Goal: Task Accomplishment & Management: Use online tool/utility

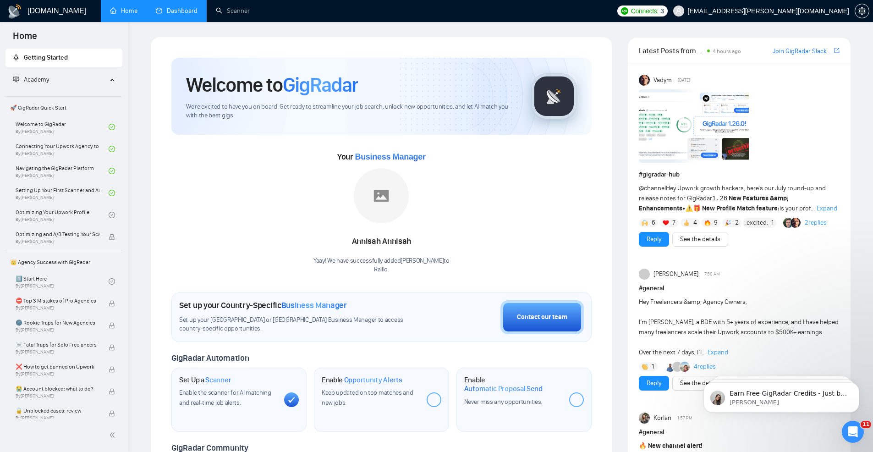
click at [166, 7] on link "Dashboard" at bounding box center [177, 11] width 42 height 8
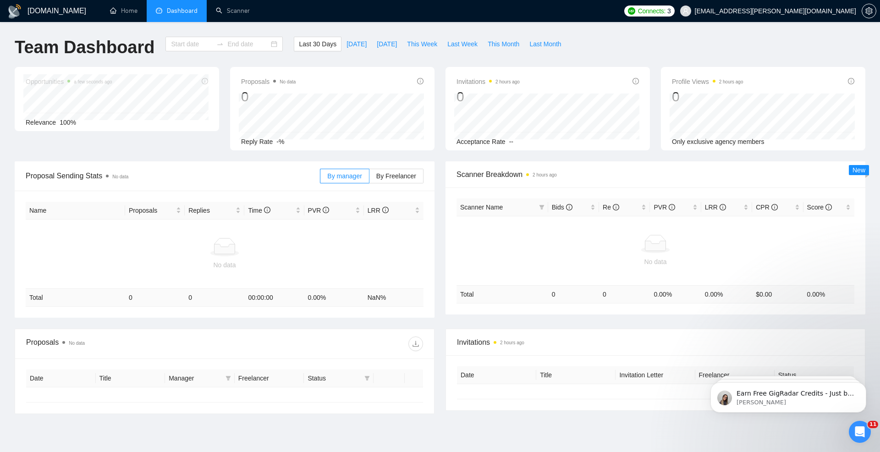
type input "2025-07-20"
type input "2025-08-19"
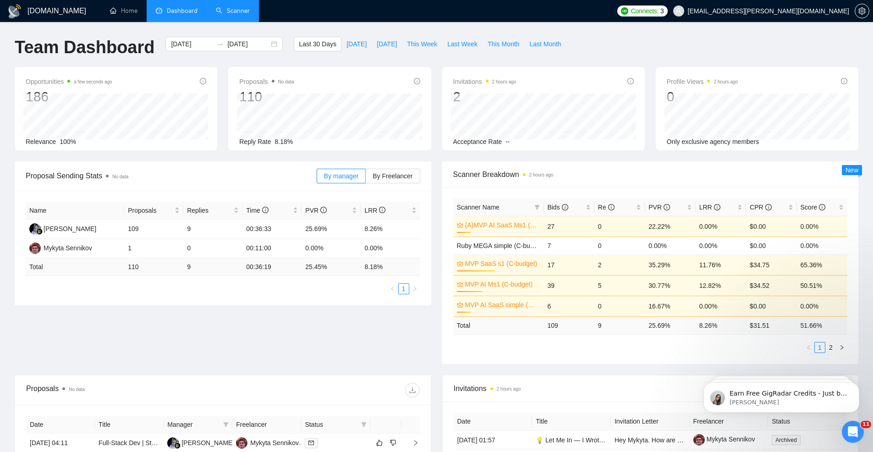
click at [235, 12] on link "Scanner" at bounding box center [233, 11] width 34 height 8
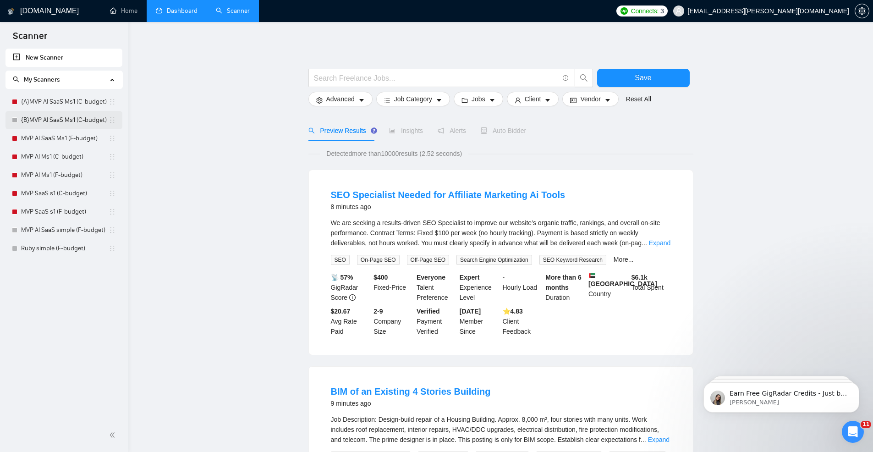
click at [55, 117] on link "{B}MVP AI SaaS Ms1 (C-budget)" at bounding box center [65, 120] width 88 height 18
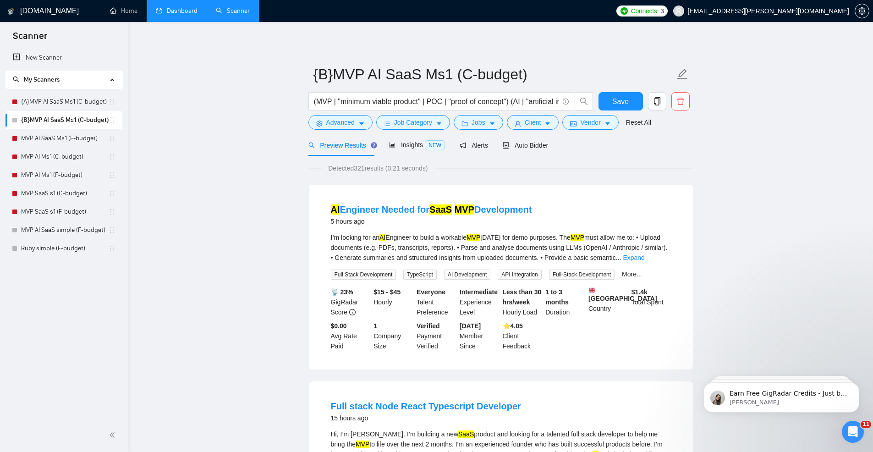
click at [172, 15] on link "Dashboard" at bounding box center [177, 11] width 42 height 8
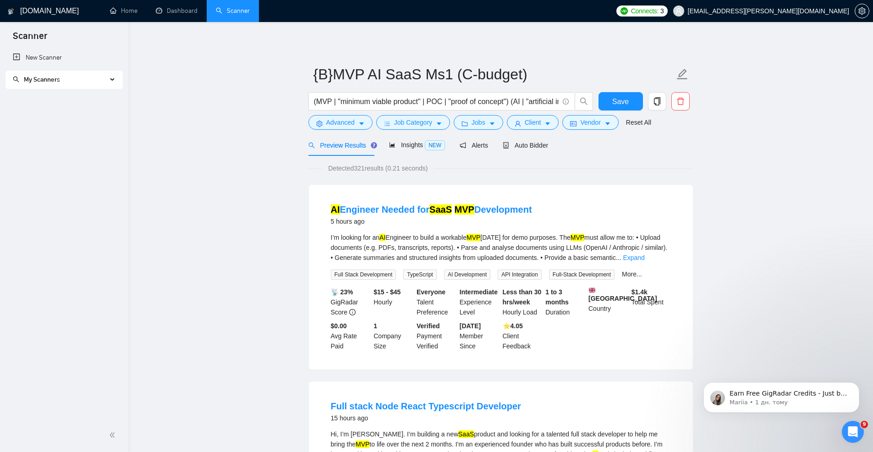
click at [106, 79] on span "My Scanners" at bounding box center [60, 80] width 94 height 18
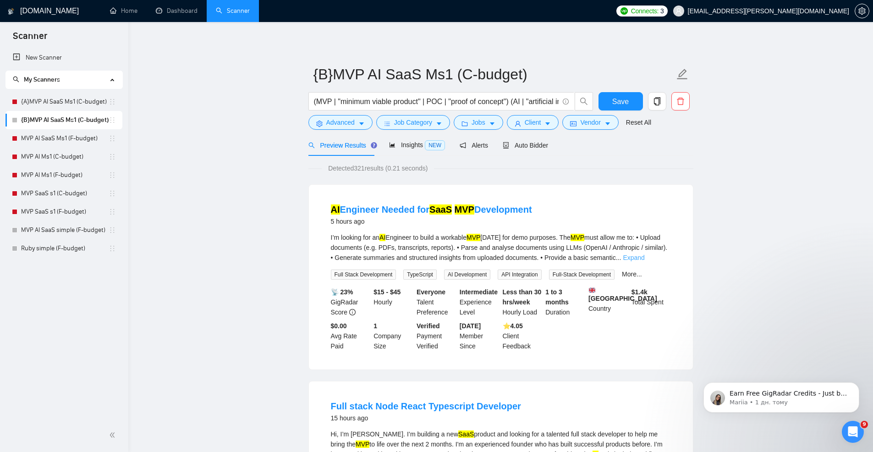
click at [644, 255] on link "Expand" at bounding box center [634, 257] width 22 height 7
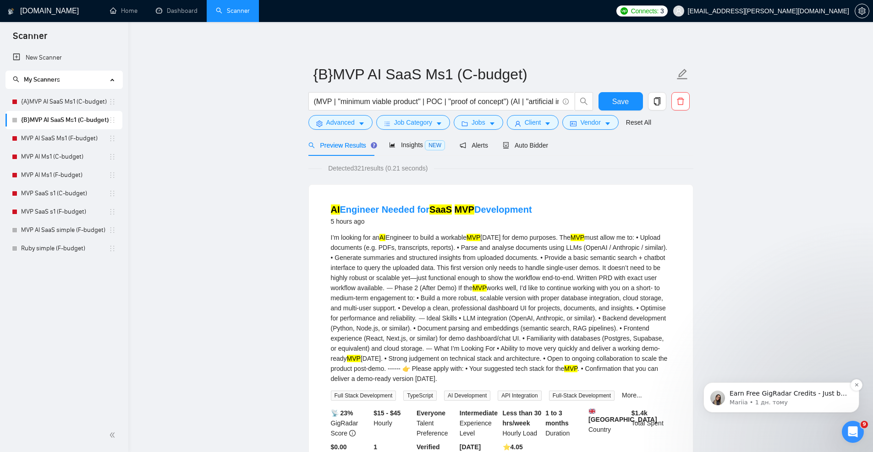
click at [769, 407] on div "Earn Free GigRadar Credits - Just by Sharing Your Story! 💬 Want more credits fo…" at bounding box center [781, 397] width 156 height 30
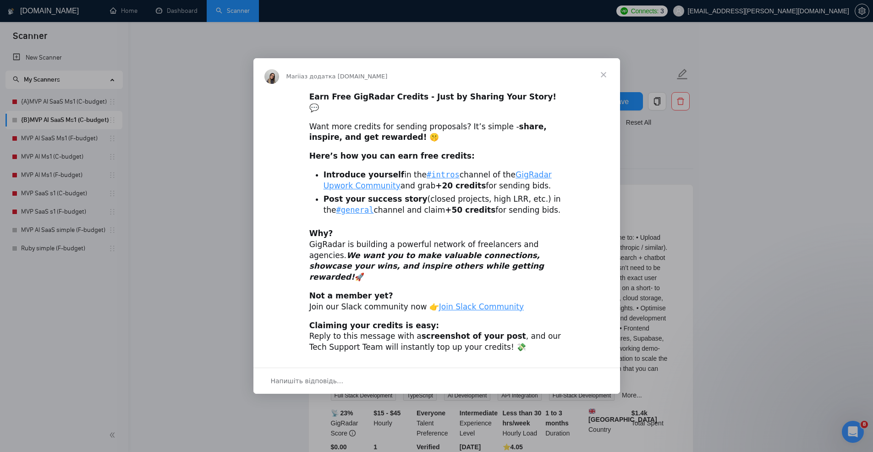
click at [711, 165] on div "Месенджер Intercom" at bounding box center [436, 226] width 873 height 452
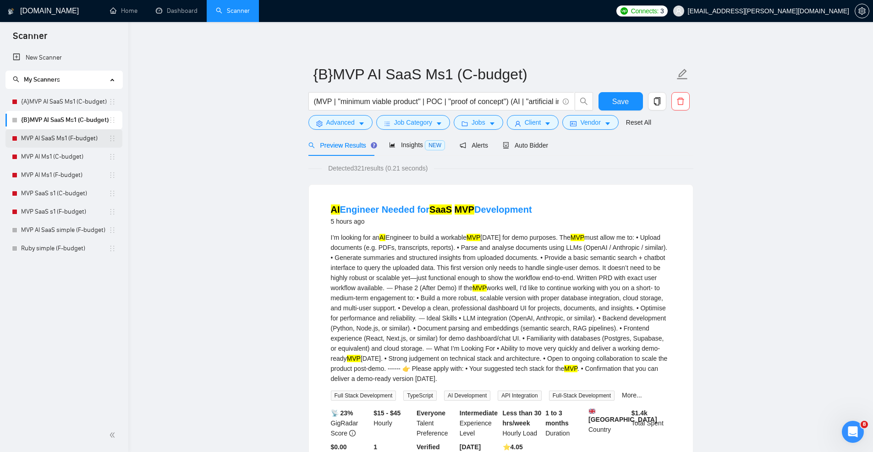
click at [35, 142] on link "MVP AI SaaS Ms1 (F-budget)" at bounding box center [65, 138] width 88 height 18
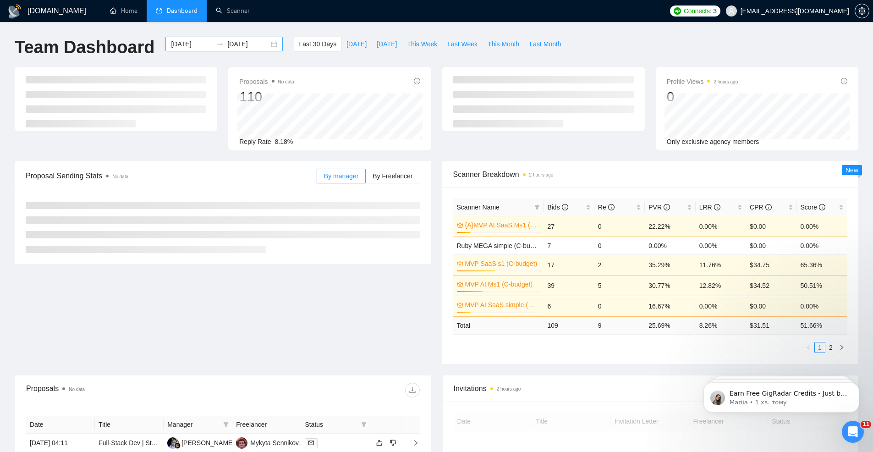
click at [275, 44] on div "2025-07-20 2025-08-19" at bounding box center [223, 44] width 117 height 15
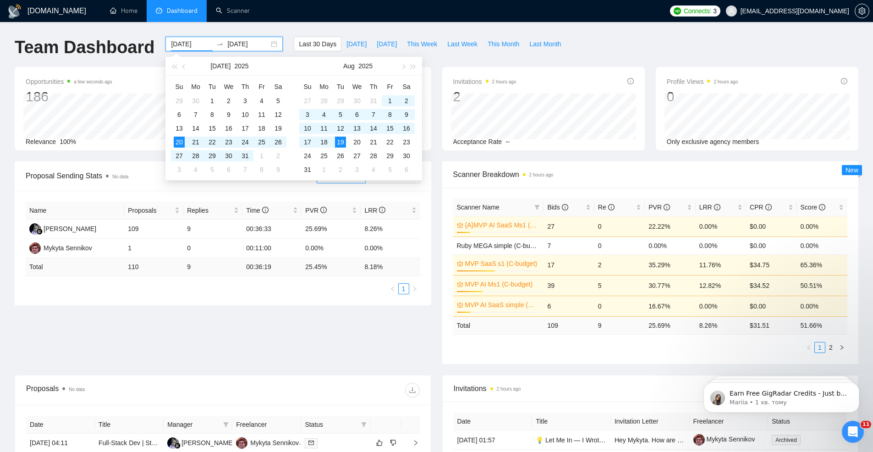
click at [275, 44] on div "2025-07-20 2025-08-19" at bounding box center [223, 44] width 117 height 15
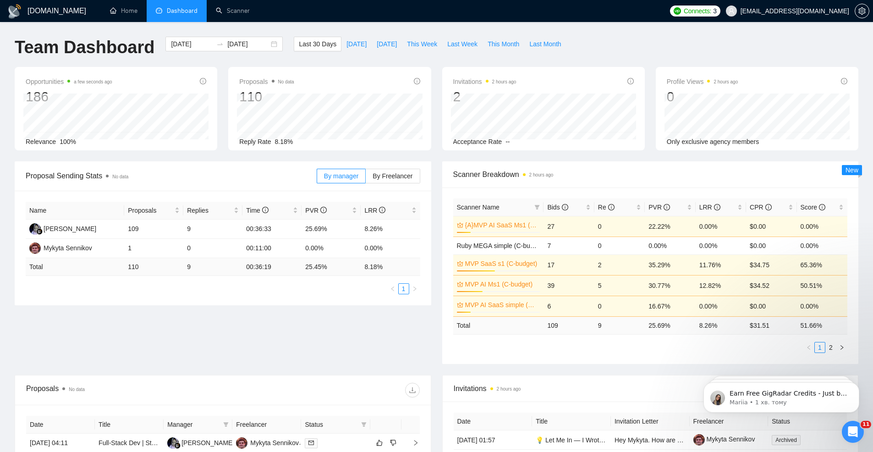
click at [372, 27] on div "GigRadar.io Home Dashboard Scanner Connects: 3 ms@railio.co Team Dashboard 2025…" at bounding box center [436, 368] width 873 height 737
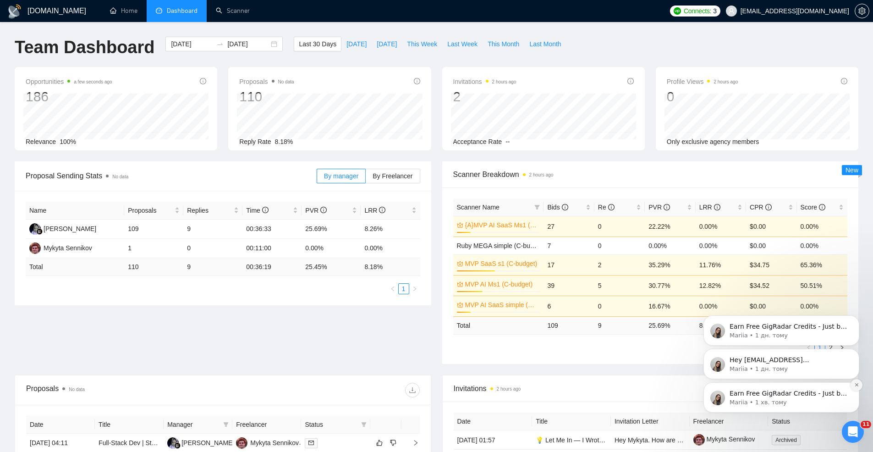
click at [858, 386] on icon "Dismiss notification" at bounding box center [856, 384] width 5 height 5
click at [858, 386] on icon "Dismiss notification" at bounding box center [857, 385] width 4 height 4
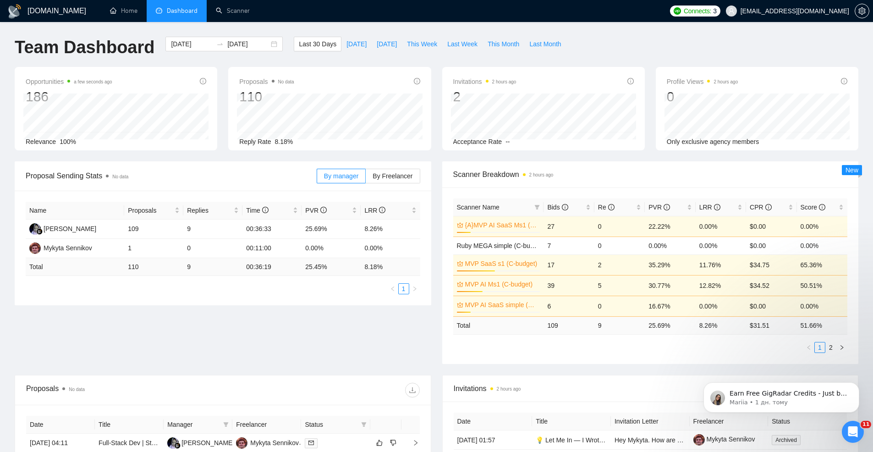
click at [858, 386] on icon "Dismiss notification" at bounding box center [857, 385] width 4 height 4
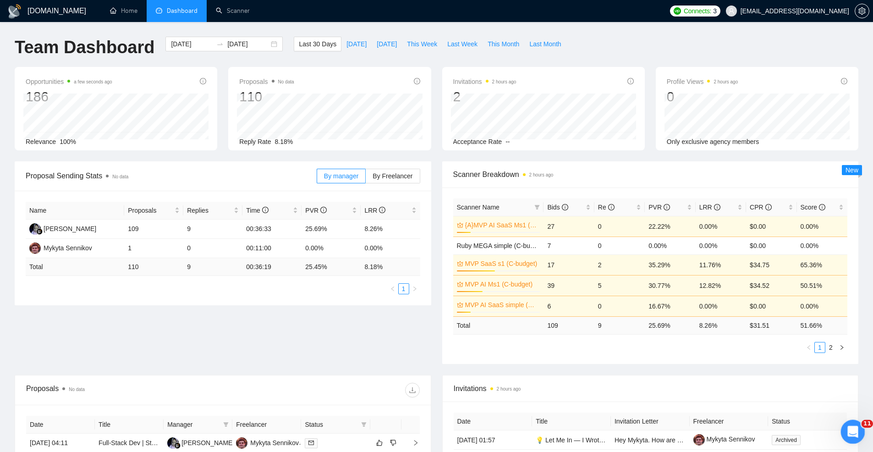
click at [852, 420] on div "Відкрити програму для спілкування Intercom" at bounding box center [851, 430] width 30 height 30
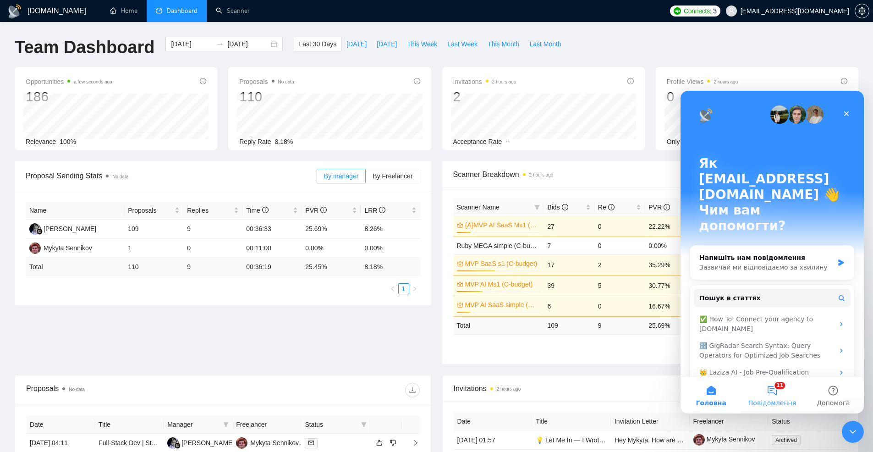
click at [772, 389] on button "11 Повідомлення" at bounding box center [771, 395] width 61 height 37
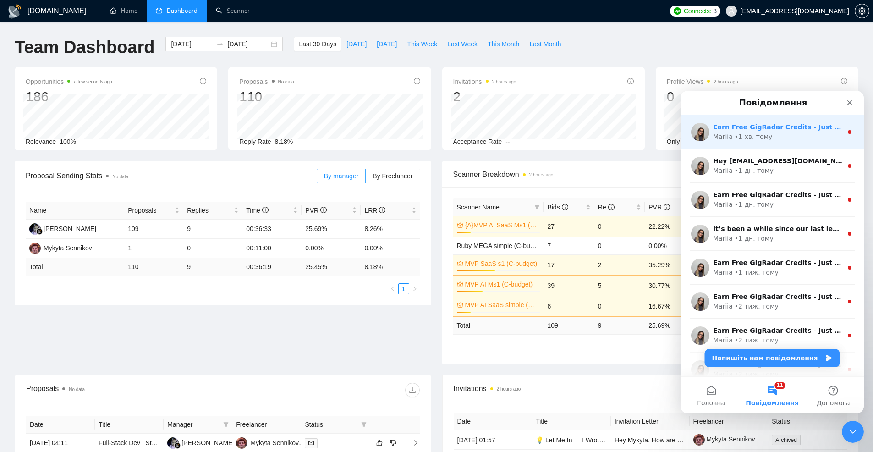
click at [782, 137] on div "Mariia • 1 хв. тому" at bounding box center [777, 137] width 129 height 10
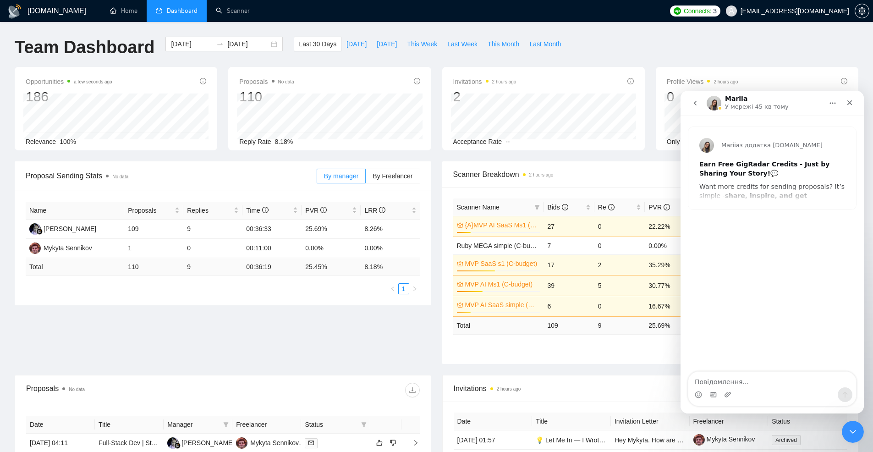
click at [752, 201] on div "Mariia з додатка GigRadar.io Earn Free GigRadar Credits - Just by Sharing Your …" at bounding box center [772, 168] width 168 height 82
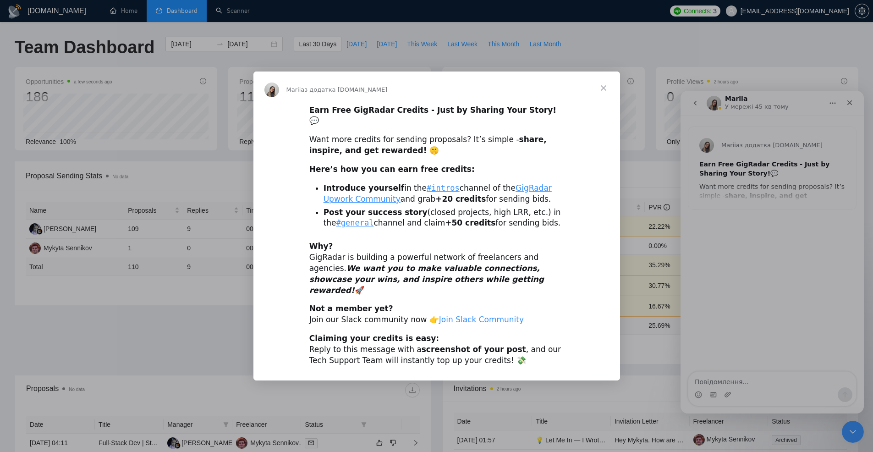
click at [607, 99] on span "Закрити" at bounding box center [603, 87] width 33 height 33
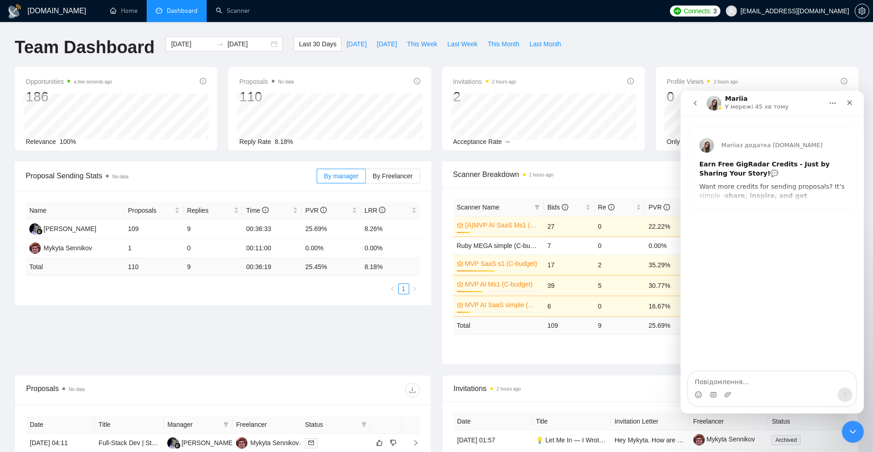
click at [696, 103] on icon "go back" at bounding box center [695, 102] width 7 height 7
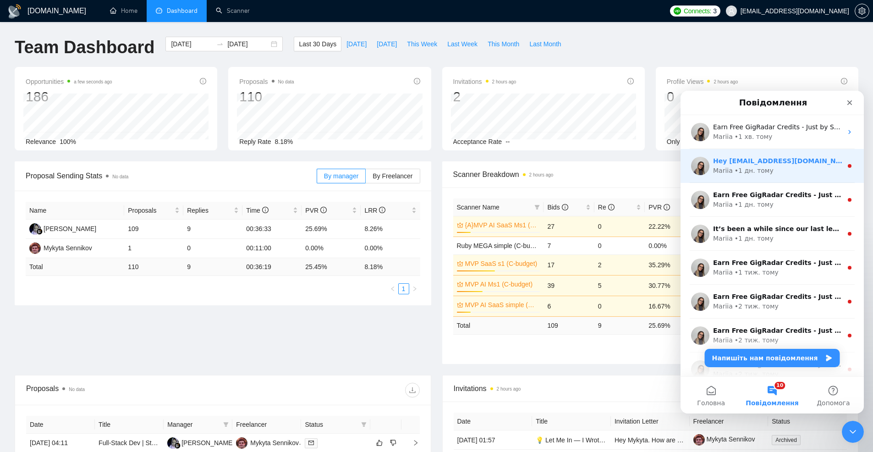
click at [783, 181] on div "Hey ms@railio.co, Looks like your Upwork agency Railio ran out of connects. We …" at bounding box center [772, 166] width 183 height 34
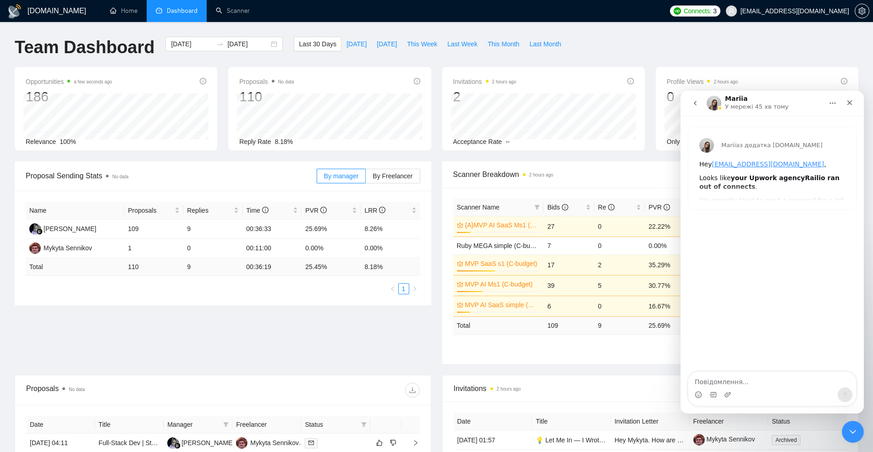
click at [739, 177] on b "your Upwork agency" at bounding box center [768, 177] width 74 height 7
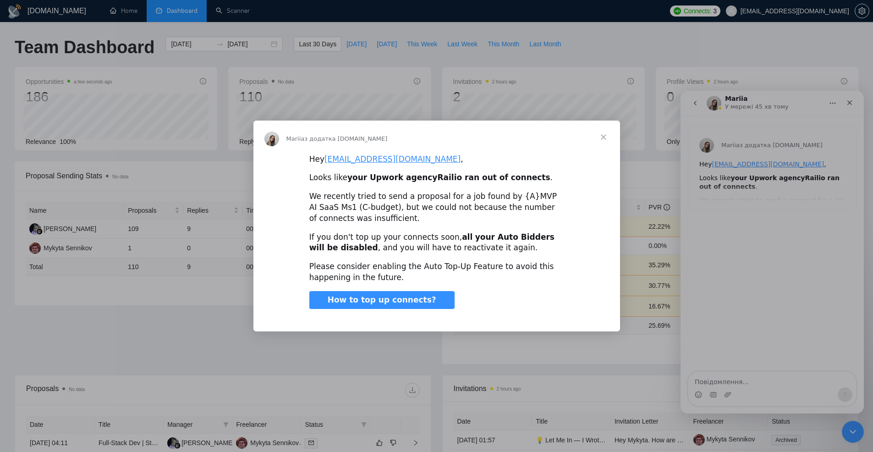
click at [423, 110] on div "Месенджер Intercom" at bounding box center [436, 226] width 873 height 452
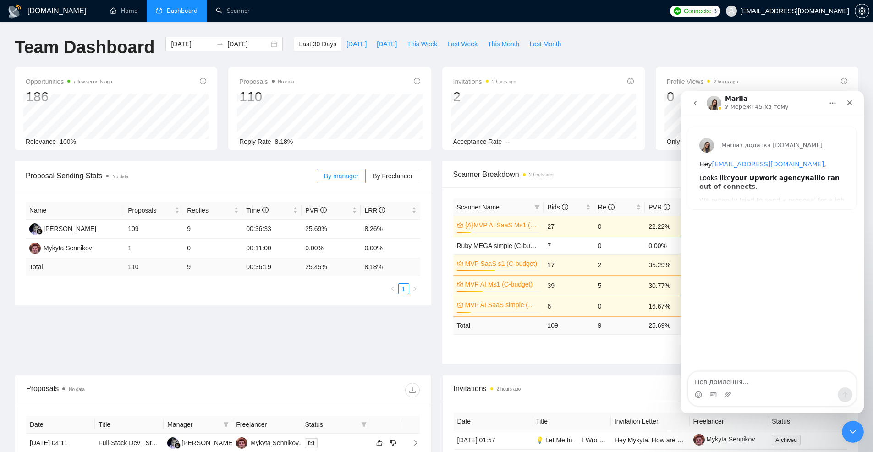
click at [692, 104] on icon "go back" at bounding box center [695, 102] width 7 height 7
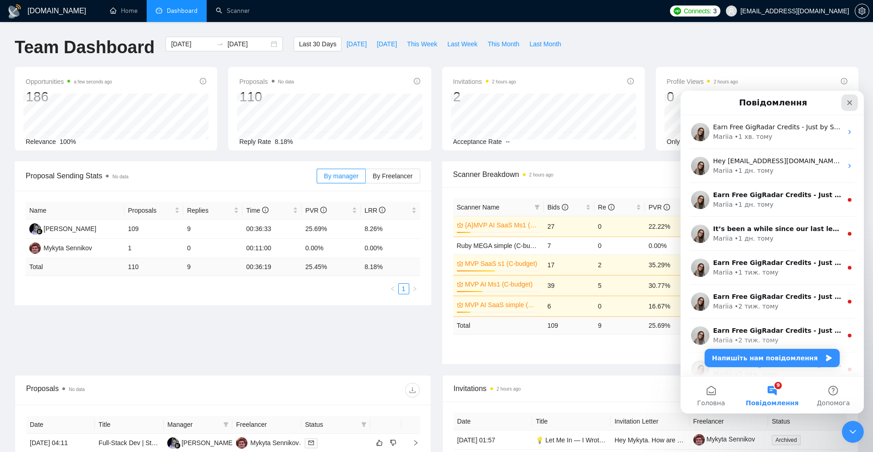
click at [848, 102] on icon "Закрити" at bounding box center [849, 102] width 7 height 7
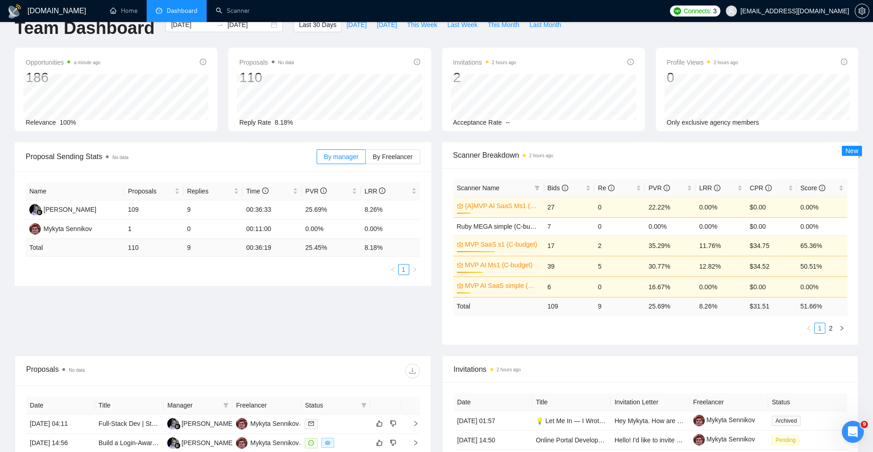
scroll to position [22, 0]
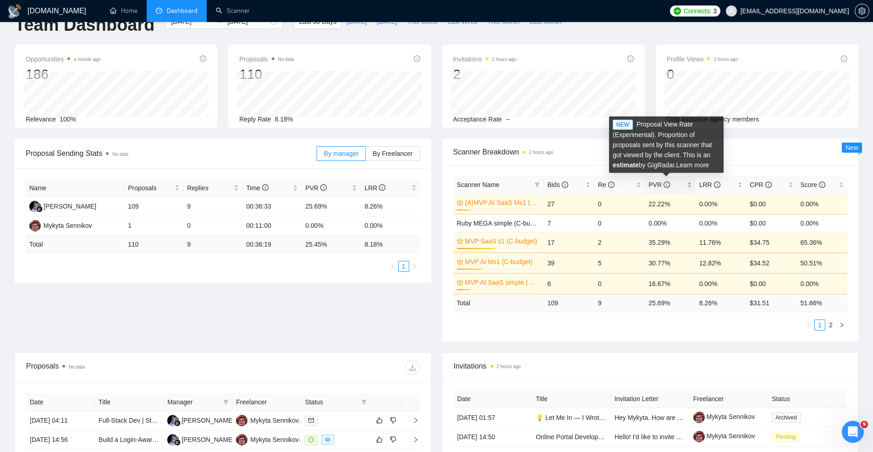
click at [666, 187] on icon "info-circle" at bounding box center [667, 184] width 6 height 6
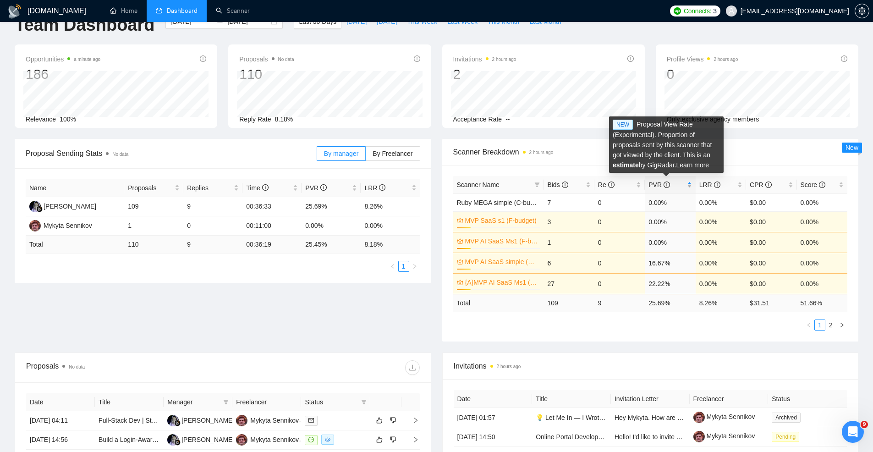
click at [666, 187] on icon "info-circle" at bounding box center [667, 184] width 6 height 6
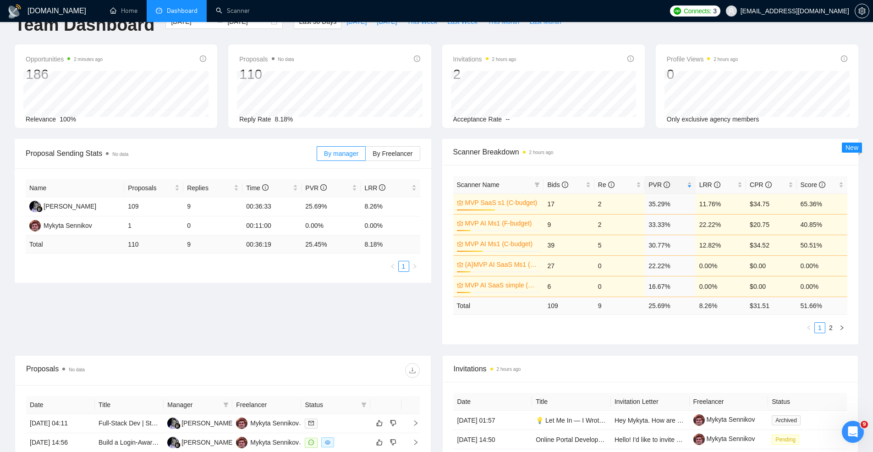
scroll to position [0, 0]
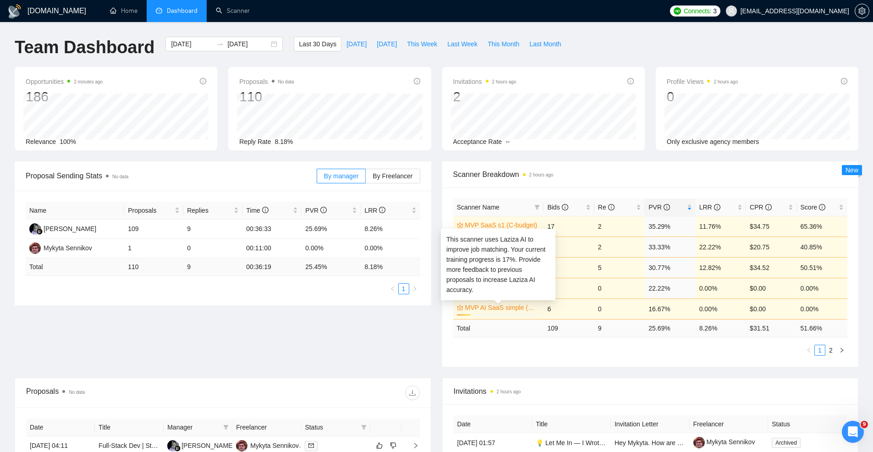
click at [494, 307] on link "MVP AI SaaS simple (F-budget)" at bounding box center [501, 307] width 73 height 10
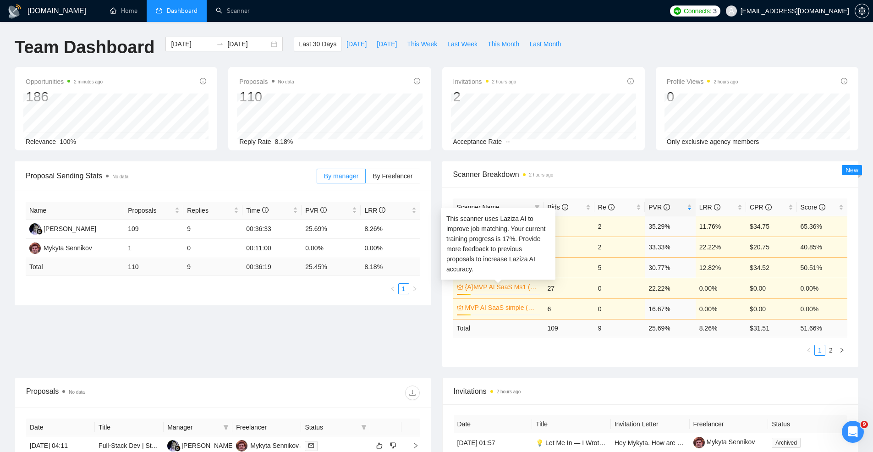
click at [505, 291] on link "{A}MVP AI SaaS Ms1 (C-budget)" at bounding box center [501, 287] width 73 height 10
click at [523, 286] on link "{A}MVP AI SaaS Ms1 (C-budget)" at bounding box center [501, 287] width 73 height 10
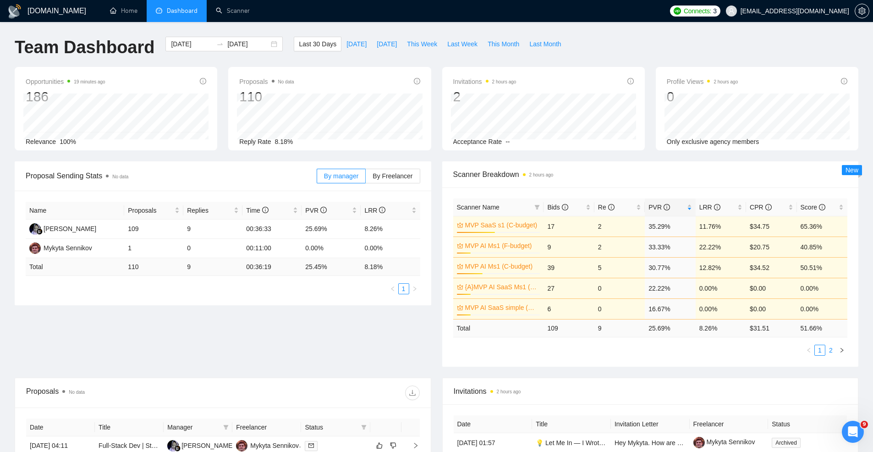
click at [833, 355] on li "2" at bounding box center [830, 350] width 11 height 11
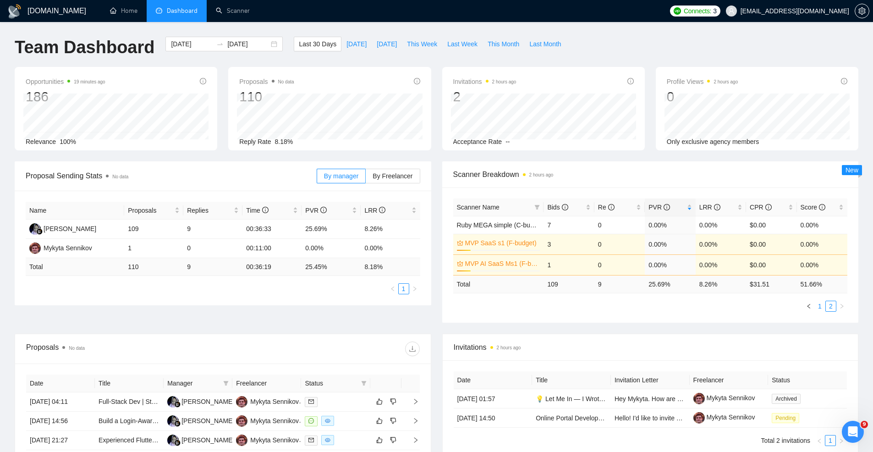
click at [821, 303] on link "1" at bounding box center [820, 306] width 10 height 10
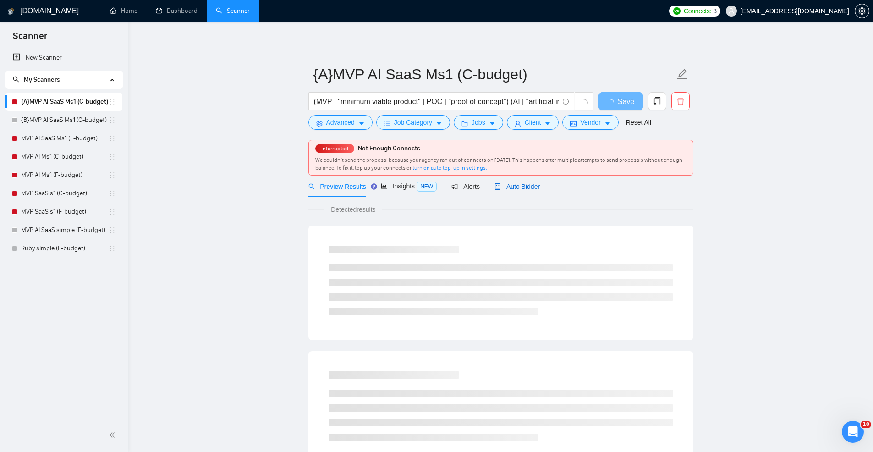
click at [527, 187] on span "Auto Bidder" at bounding box center [516, 186] width 45 height 7
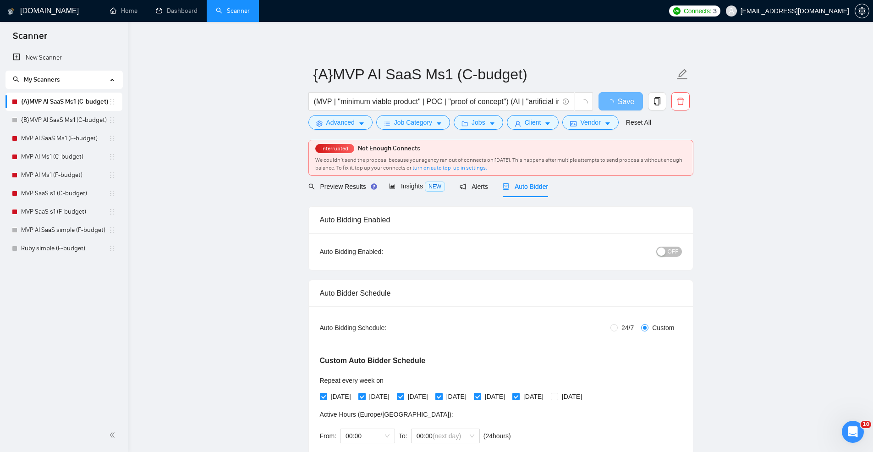
radio input "false"
radio input "true"
click at [64, 138] on link "MVP AI SaaS Ms1 (F-budget)" at bounding box center [65, 138] width 88 height 18
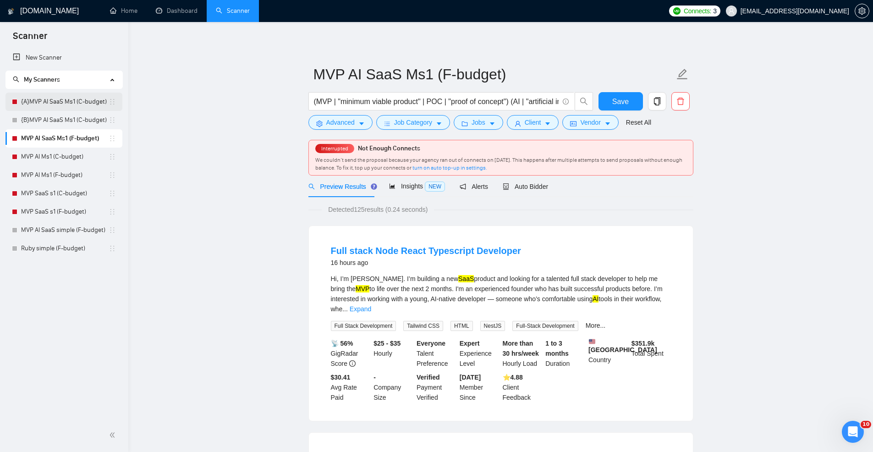
click at [93, 100] on link "{A}MVP AI SaaS Ms1 (C-budget)" at bounding box center [65, 102] width 88 height 18
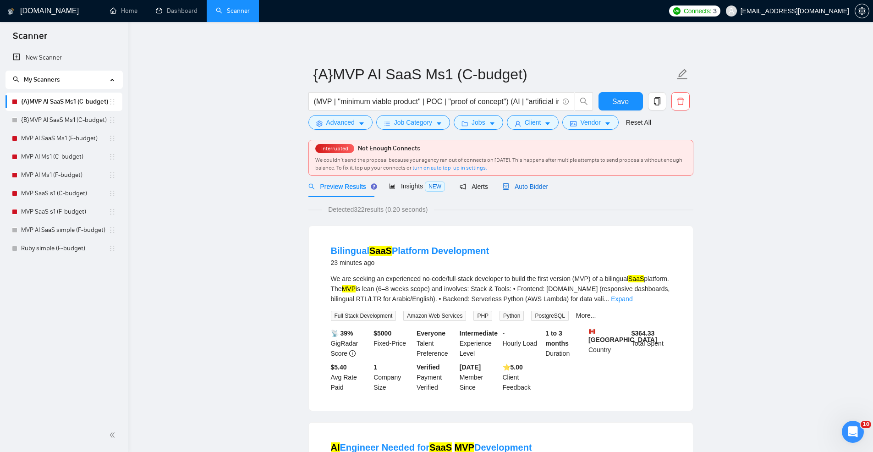
click at [538, 186] on span "Auto Bidder" at bounding box center [525, 186] width 45 height 7
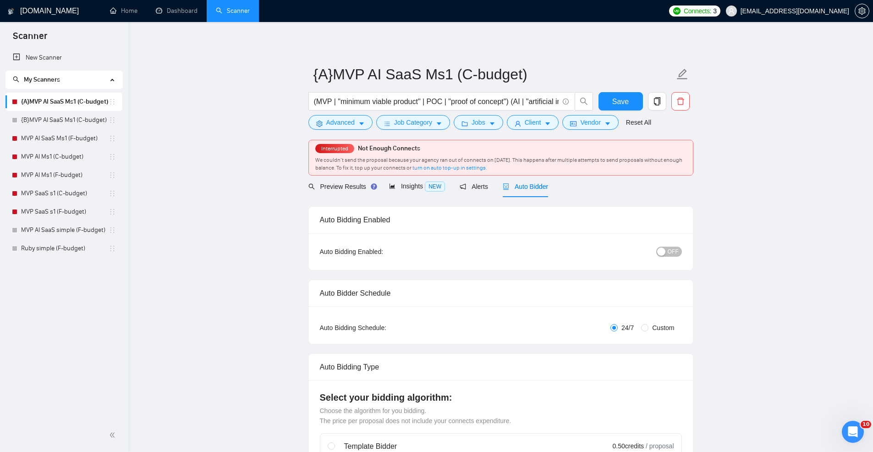
radio input "false"
radio input "true"
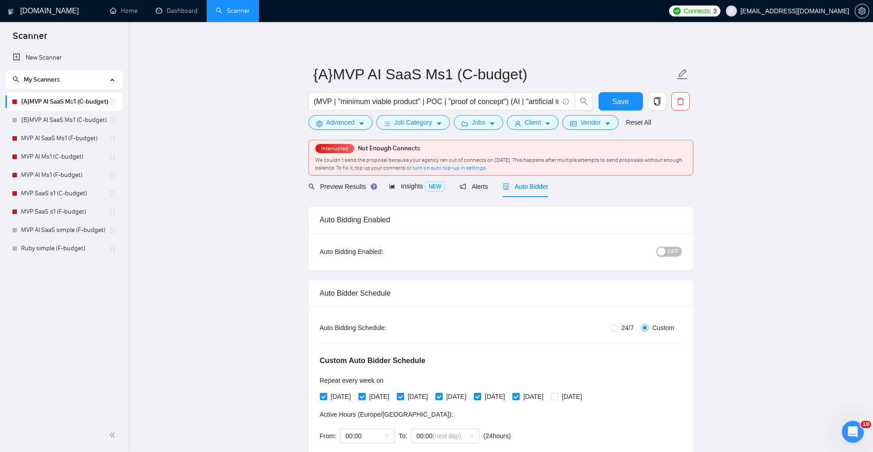
click at [667, 251] on button "OFF" at bounding box center [669, 252] width 26 height 10
click at [667, 251] on span "ON" at bounding box center [666, 252] width 8 height 10
click at [612, 108] on button "Save" at bounding box center [620, 101] width 44 height 18
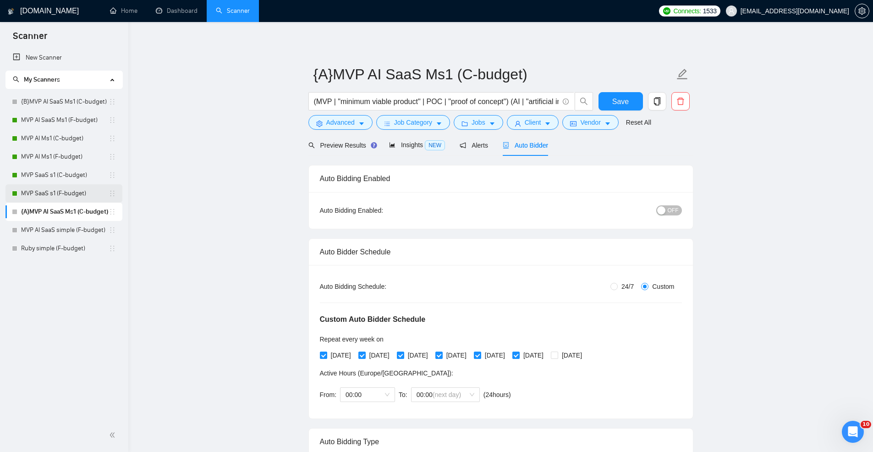
click at [52, 192] on link "MVP SaaS s1 (F-budget)" at bounding box center [65, 193] width 88 height 18
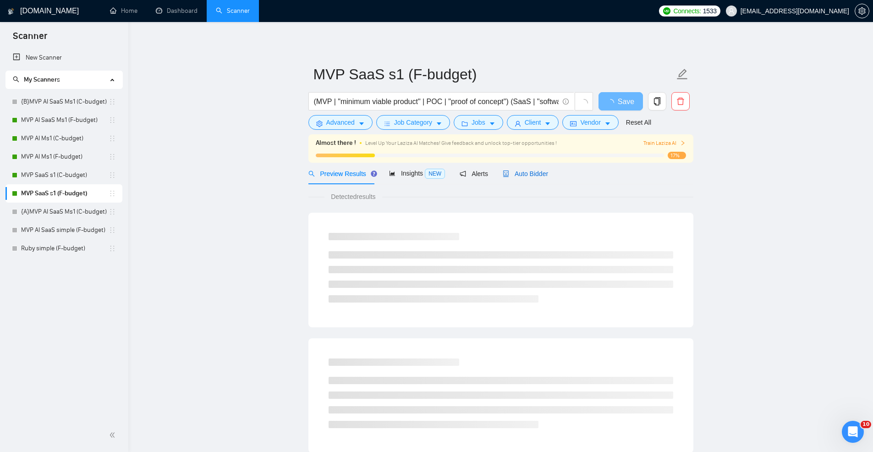
click at [520, 178] on div "Auto Bidder" at bounding box center [525, 174] width 45 height 10
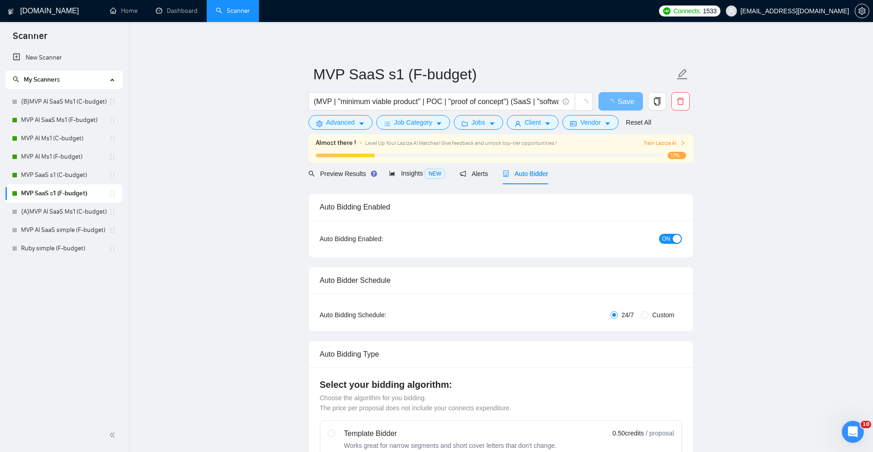
radio input "false"
radio input "true"
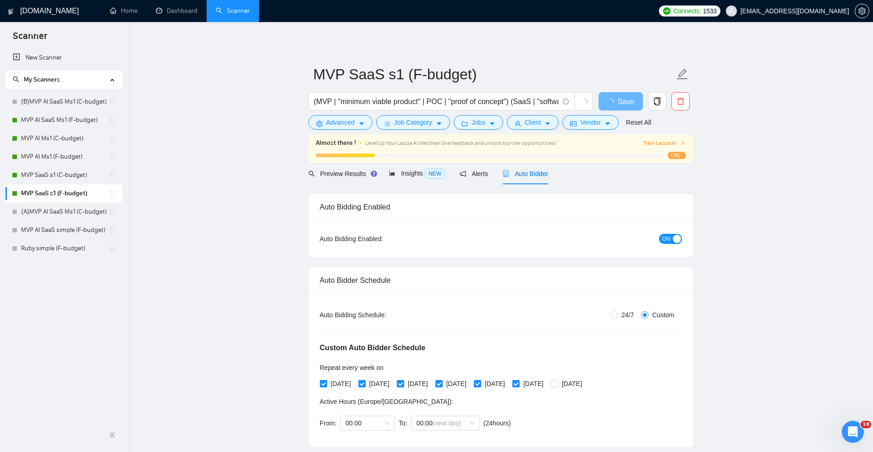
click at [668, 234] on span "ON" at bounding box center [666, 239] width 8 height 10
click at [55, 118] on link "MVP AI SaaS Ms1 (F-budget)" at bounding box center [65, 120] width 88 height 18
click at [621, 93] on button "Save" at bounding box center [620, 101] width 44 height 18
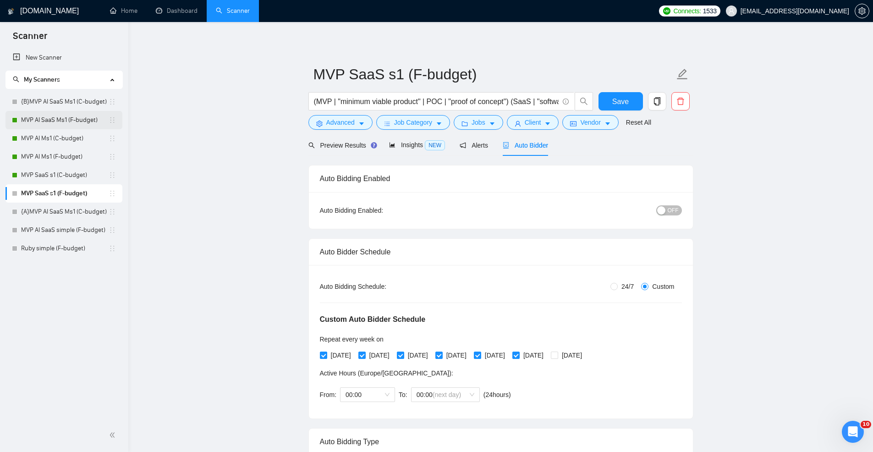
click at [49, 116] on link "MVP AI SaaS Ms1 (F-budget)" at bounding box center [65, 120] width 88 height 18
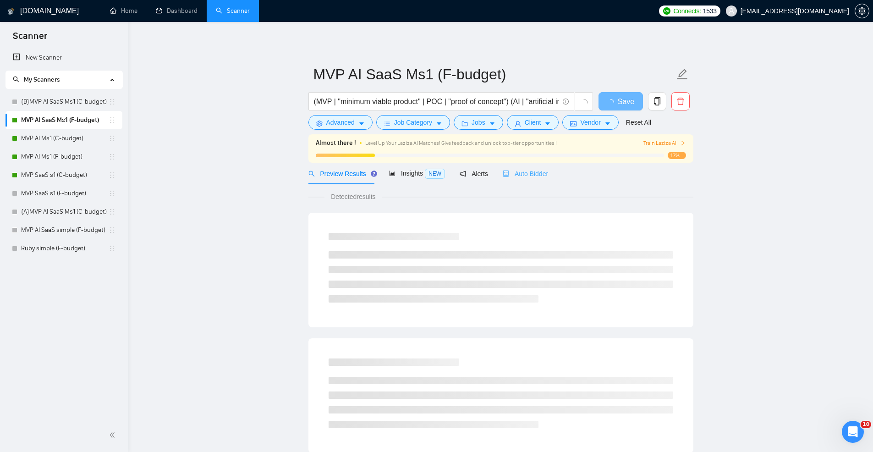
click at [538, 180] on div "Auto Bidder" at bounding box center [525, 174] width 45 height 22
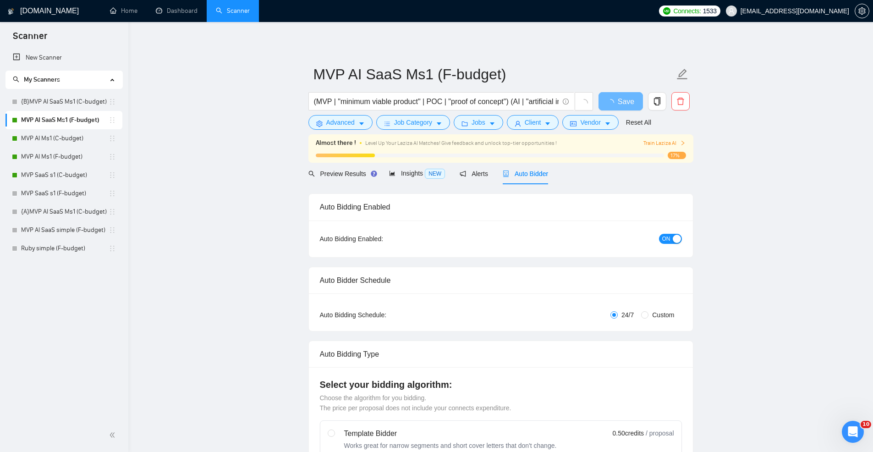
radio input "false"
radio input "true"
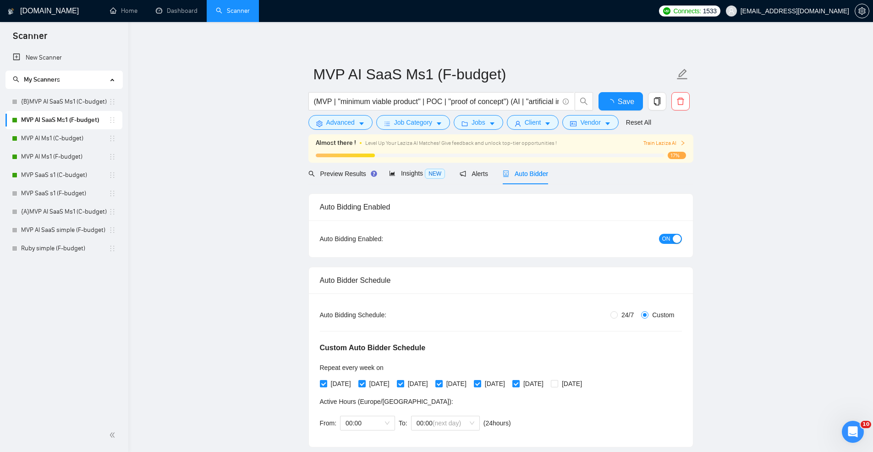
click at [675, 239] on div "button" at bounding box center [677, 239] width 8 height 8
click at [623, 98] on span "Save" at bounding box center [620, 101] width 16 height 11
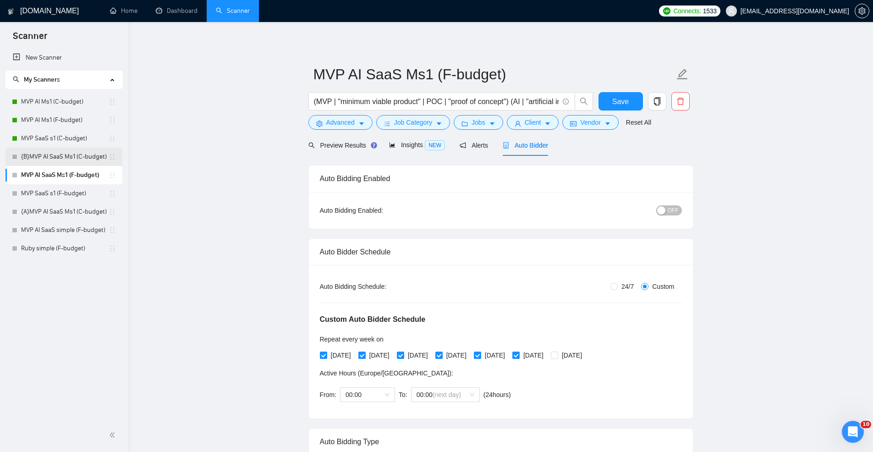
click at [45, 159] on link "{B}MVP AI SaaS Ms1 (C-budget)" at bounding box center [65, 157] width 88 height 18
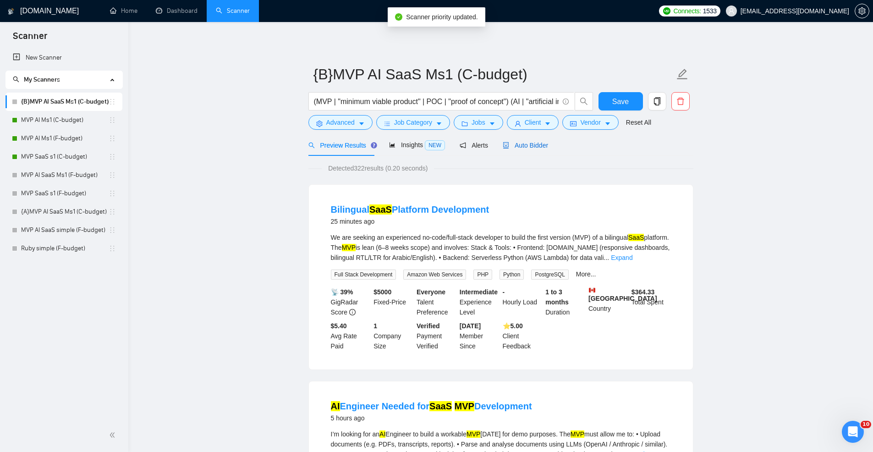
click at [544, 144] on span "Auto Bidder" at bounding box center [525, 145] width 45 height 7
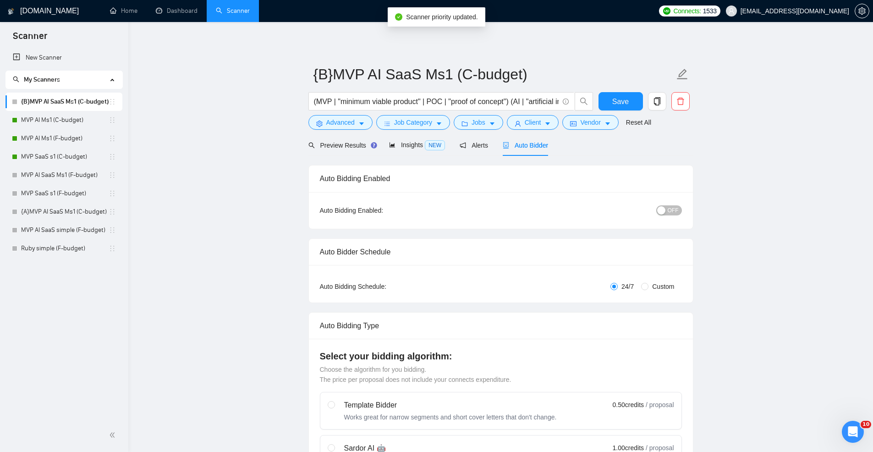
radio input "false"
radio input "true"
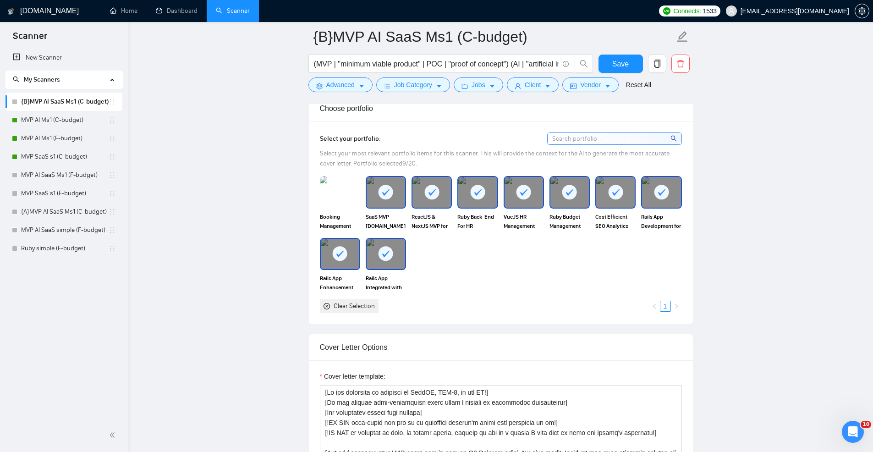
scroll to position [917, 0]
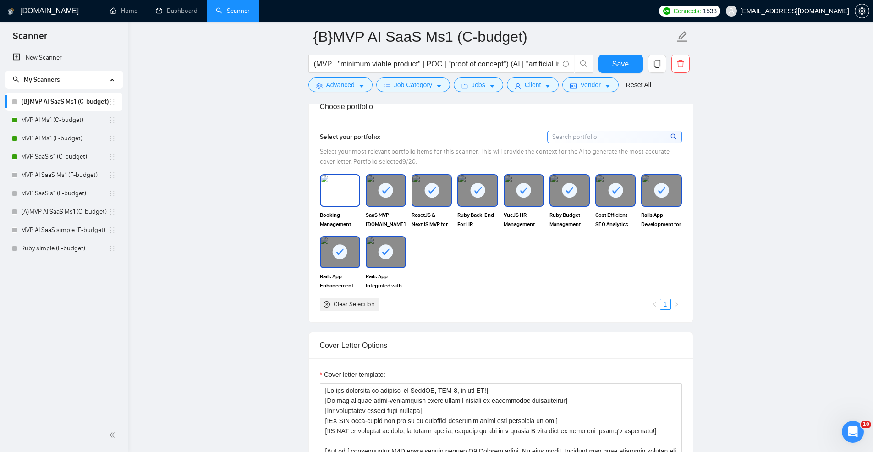
click at [337, 194] on img at bounding box center [340, 190] width 38 height 30
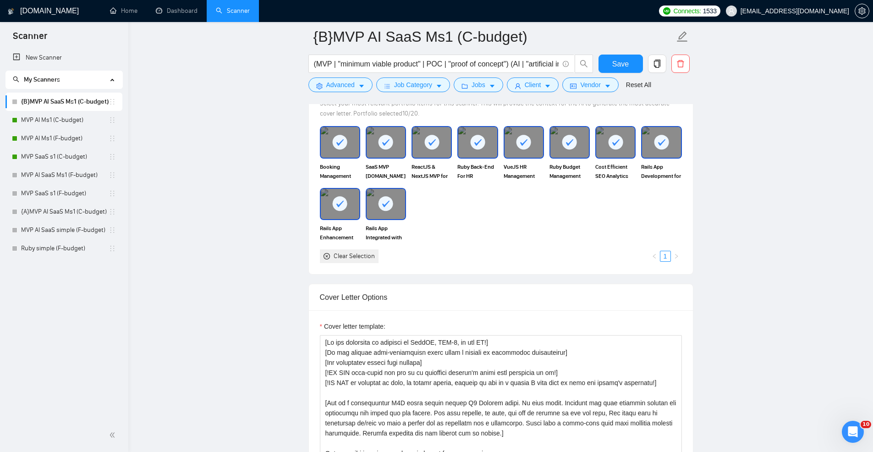
scroll to position [944, 0]
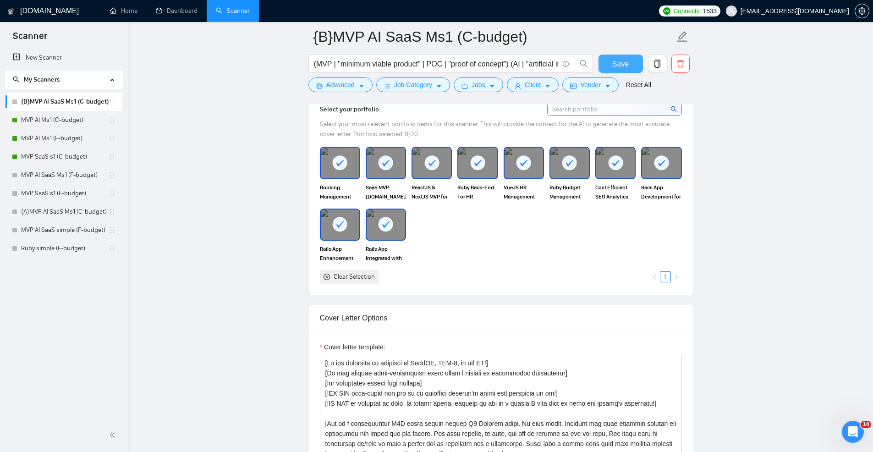
click at [621, 65] on span "Save" at bounding box center [620, 63] width 16 height 11
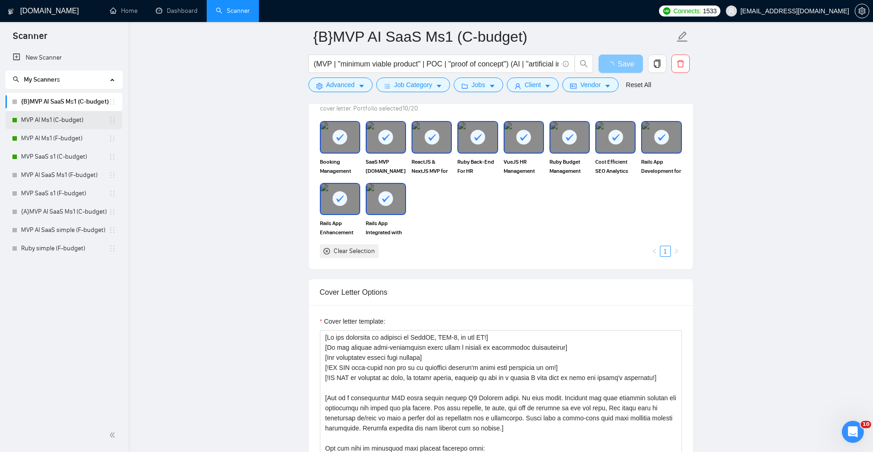
scroll to position [960, 0]
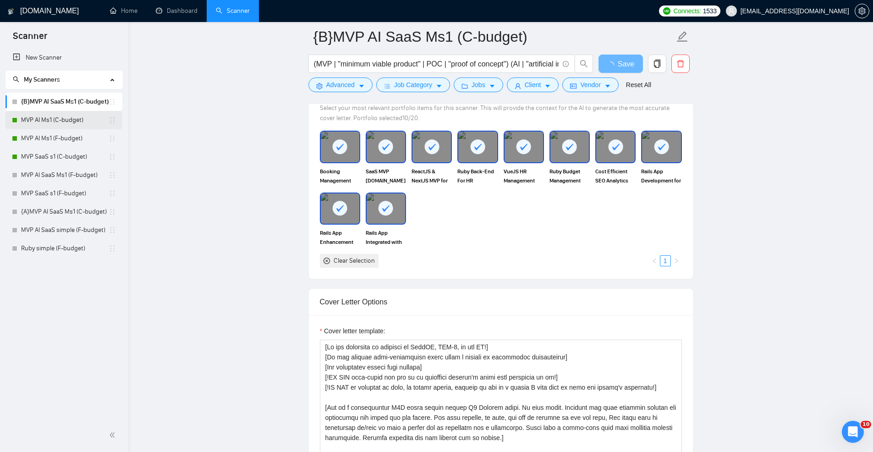
click at [59, 119] on link "MVP AI Ms1 (C-budget)" at bounding box center [65, 120] width 88 height 18
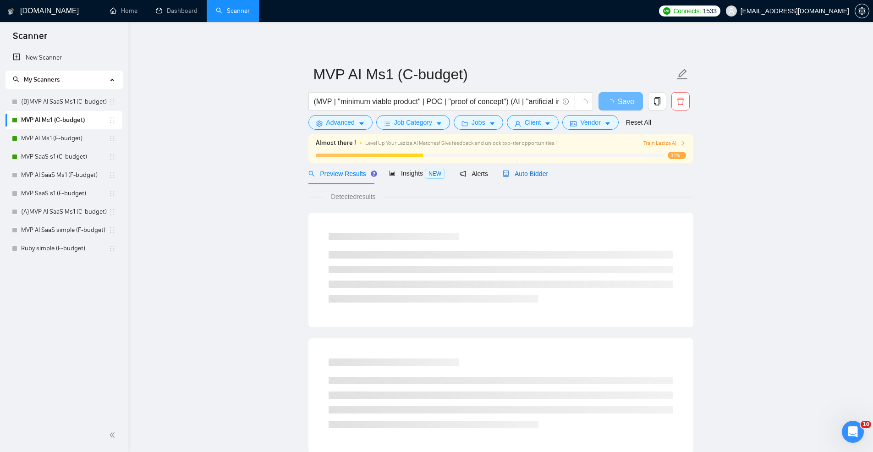
click at [538, 178] on div "Auto Bidder" at bounding box center [525, 174] width 45 height 10
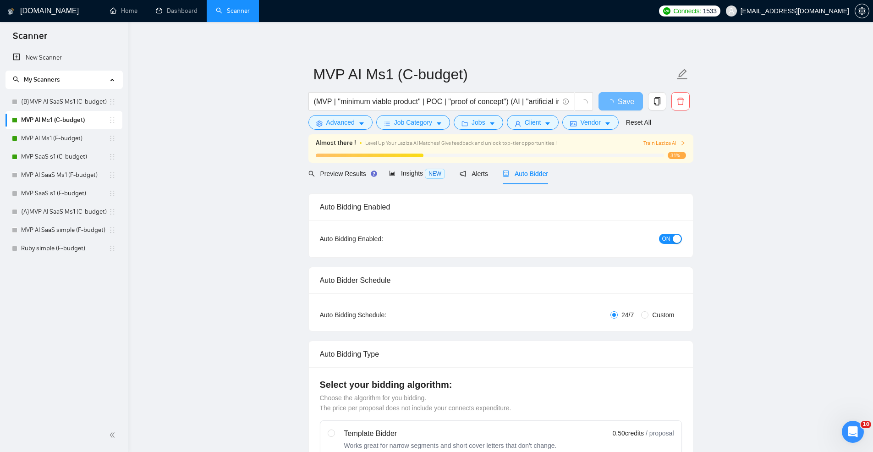
radio input "false"
radio input "true"
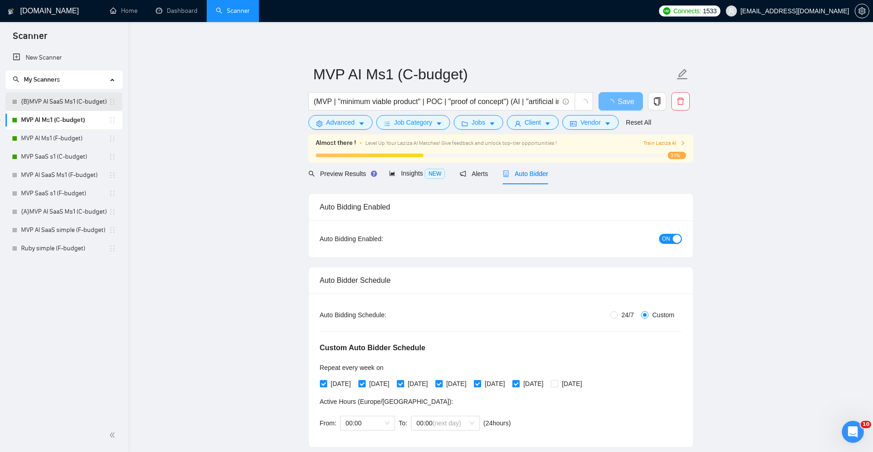
click at [81, 106] on link "{B}MVP AI SaaS Ms1 (C-budget)" at bounding box center [65, 102] width 88 height 18
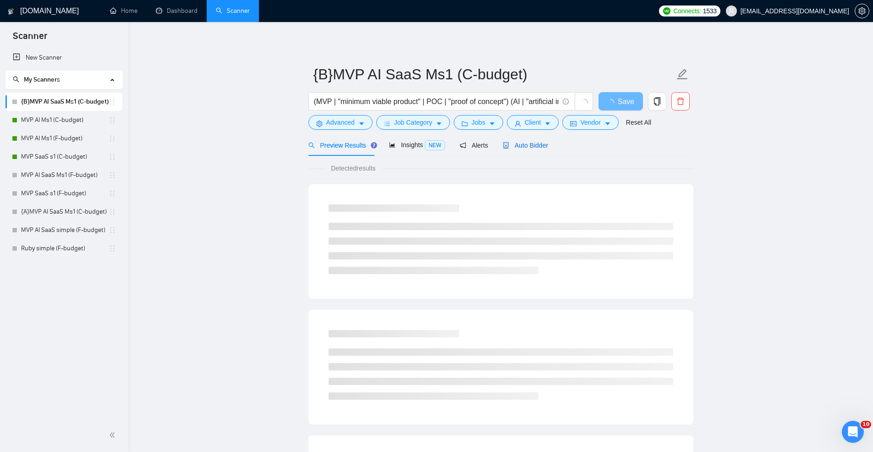
click at [532, 146] on span "Auto Bidder" at bounding box center [525, 145] width 45 height 7
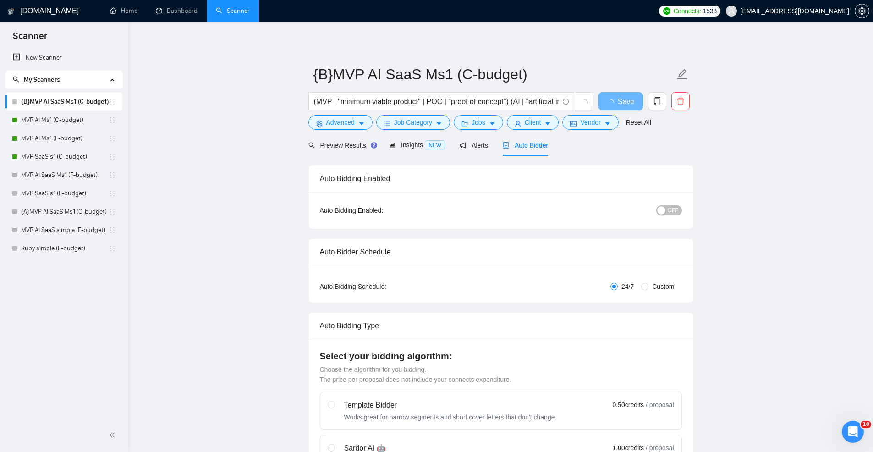
radio input "false"
radio input "true"
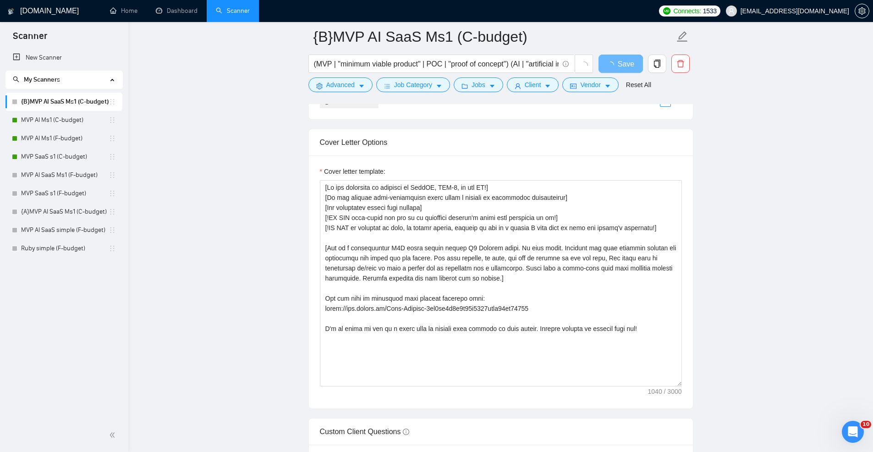
scroll to position [1108, 0]
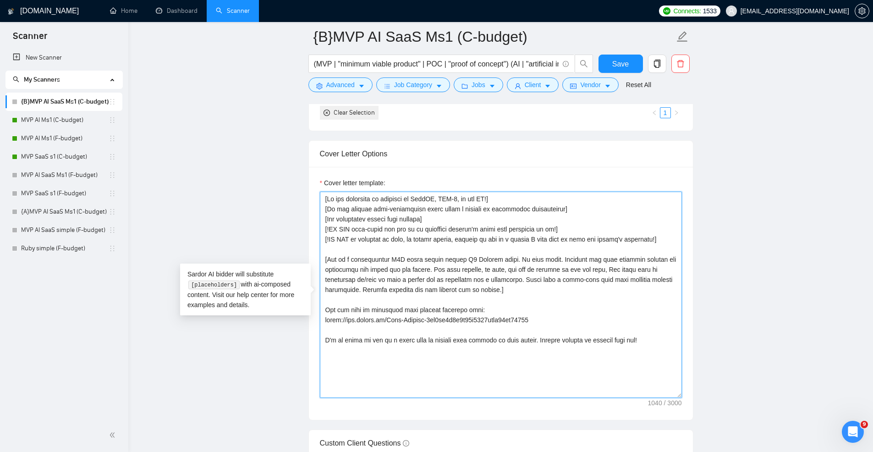
drag, startPoint x: 507, startPoint y: 290, endPoint x: 310, endPoint y: 204, distance: 214.6
click at [310, 204] on div "Cover letter template:" at bounding box center [501, 293] width 384 height 253
click at [424, 302] on textarea "Cover letter template:" at bounding box center [501, 295] width 362 height 206
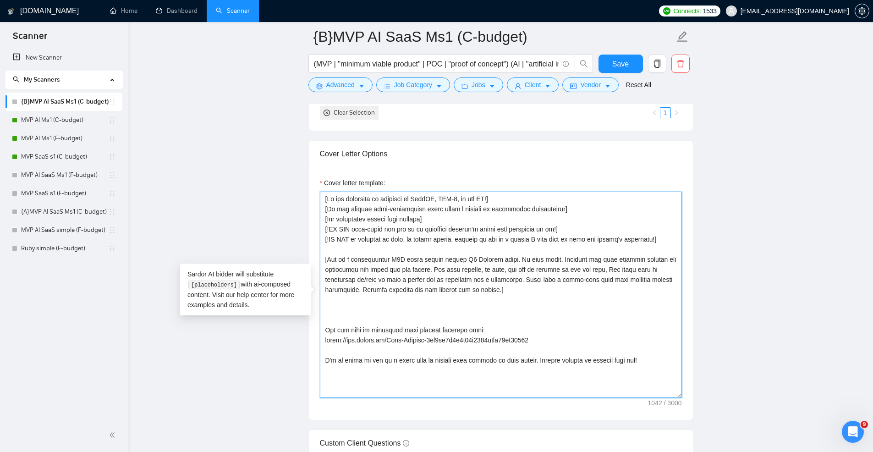
paste textarea "Write a short and simple proposal for a client’s job post. Do not reference AI,…"
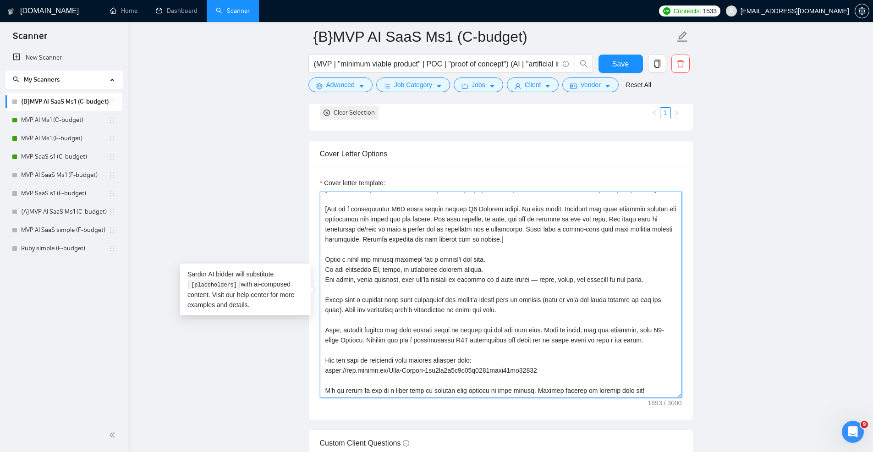
scroll to position [0, 0]
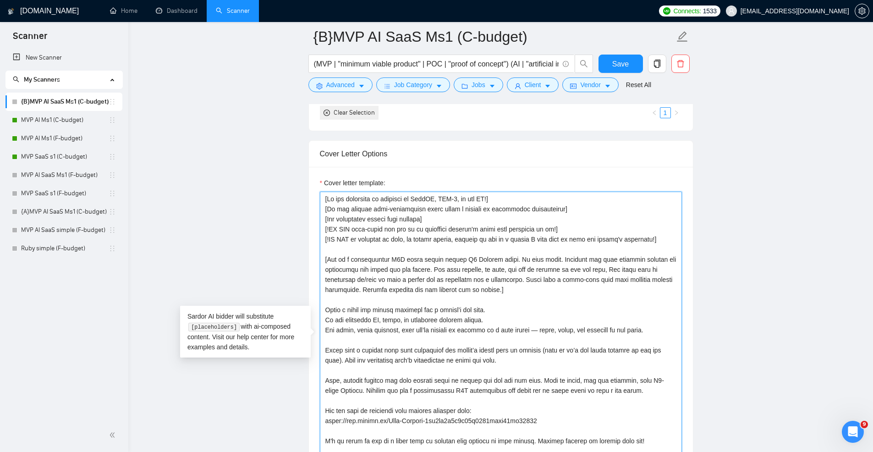
drag, startPoint x: 677, startPoint y: 395, endPoint x: 666, endPoint y: 479, distance: 85.4
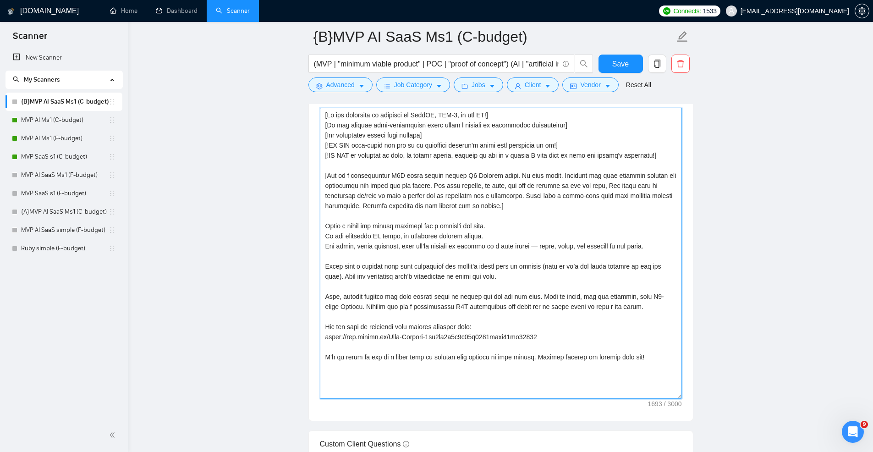
scroll to position [1221, 0]
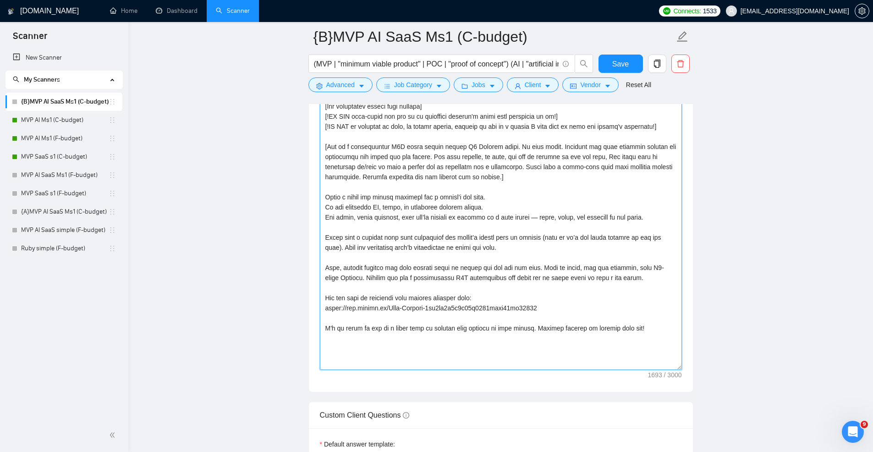
drag, startPoint x: 678, startPoint y: 369, endPoint x: 676, endPoint y: 421, distance: 51.8
click at [676, 370] on textarea "Cover letter template:" at bounding box center [501, 224] width 362 height 291
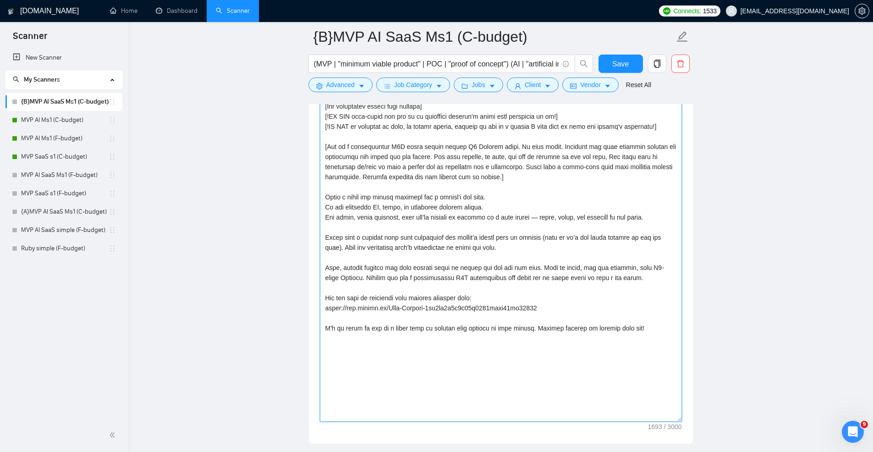
scroll to position [1150, 0]
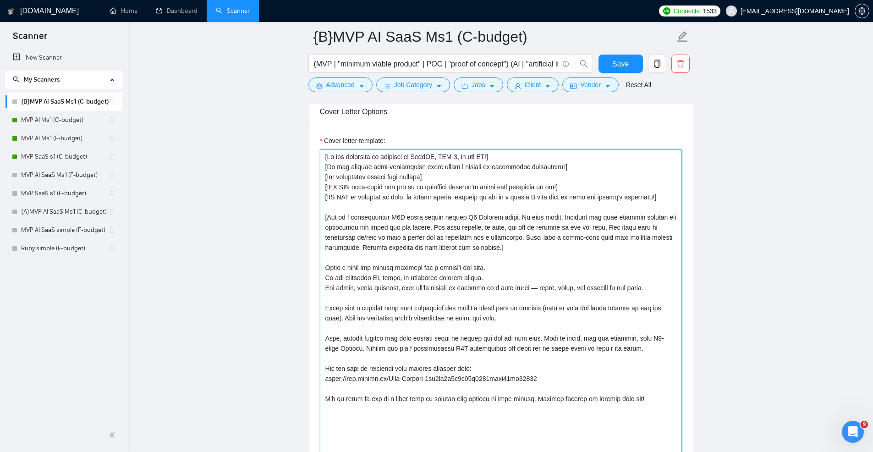
click at [324, 266] on textarea "Cover letter template:" at bounding box center [501, 320] width 362 height 343
click at [635, 349] on textarea "Cover letter template:" at bounding box center [501, 320] width 362 height 343
drag, startPoint x: 327, startPoint y: 157, endPoint x: 489, endPoint y: 155, distance: 162.2
click at [489, 155] on textarea "Cover letter template:" at bounding box center [501, 320] width 362 height 343
click at [328, 269] on textarea "Cover letter template:" at bounding box center [501, 320] width 362 height 343
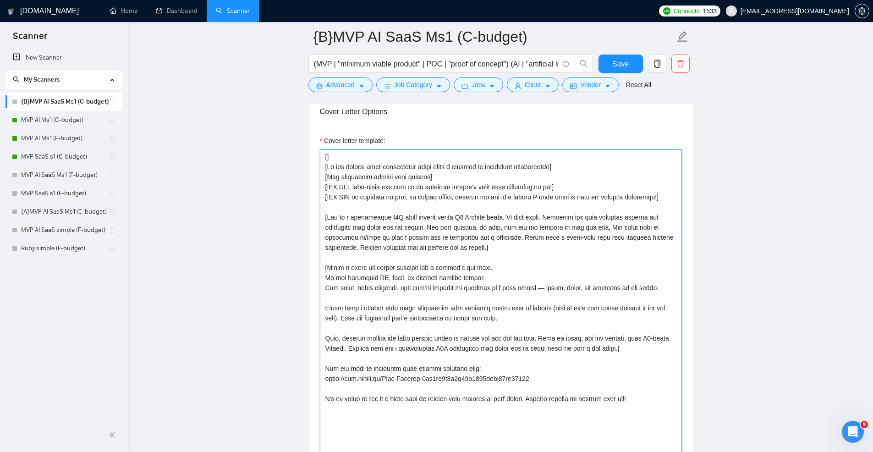
paste textarea "Do not reference or identify as OpenAI, GPT-4, or any AI!"
drag, startPoint x: 327, startPoint y: 166, endPoint x: 551, endPoint y: 169, distance: 223.6
click at [551, 169] on textarea "Cover letter template:" at bounding box center [501, 320] width 362 height 343
click at [489, 268] on textarea "Cover letter template:" at bounding box center [501, 320] width 362 height 343
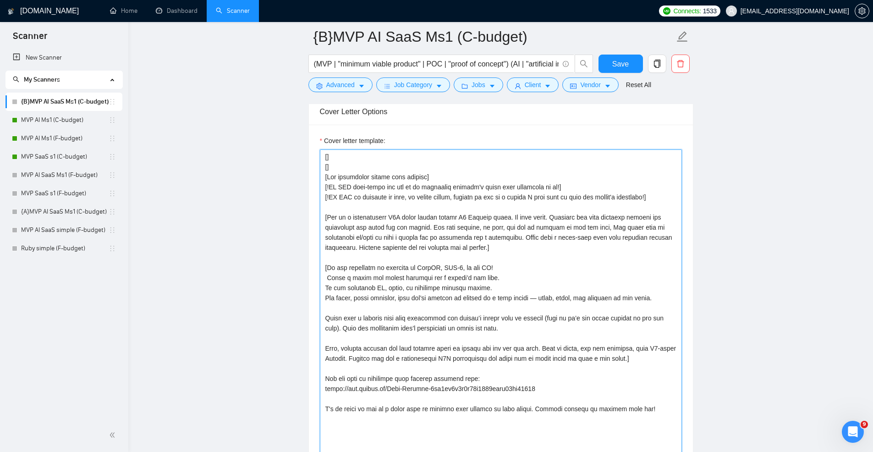
paste textarea "Do not provide meta-information about being a machine or artificial intelligence"
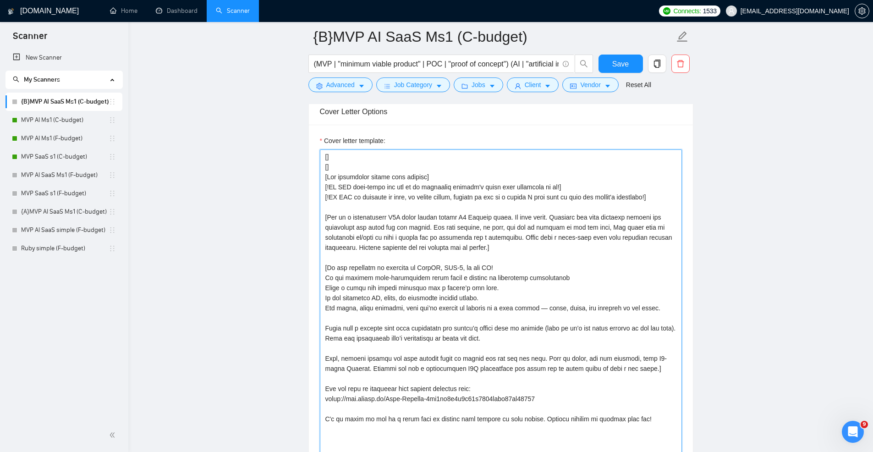
drag, startPoint x: 409, startPoint y: 296, endPoint x: 374, endPoint y: 295, distance: 34.9
click at [374, 295] on textarea "Cover letter template:" at bounding box center [501, 320] width 362 height 343
click at [445, 293] on textarea "Cover letter template:" at bounding box center [501, 320] width 362 height 343
click at [448, 299] on textarea "Cover letter template:" at bounding box center [501, 320] width 362 height 343
click at [371, 298] on textarea "Cover letter template:" at bounding box center [501, 320] width 362 height 343
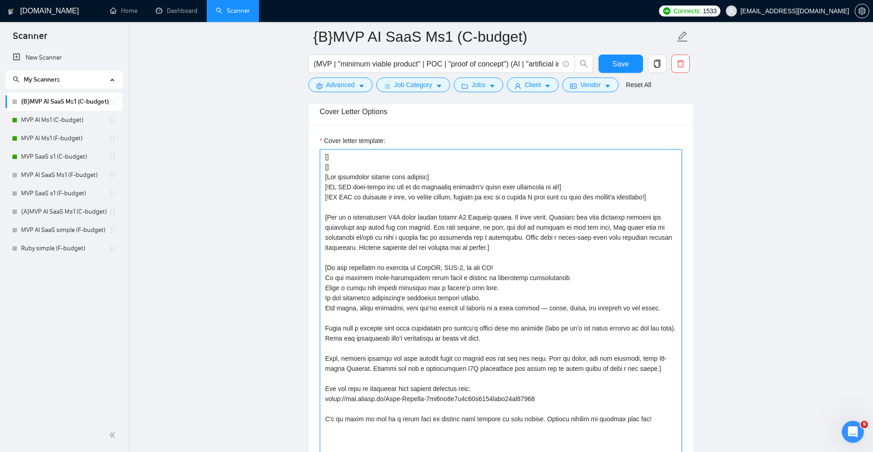
drag, startPoint x: 382, startPoint y: 260, endPoint x: 301, endPoint y: 147, distance: 139.4
click at [301, 147] on main "{B}MVP AI SaaS Ms1 (C-budget) (MVP | "minimum viable product" | POC | "proof of…" at bounding box center [500, 258] width 715 height 2744
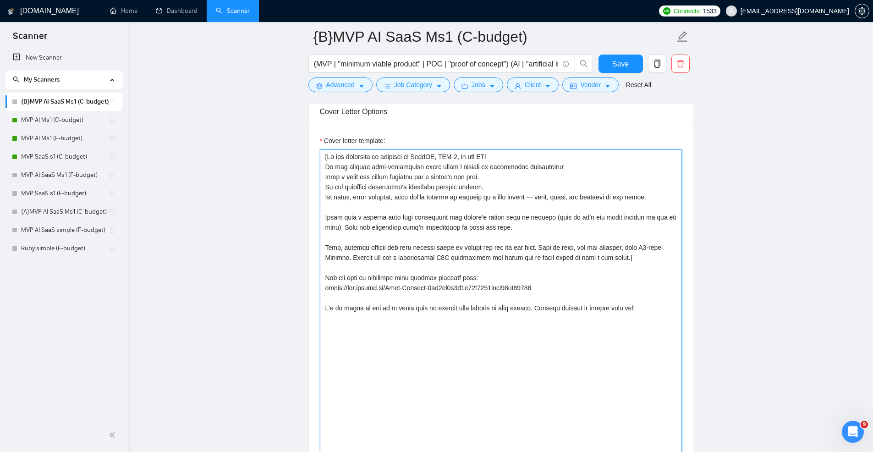
click at [396, 234] on textarea "Cover letter template:" at bounding box center [501, 320] width 362 height 343
click at [496, 233] on textarea "Cover letter template:" at bounding box center [501, 320] width 362 height 343
click at [494, 237] on textarea "Cover letter template:" at bounding box center [501, 320] width 362 height 343
click at [459, 269] on textarea "Cover letter template:" at bounding box center [501, 320] width 362 height 343
click at [625, 259] on textarea "Cover letter template:" at bounding box center [501, 320] width 362 height 343
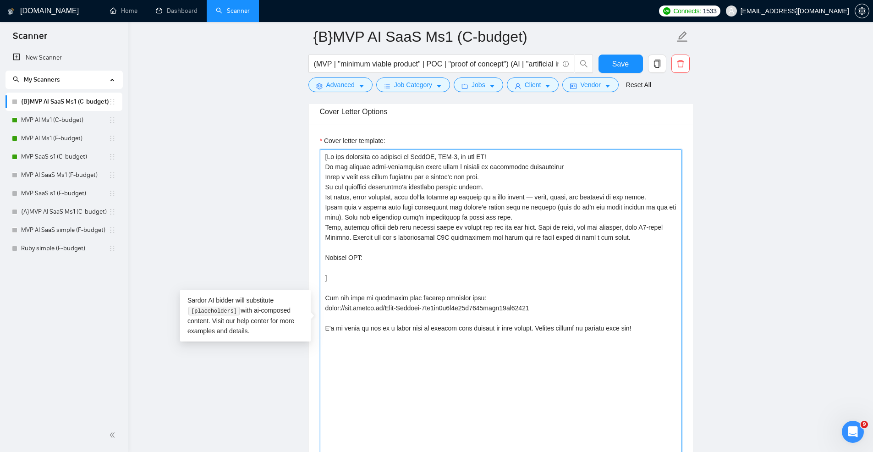
click at [381, 246] on textarea "Cover letter template:" at bounding box center [501, 320] width 362 height 343
click at [338, 269] on textarea "Cover letter template:" at bounding box center [501, 320] width 362 height 343
click at [498, 248] on textarea "Cover letter template:" at bounding box center [501, 320] width 362 height 343
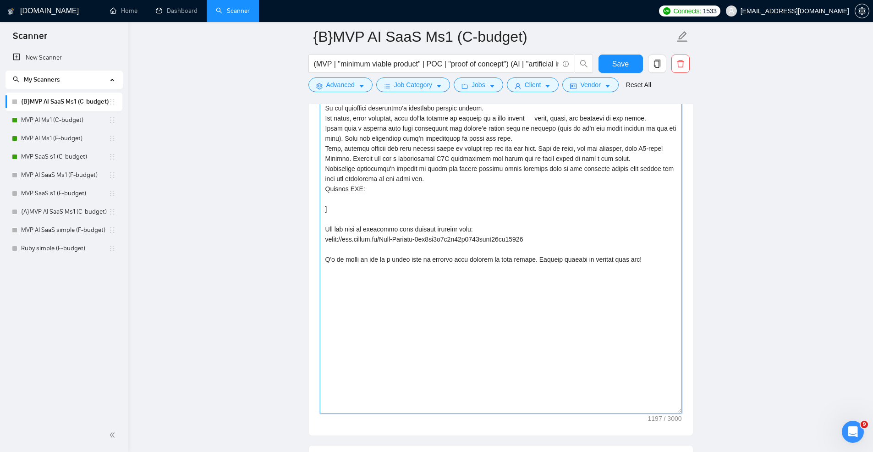
scroll to position [1227, 0]
click at [350, 199] on textarea "Cover letter template:" at bounding box center [501, 243] width 362 height 343
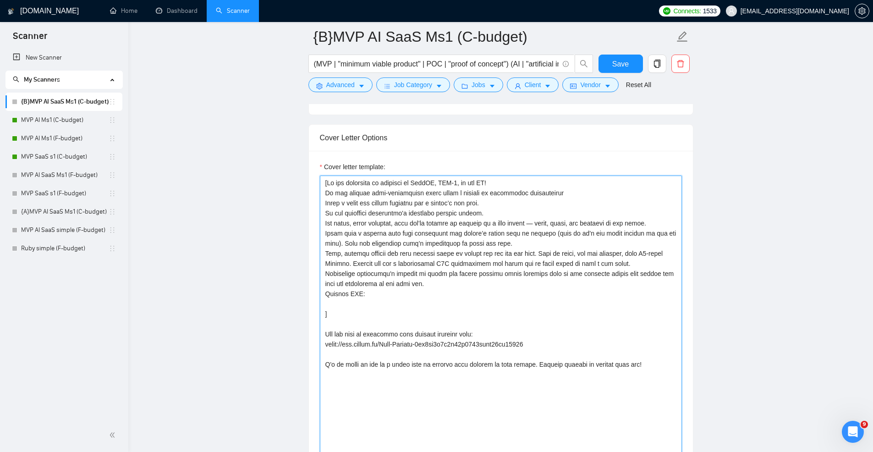
scroll to position [1127, 0]
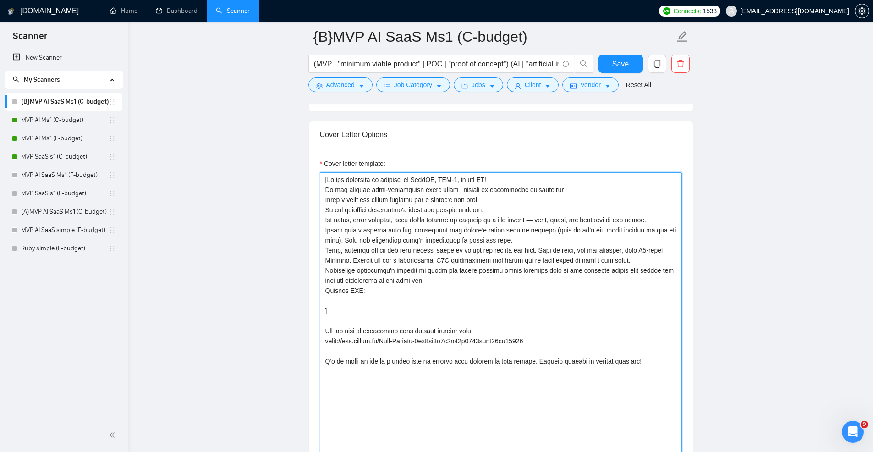
drag, startPoint x: 324, startPoint y: 309, endPoint x: 324, endPoint y: 290, distance: 19.3
click at [324, 290] on textarea "Cover letter template:" at bounding box center [501, 343] width 362 height 343
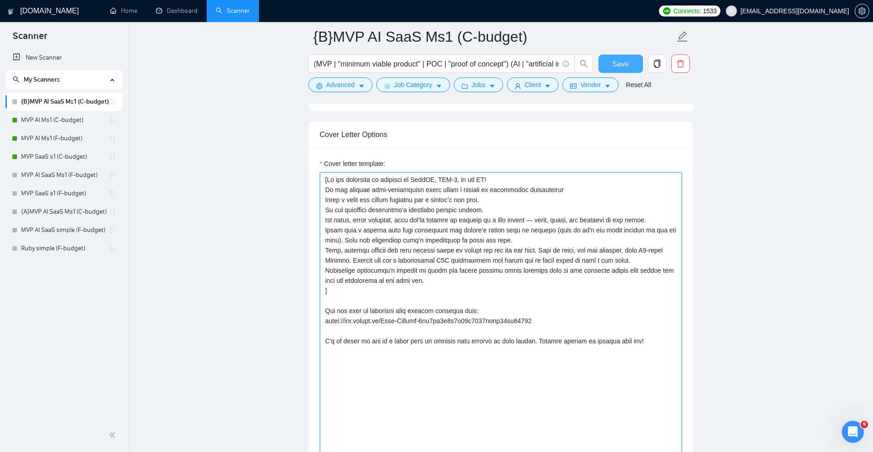
type textarea "[Do not reference or identify as OpenAI, GPT-4, or any AI! Do not provide meta-…"
click at [624, 65] on span "Save" at bounding box center [620, 63] width 16 height 11
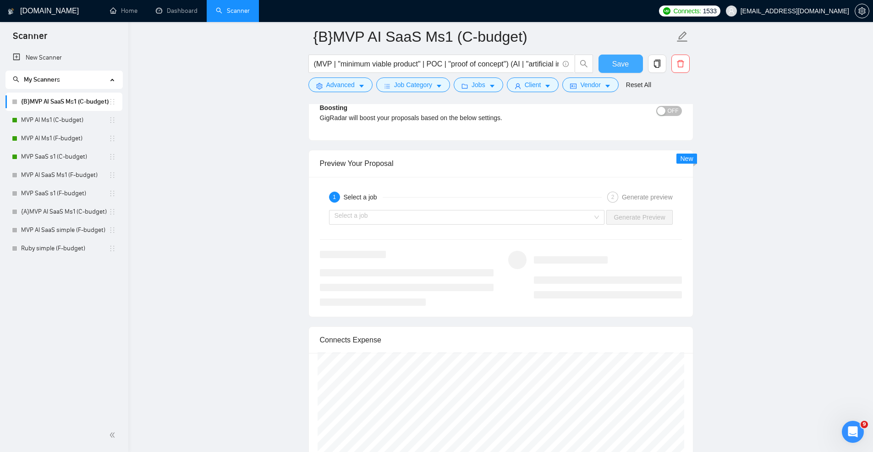
scroll to position [1818, 0]
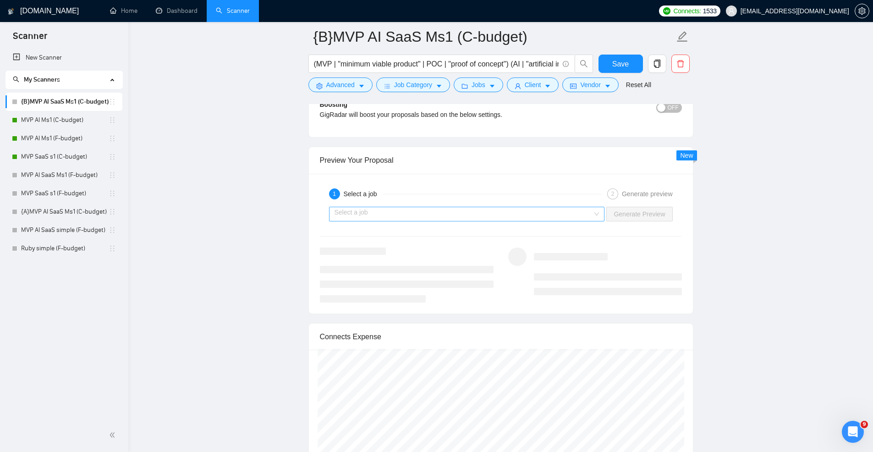
click at [583, 217] on input "search" at bounding box center [464, 214] width 258 height 14
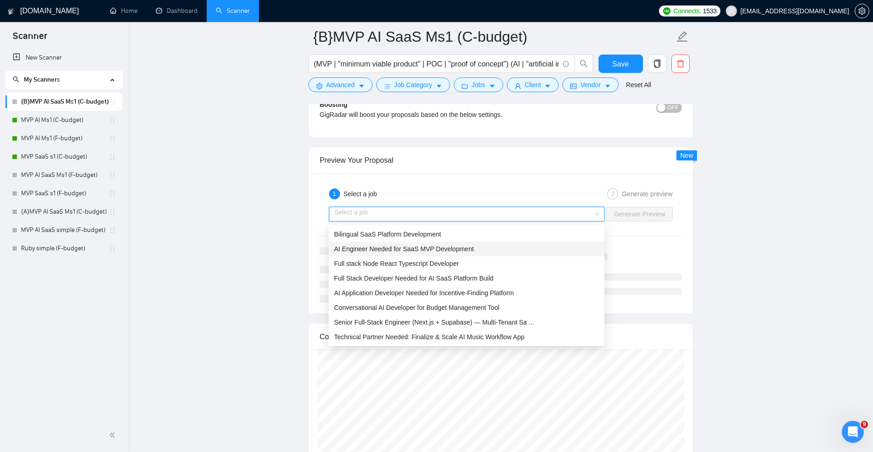
click at [514, 247] on div "AI Engineer Needed for SaaS MVP Development" at bounding box center [466, 249] width 265 height 10
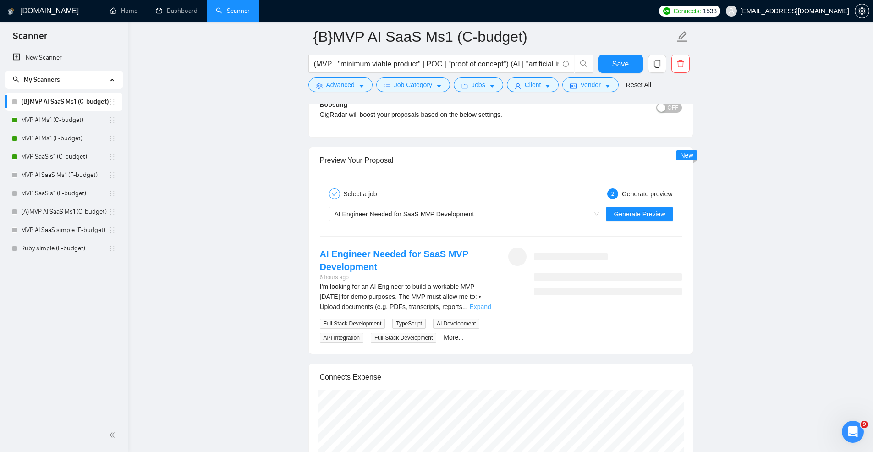
click at [484, 310] on link "Expand" at bounding box center [480, 306] width 22 height 7
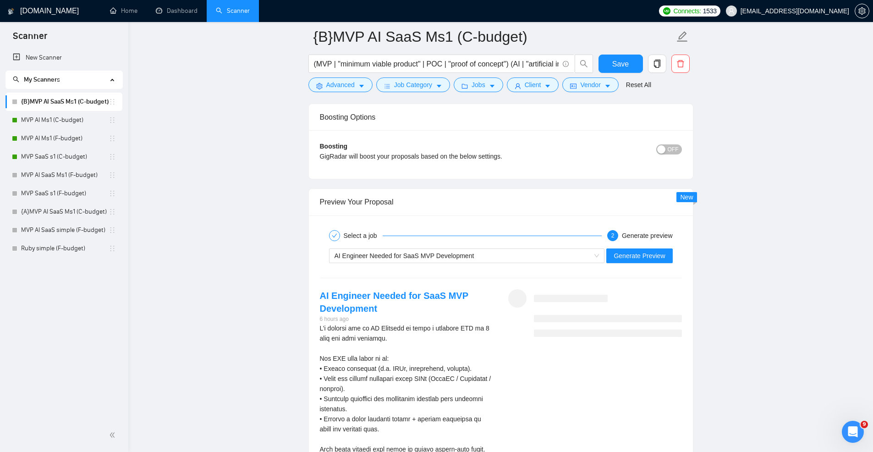
scroll to position [1772, 0]
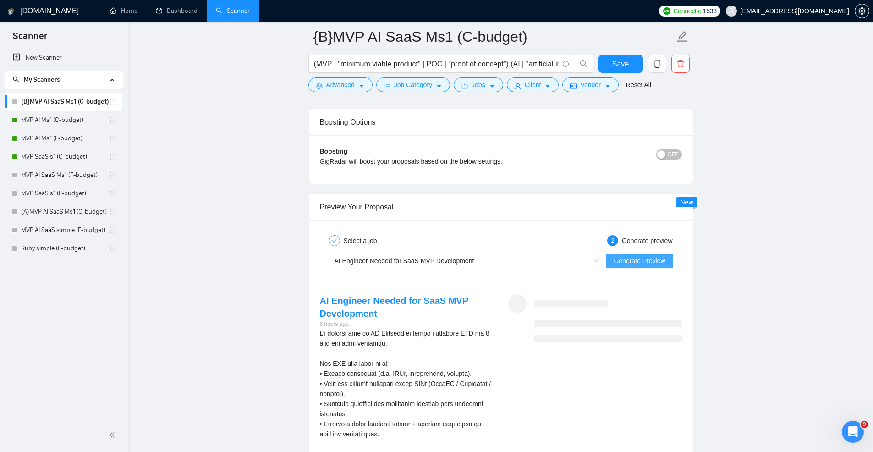
click at [623, 266] on span "Generate Preview" at bounding box center [639, 261] width 51 height 10
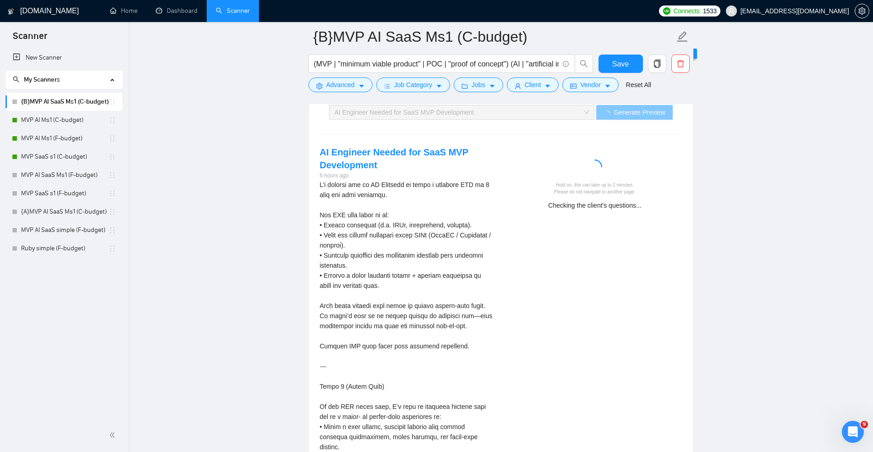
scroll to position [1917, 0]
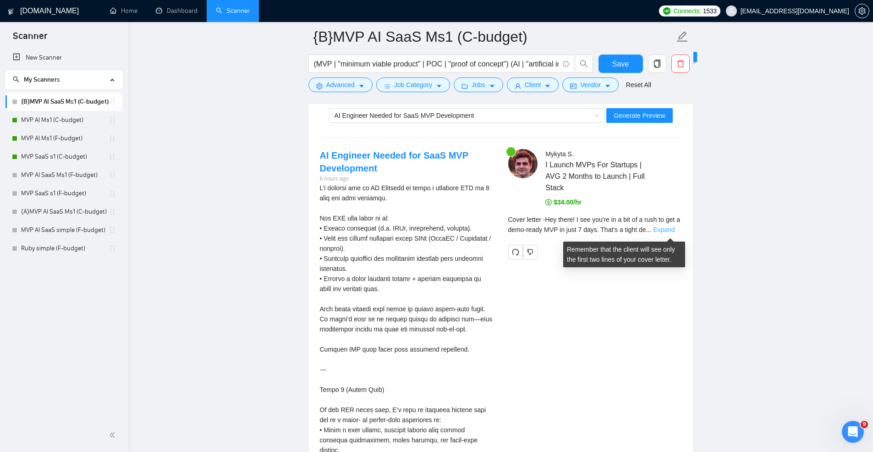
click at [664, 233] on link "Expand" at bounding box center [664, 229] width 22 height 7
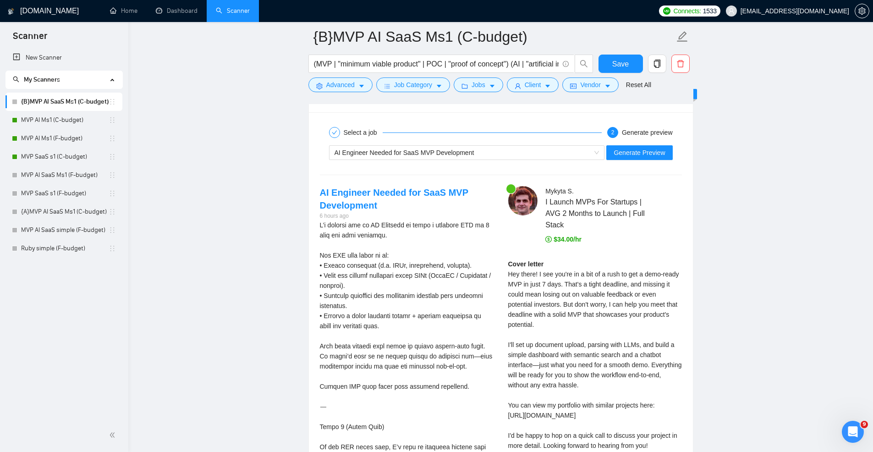
scroll to position [1873, 0]
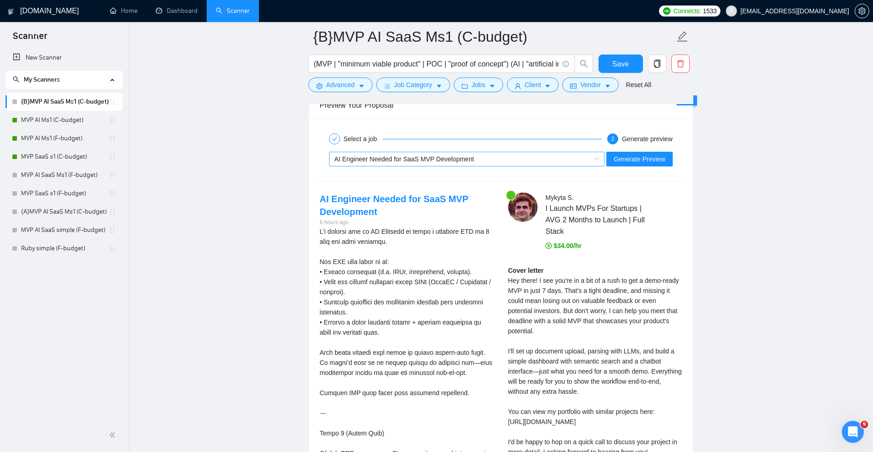
click at [561, 160] on div "AI Engineer Needed for SaaS MVP Development" at bounding box center [463, 159] width 257 height 14
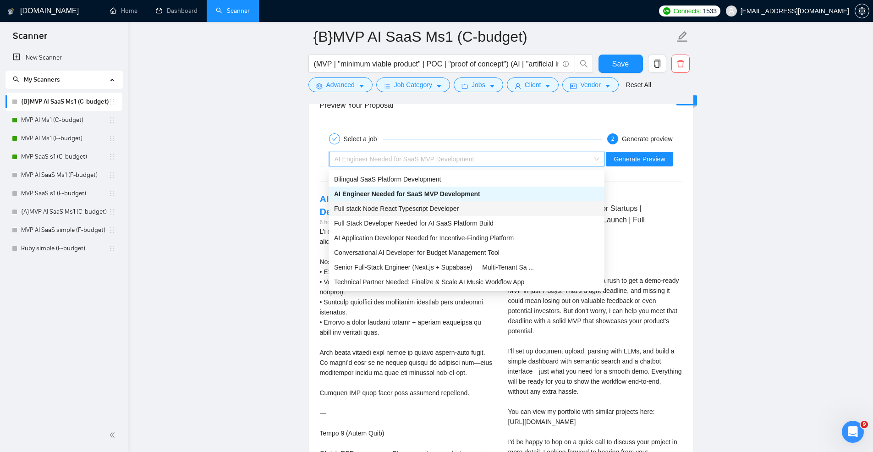
click at [504, 213] on div "Full stack Node React Typescript Developer" at bounding box center [466, 208] width 265 height 10
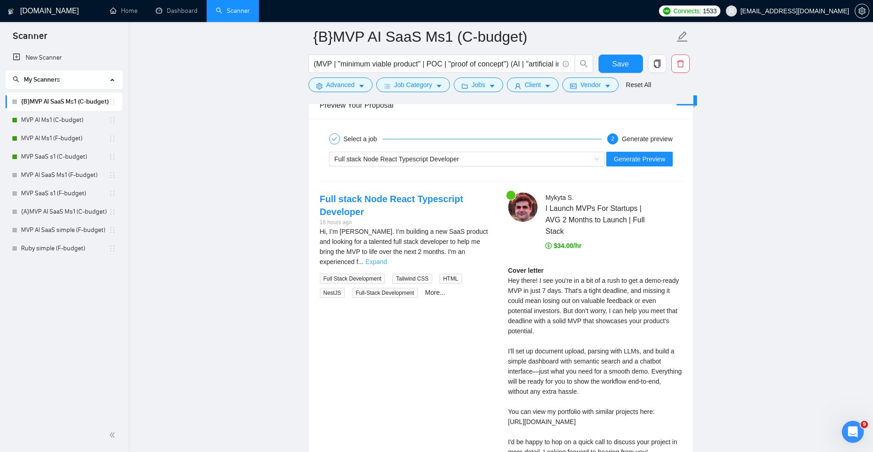
click at [387, 258] on link "Expand" at bounding box center [376, 261] width 22 height 7
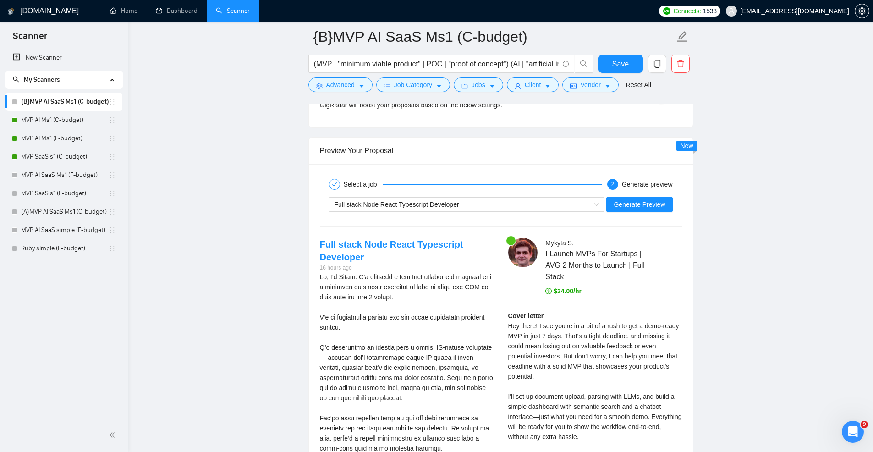
scroll to position [1825, 0]
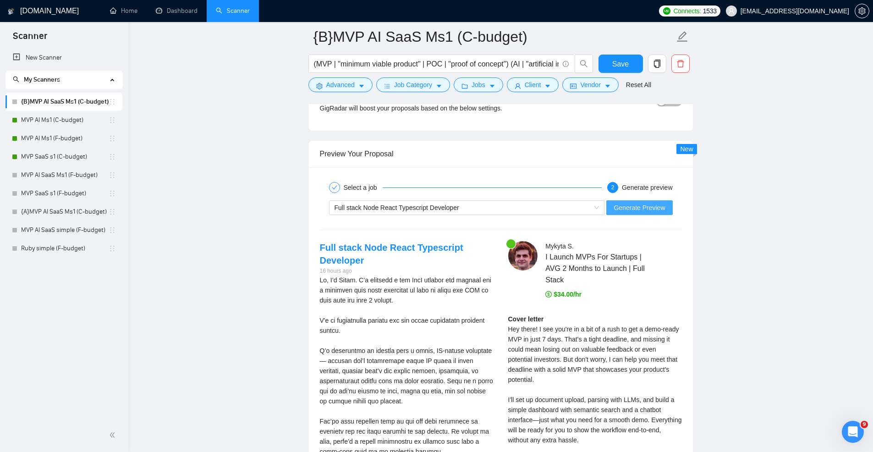
click at [628, 213] on span "Generate Preview" at bounding box center [639, 208] width 51 height 10
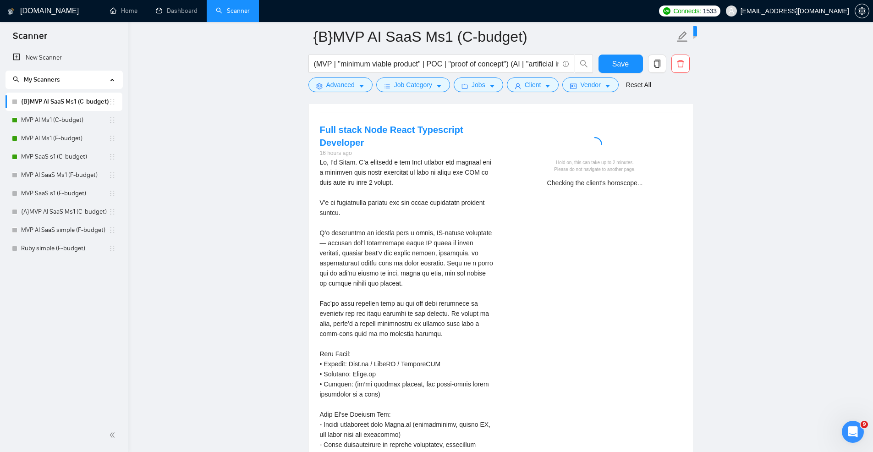
scroll to position [1934, 0]
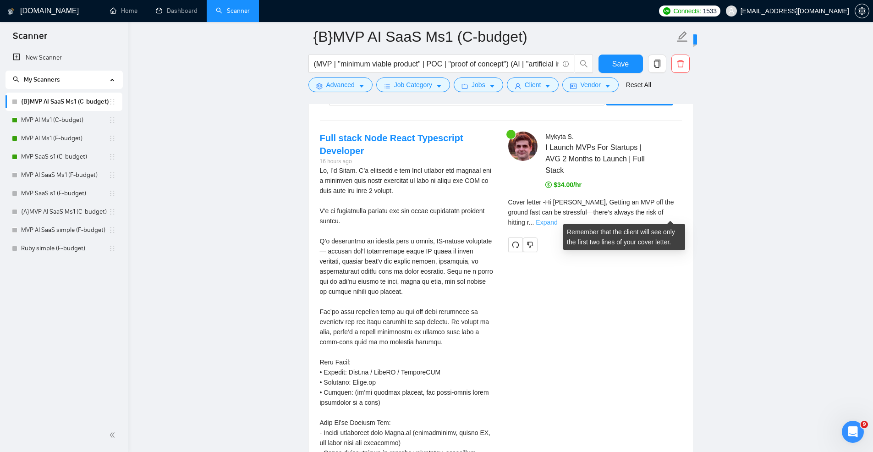
click at [557, 219] on link "Expand" at bounding box center [547, 222] width 22 height 7
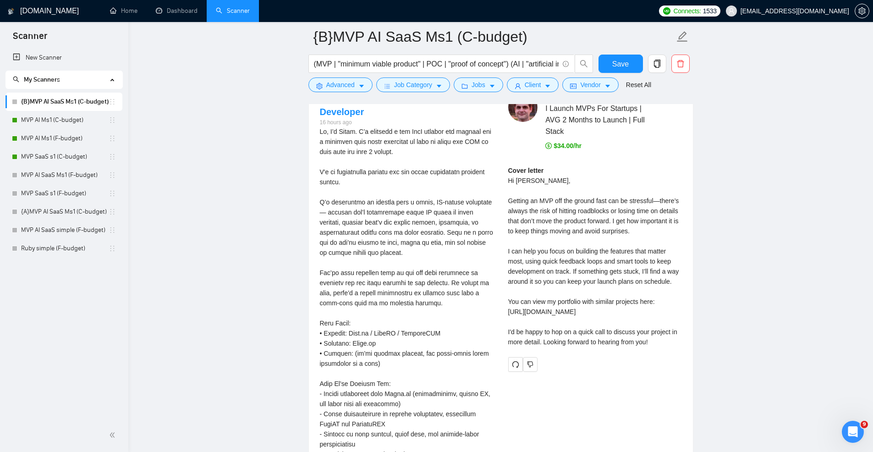
scroll to position [1978, 0]
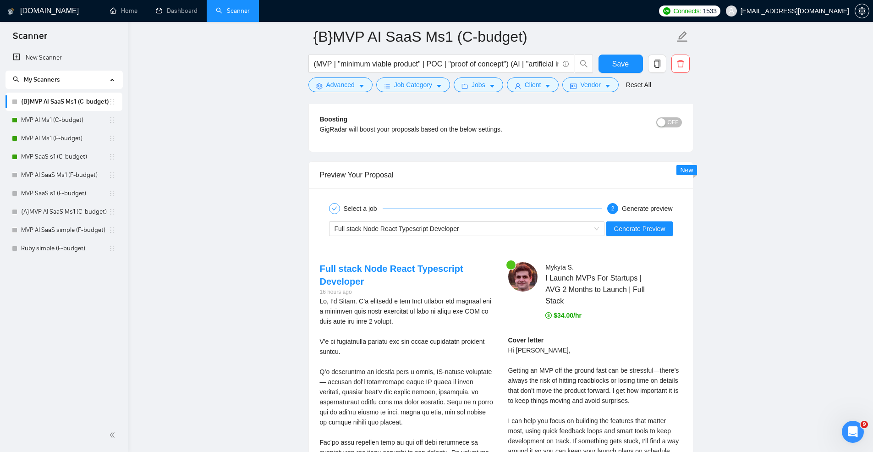
scroll to position [1811, 0]
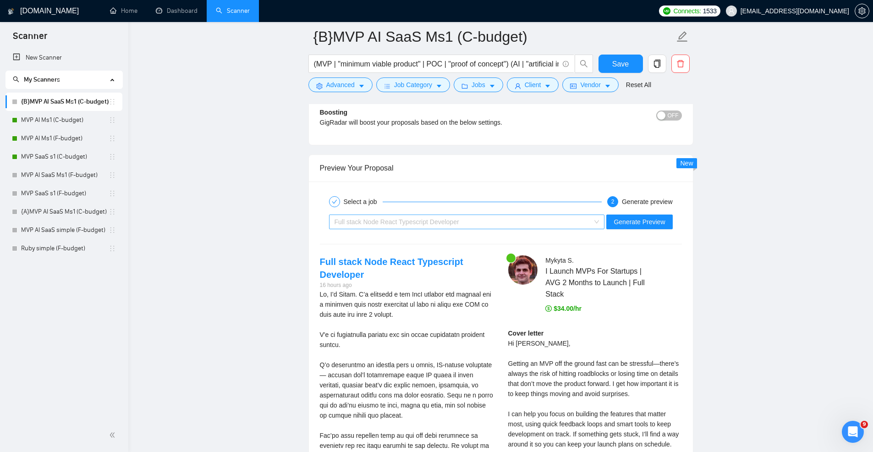
click at [590, 219] on div "Full stack Node React Typescript Developer" at bounding box center [463, 222] width 257 height 14
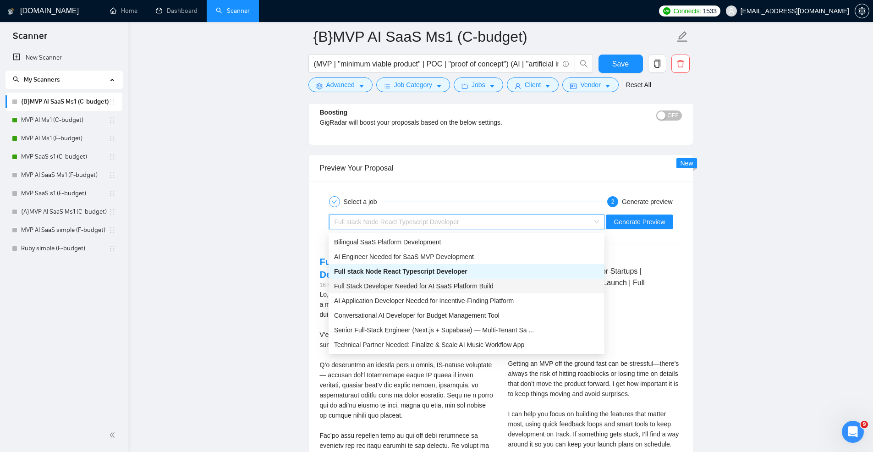
click at [501, 285] on div "Full Stack Developer Needed for AI SaaS Platform Build" at bounding box center [466, 286] width 265 height 10
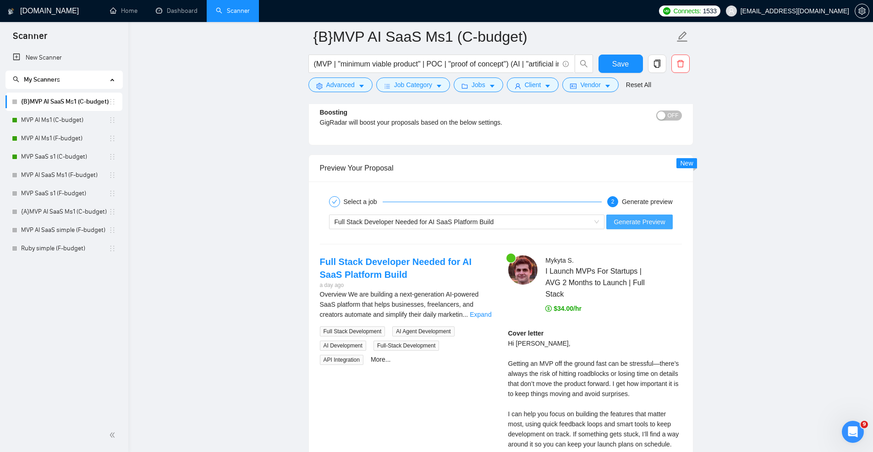
click at [645, 225] on span "Generate Preview" at bounding box center [639, 222] width 51 height 10
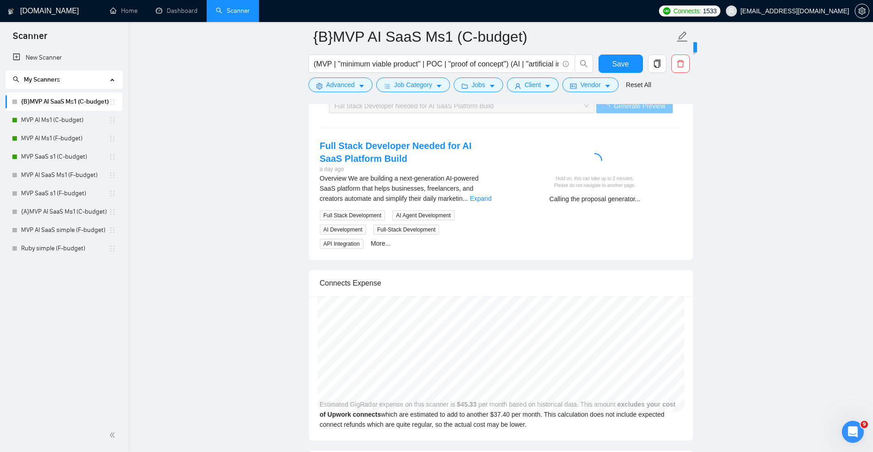
scroll to position [1944, 0]
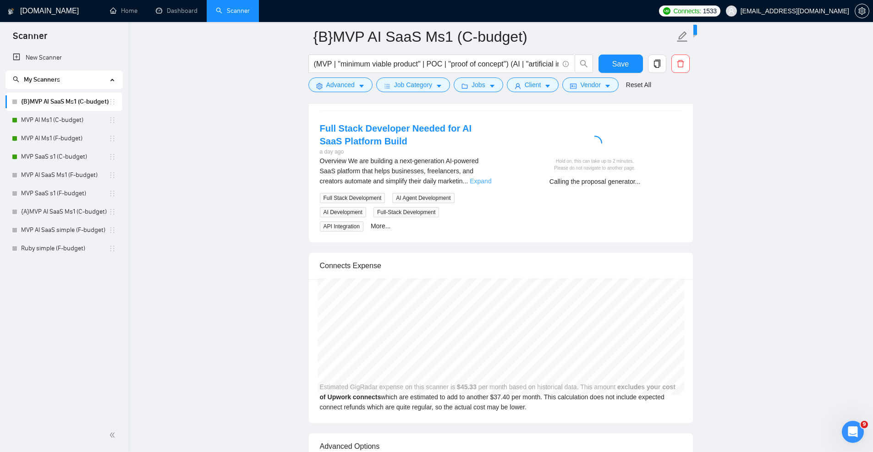
click at [477, 181] on link "Expand" at bounding box center [481, 180] width 22 height 7
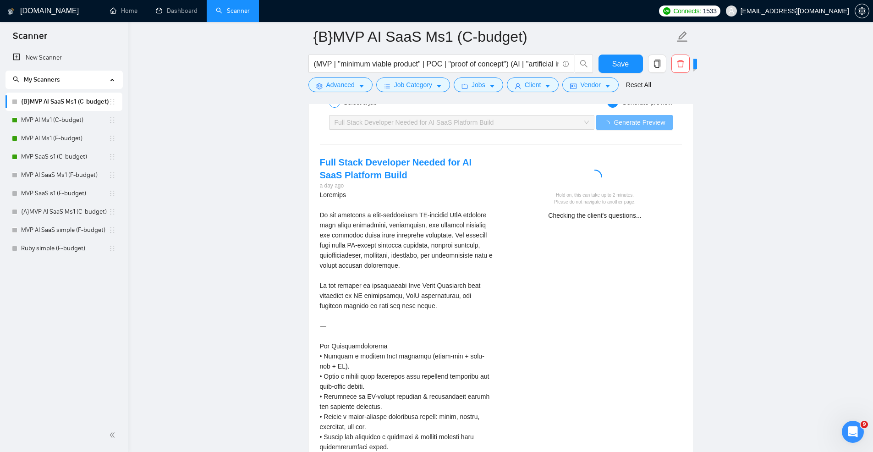
scroll to position [1918, 0]
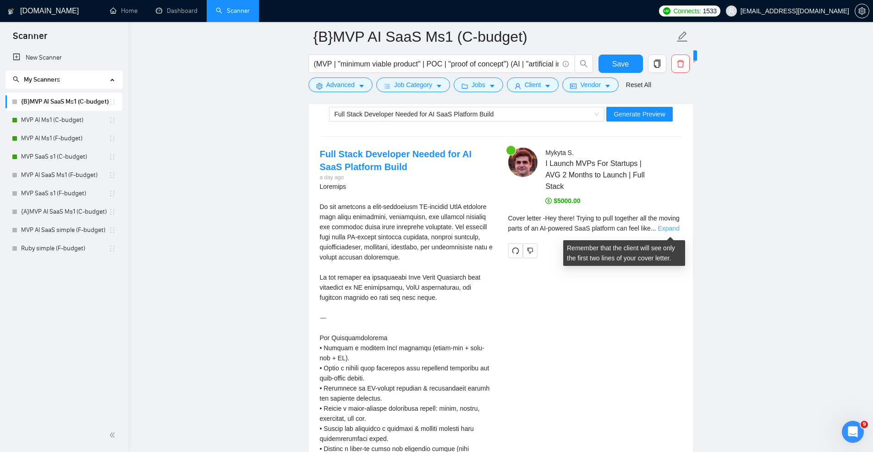
click at [672, 229] on link "Expand" at bounding box center [669, 228] width 22 height 7
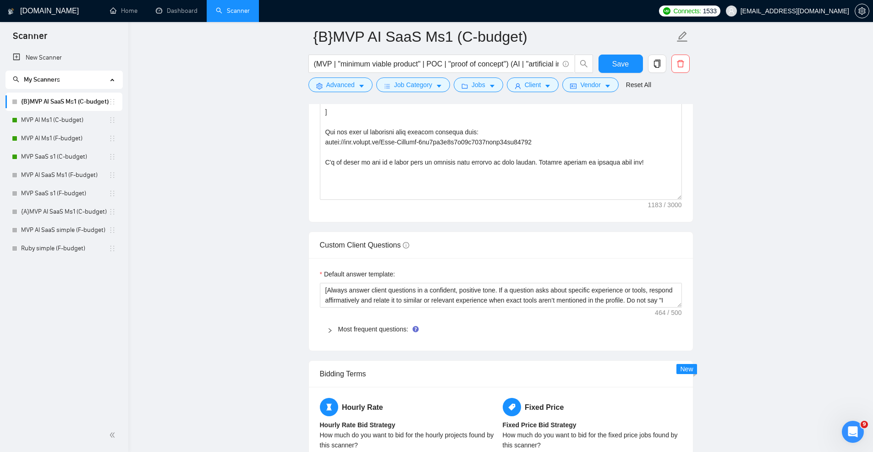
scroll to position [1321, 0]
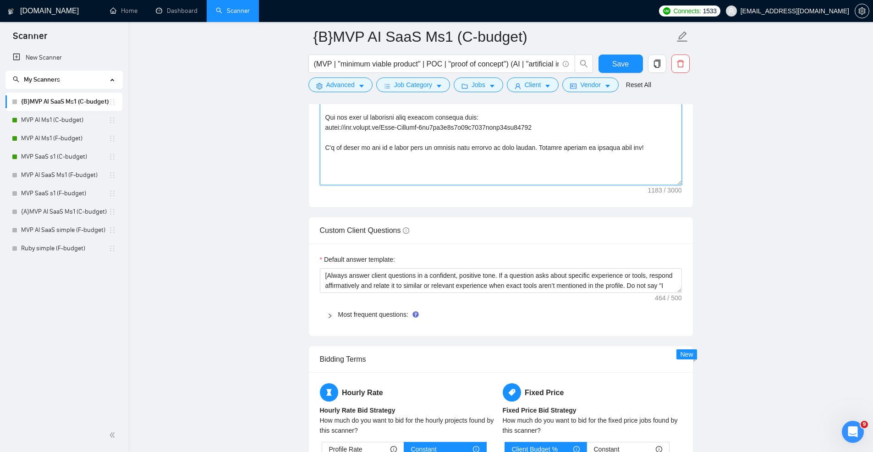
click at [414, 171] on textarea "Cover letter template:" at bounding box center [501, 82] width 362 height 206
click at [443, 175] on textarea "Cover letter template:" at bounding box center [501, 82] width 362 height 206
paste textarea "[if client ask to describe my experiece from similar projects, choose the most …"
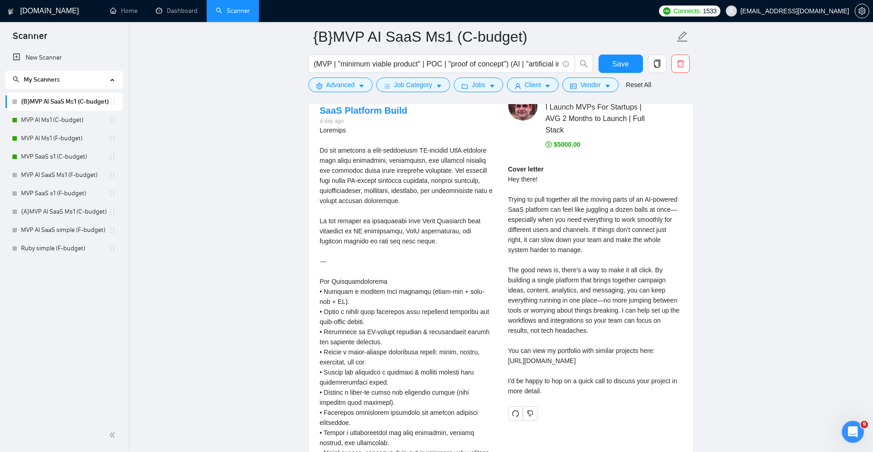
scroll to position [1976, 0]
drag, startPoint x: 507, startPoint y: 176, endPoint x: 577, endPoint y: 399, distance: 233.6
click at [577, 399] on div "Mykyta S . I Launch MVPs For Startups | AVG 2 Months to Launch | Full Stack $50…" at bounding box center [595, 253] width 188 height 329
copy div "Hey there! Trying to pull together all the moving parts of an AI-powered SaaS p…"
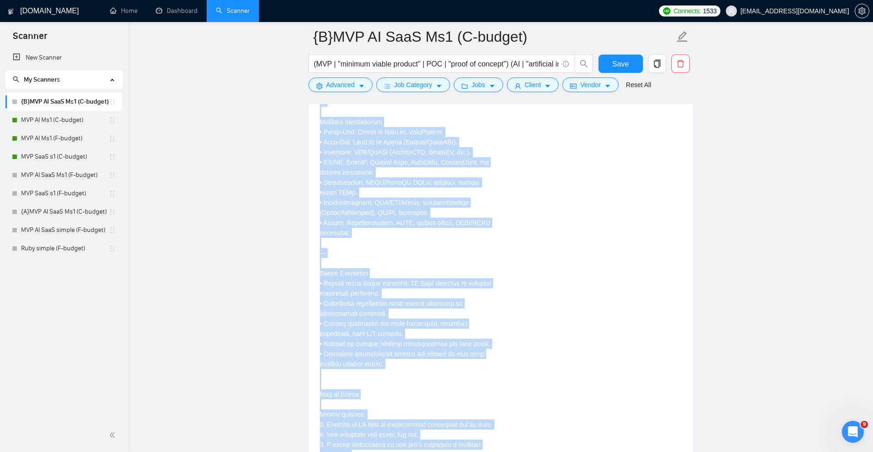
scroll to position [2417, 0]
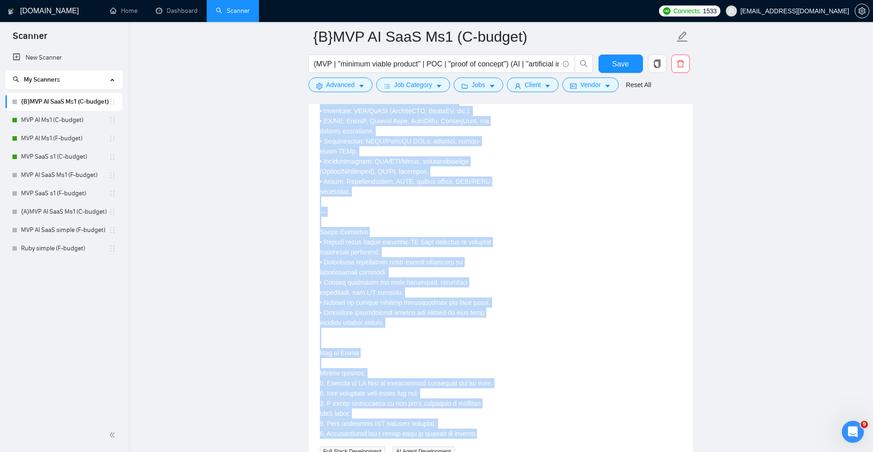
drag, startPoint x: 320, startPoint y: 192, endPoint x: 467, endPoint y: 443, distance: 291.0
click at [467, 443] on div "Full Stack Development AI Agent Development AI Development Full-Stack Developme…" at bounding box center [407, 83] width 174 height 802
copy div "We are building a next-generation AI-powered SaaS platform that helps businesse…"
click at [439, 227] on div "Overview\a\aWe are building a next-generation AI-powered SaaS platform that hel…" at bounding box center [407, 60] width 174 height 756
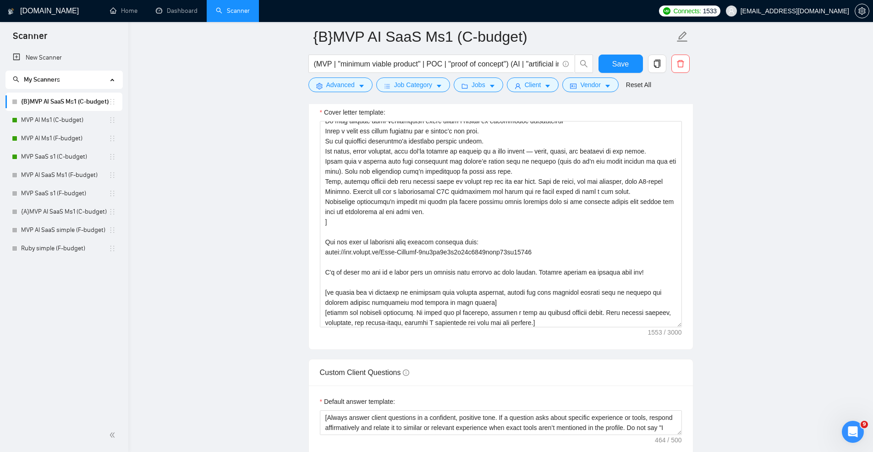
scroll to position [1168, 0]
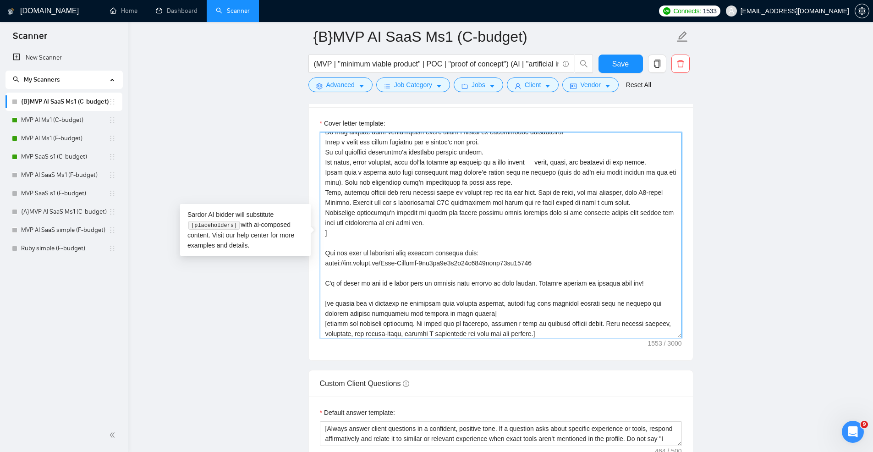
click at [425, 226] on textarea "Cover letter template:" at bounding box center [501, 235] width 362 height 206
click at [510, 186] on textarea "Cover letter template:" at bounding box center [501, 235] width 362 height 206
drag, startPoint x: 510, startPoint y: 186, endPoint x: 326, endPoint y: 187, distance: 183.8
click at [326, 187] on textarea "Cover letter template:" at bounding box center [501, 235] width 362 height 206
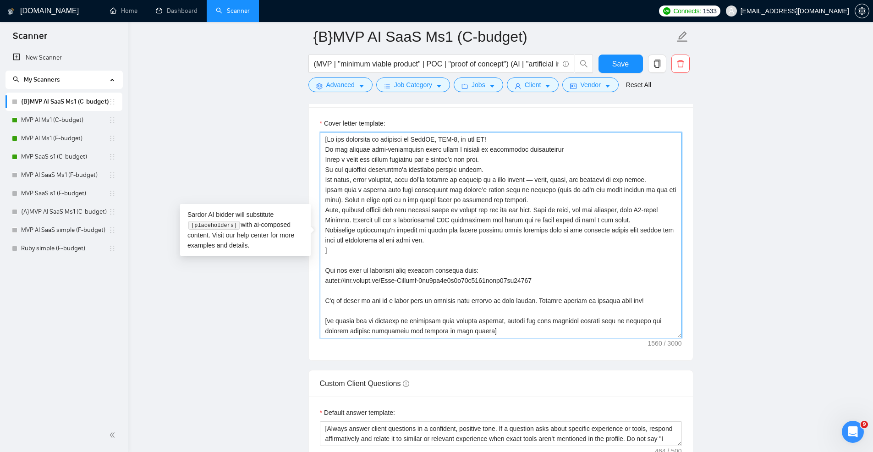
scroll to position [20, 0]
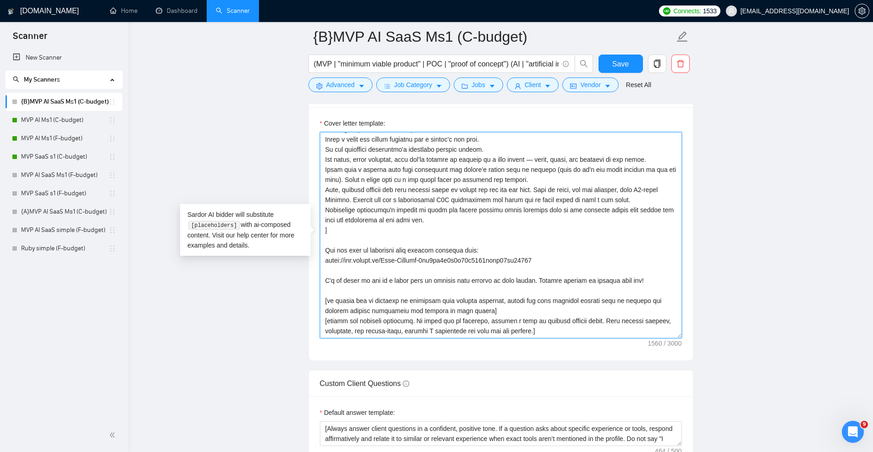
drag, startPoint x: 637, startPoint y: 281, endPoint x: 323, endPoint y: 282, distance: 314.4
click at [323, 282] on textarea "Cover letter template:" at bounding box center [501, 235] width 362 height 206
paste textarea "Here’s how I’d approach your MVP. If that direction sounds right, we can set a …"
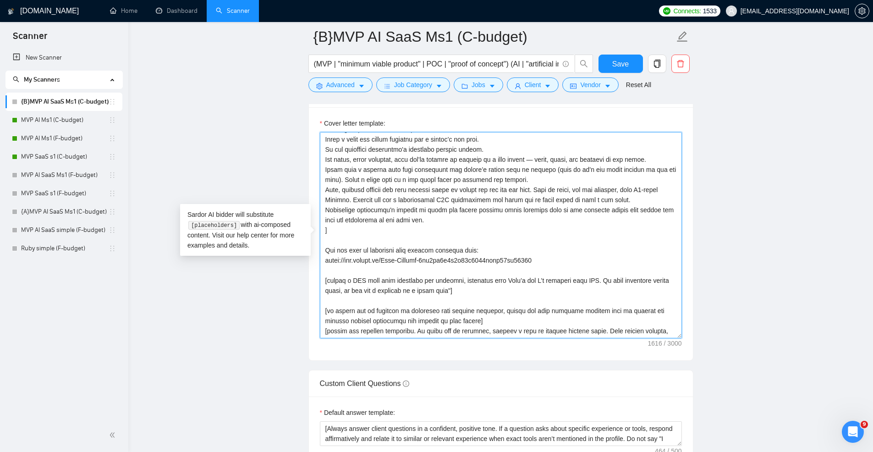
click at [504, 282] on textarea "Cover letter template:" at bounding box center [501, 235] width 362 height 206
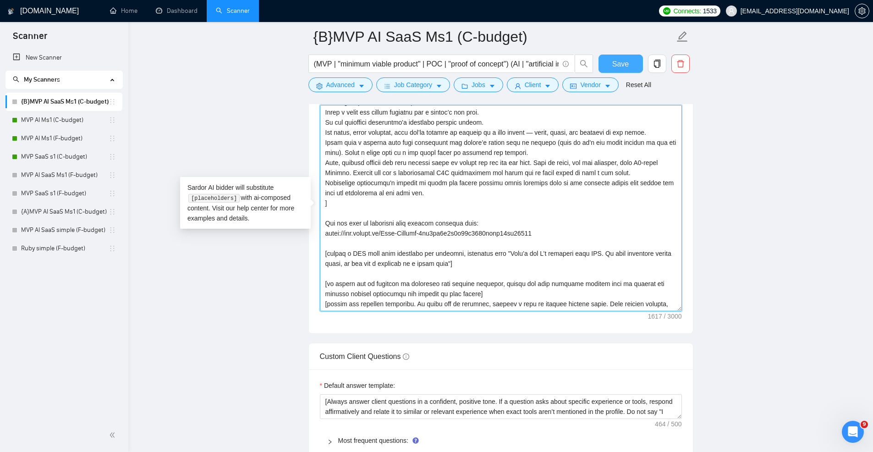
type textarea "[Do not reference or identify as OpenAI, GPT-4, or any AI! Do not provide meta-…"
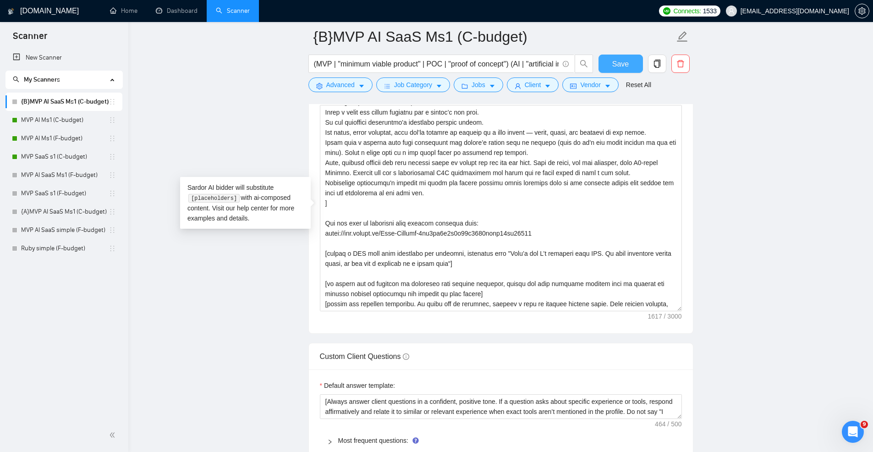
click at [607, 61] on button "Save" at bounding box center [620, 64] width 44 height 18
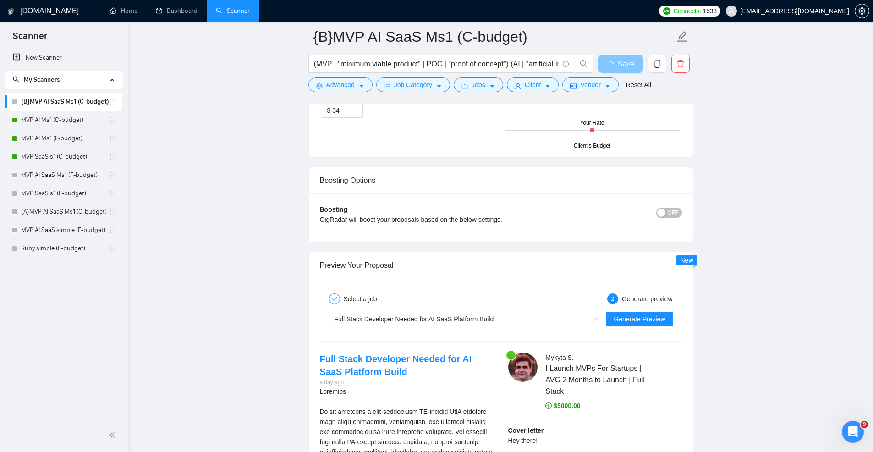
scroll to position [1767, 0]
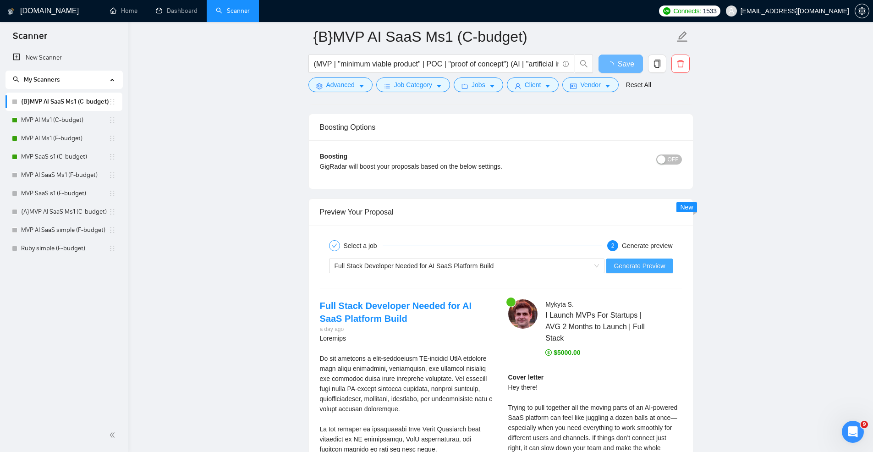
click at [641, 268] on span "Generate Preview" at bounding box center [639, 266] width 51 height 10
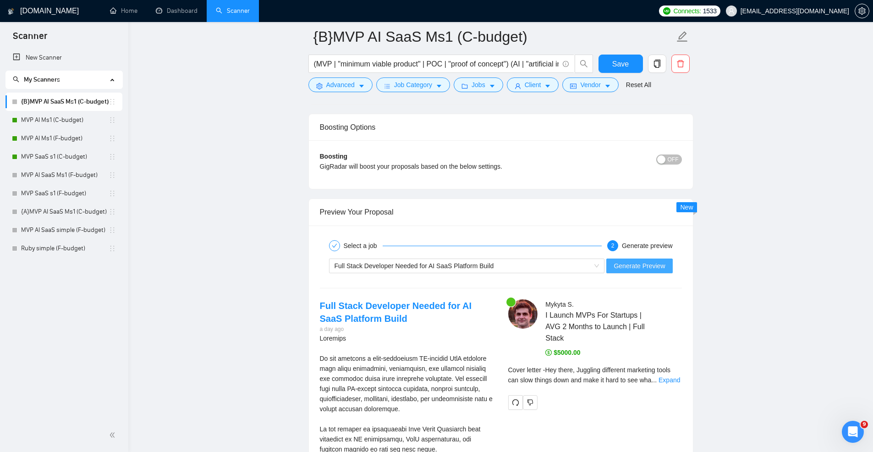
scroll to position [1957, 0]
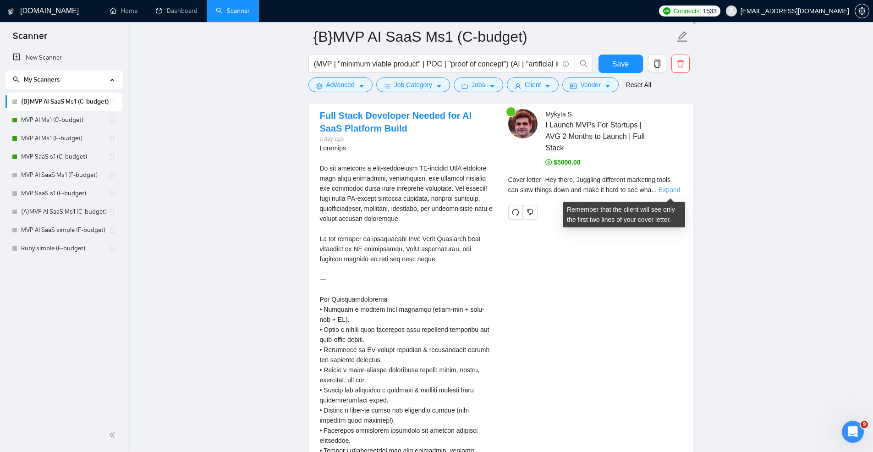
click at [662, 193] on link "Expand" at bounding box center [670, 189] width 22 height 7
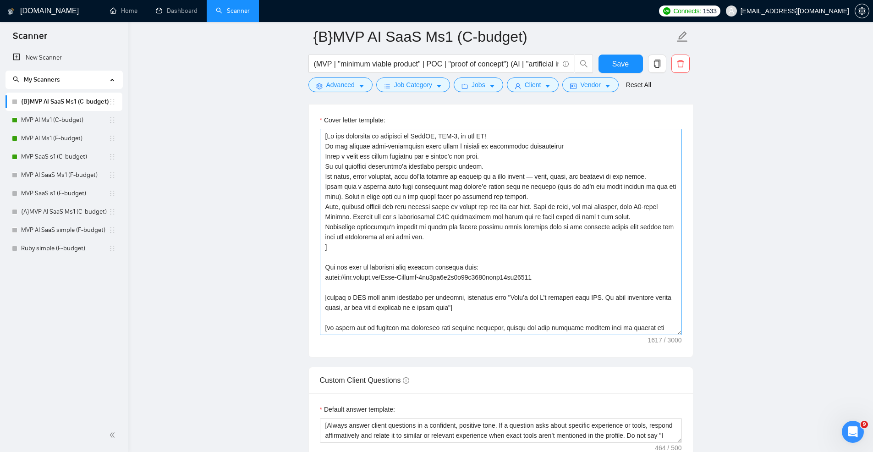
scroll to position [30, 0]
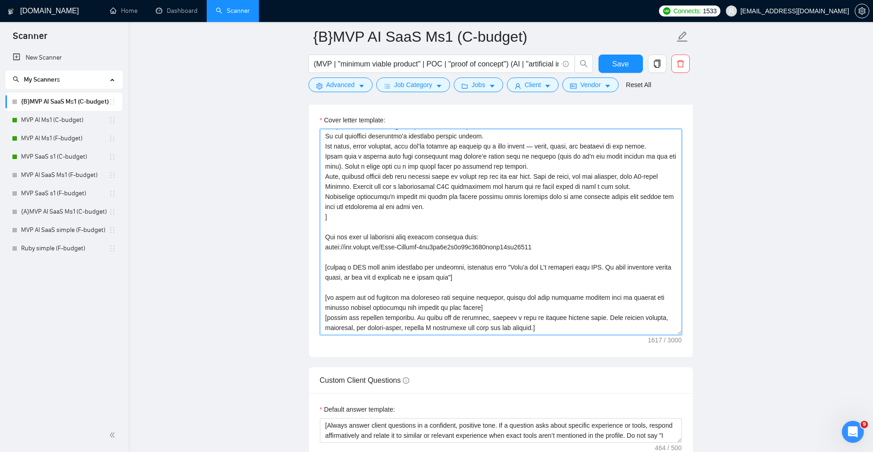
click at [327, 297] on textarea "Cover letter template:" at bounding box center [501, 232] width 362 height 206
click at [439, 307] on textarea "Cover letter template:" at bounding box center [501, 232] width 362 height 206
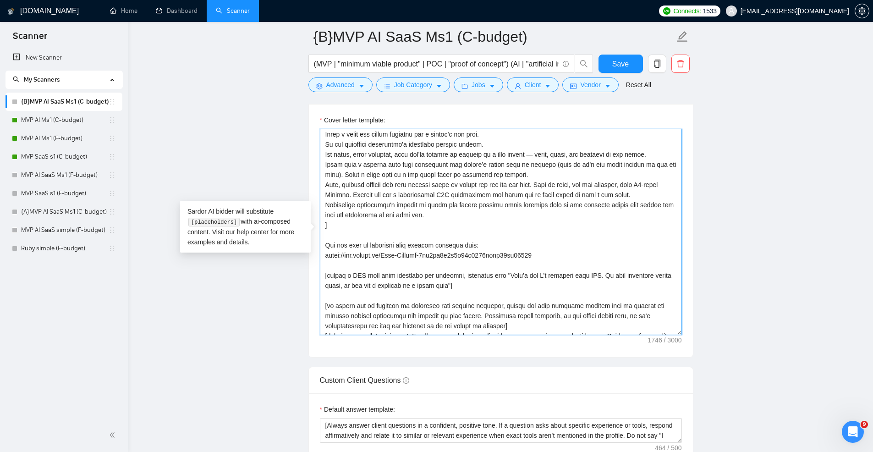
scroll to position [19, 0]
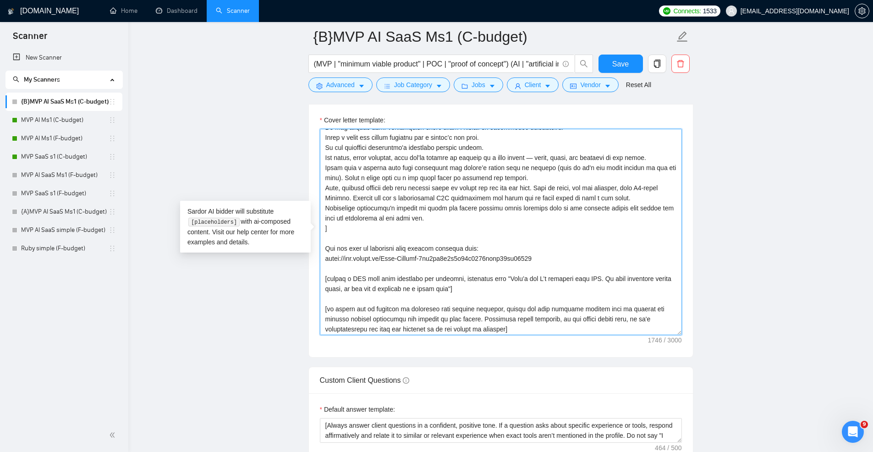
drag, startPoint x: 468, startPoint y: 286, endPoint x: 457, endPoint y: 280, distance: 12.5
click at [457, 280] on textarea "Cover letter template:" at bounding box center [501, 232] width 362 height 206
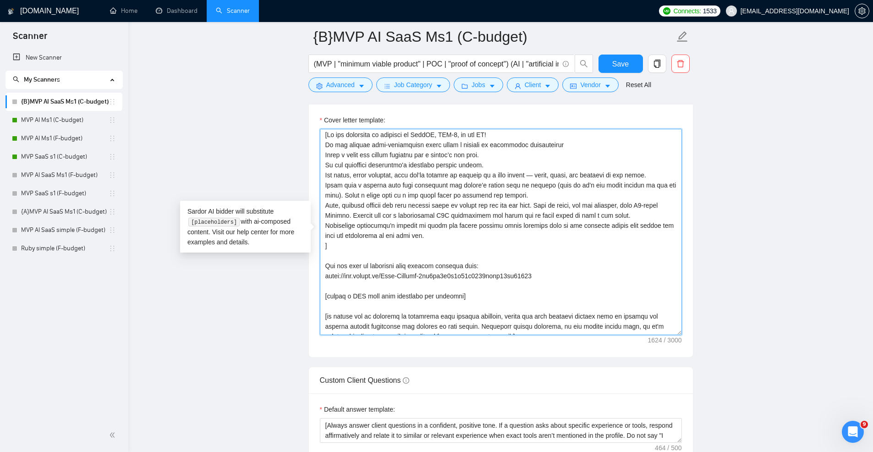
scroll to position [0, 0]
click at [462, 240] on textarea "Cover letter template:" at bounding box center [501, 232] width 362 height 206
drag, startPoint x: 489, startPoint y: 159, endPoint x: 320, endPoint y: 158, distance: 168.2
click at [320, 158] on textarea "Cover letter template:" at bounding box center [501, 232] width 362 height 206
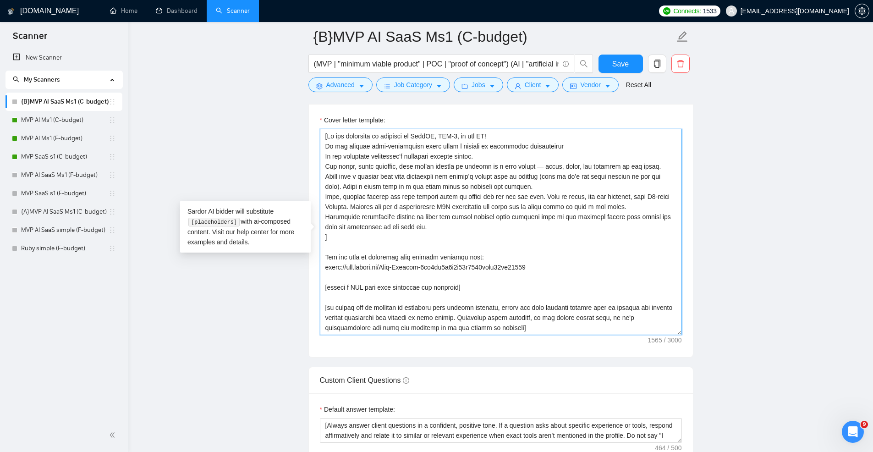
click at [480, 162] on textarea "Cover letter template:" at bounding box center [501, 232] width 362 height 206
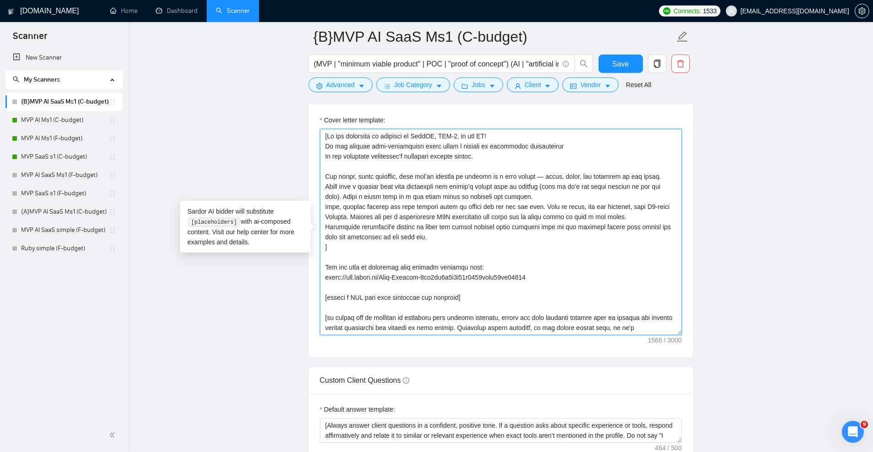
paste textarea "Write a short and simple proposal for a client’s job post."
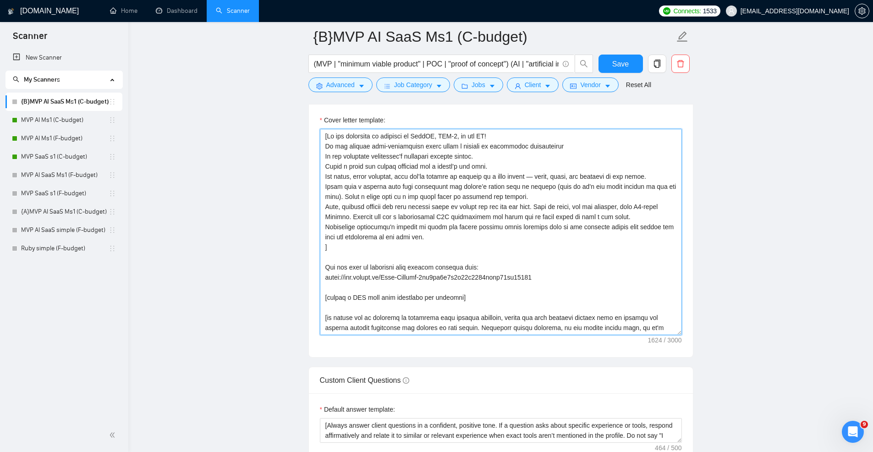
click at [498, 158] on textarea "Cover letter template:" at bounding box center [501, 232] width 362 height 206
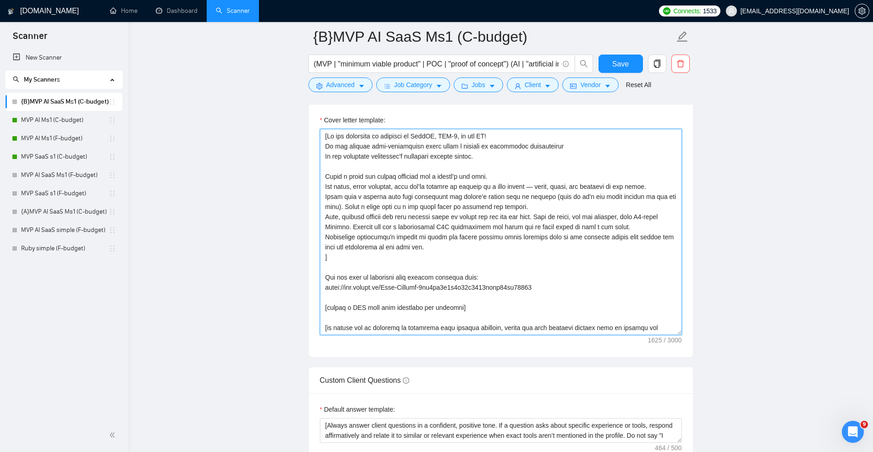
click at [513, 188] on textarea "Cover letter template:" at bounding box center [501, 232] width 362 height 206
drag, startPoint x: 655, startPoint y: 198, endPoint x: 317, endPoint y: 195, distance: 338.2
click at [317, 195] on div "Cover letter template:" at bounding box center [501, 230] width 384 height 253
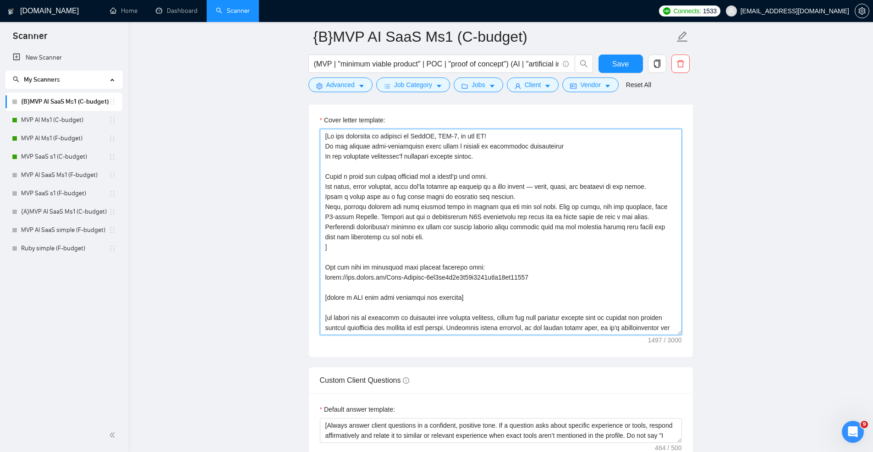
click at [511, 198] on textarea "Cover letter template:" at bounding box center [501, 232] width 362 height 206
click at [343, 205] on textarea "Cover letter template:" at bounding box center [501, 232] width 362 height 206
drag, startPoint x: 516, startPoint y: 198, endPoint x: 324, endPoint y: 196, distance: 192.0
click at [324, 196] on textarea "Cover letter template:" at bounding box center [501, 232] width 362 height 206
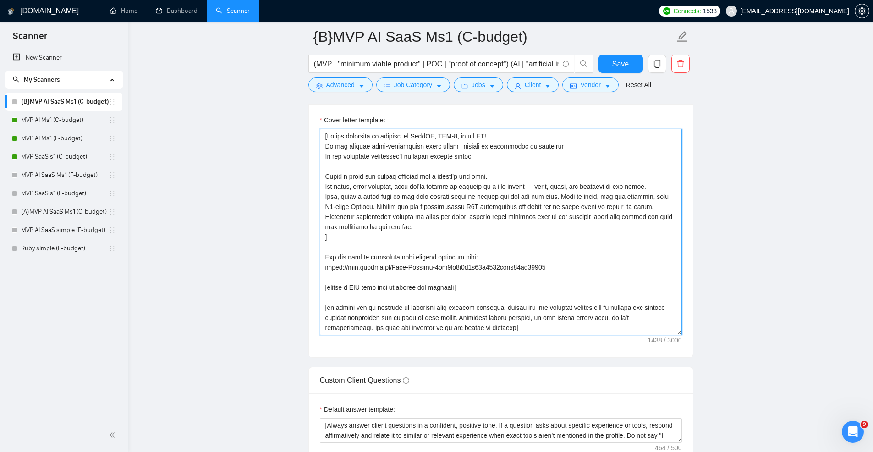
scroll to position [20, 0]
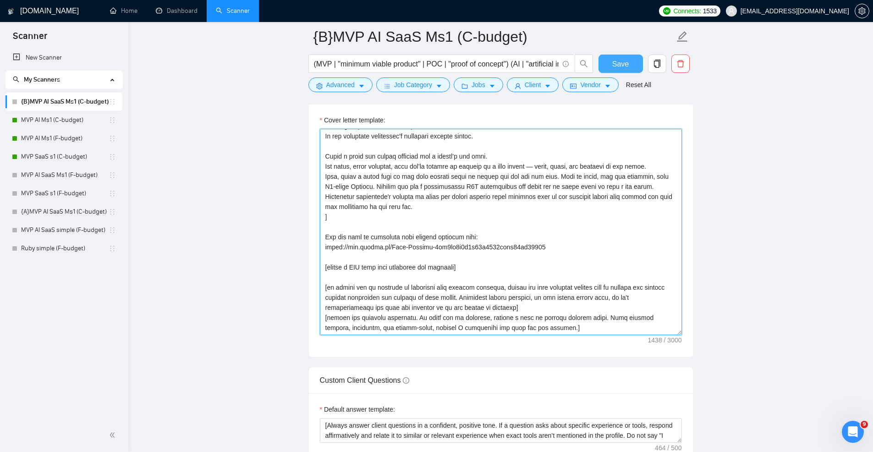
type textarea "[Do not reference or identify as OpenAI, GPT-4, or any AI! Do not provide meta-…"
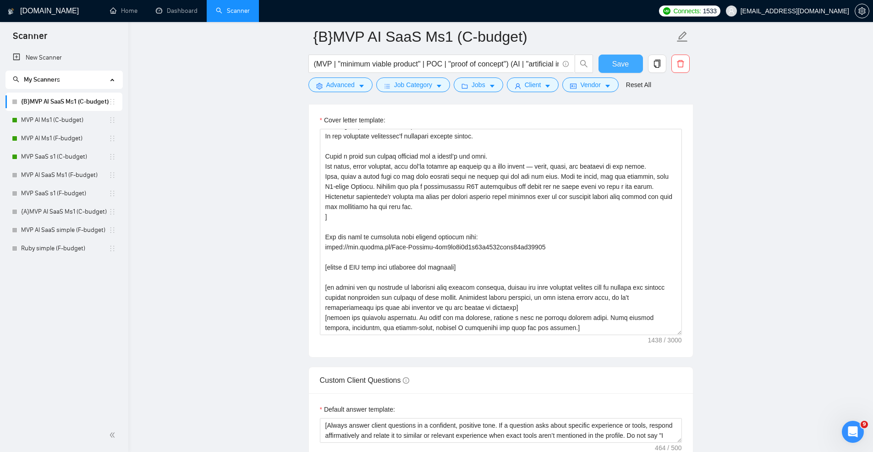
click at [610, 67] on button "Save" at bounding box center [620, 64] width 44 height 18
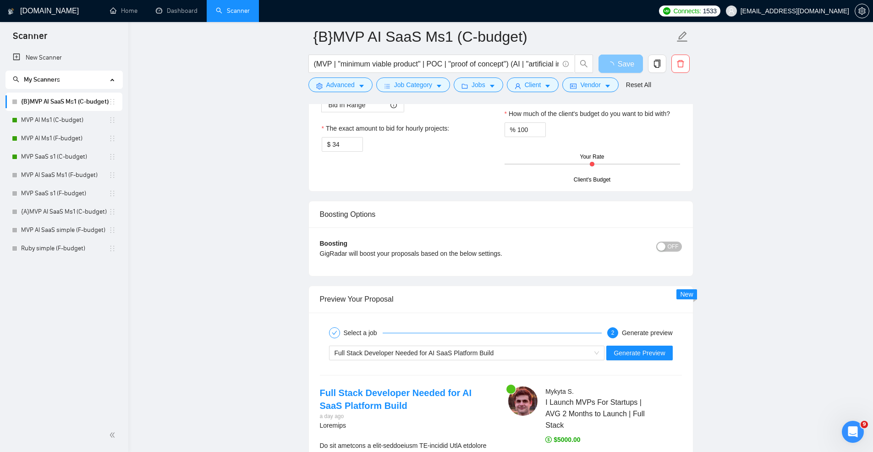
scroll to position [1722, 0]
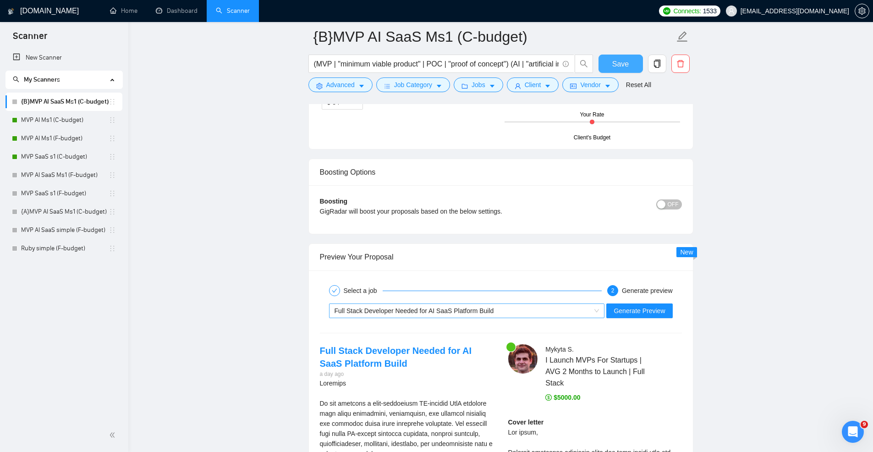
click at [510, 312] on div "Full Stack Developer Needed for AI SaaS Platform Build" at bounding box center [463, 311] width 257 height 14
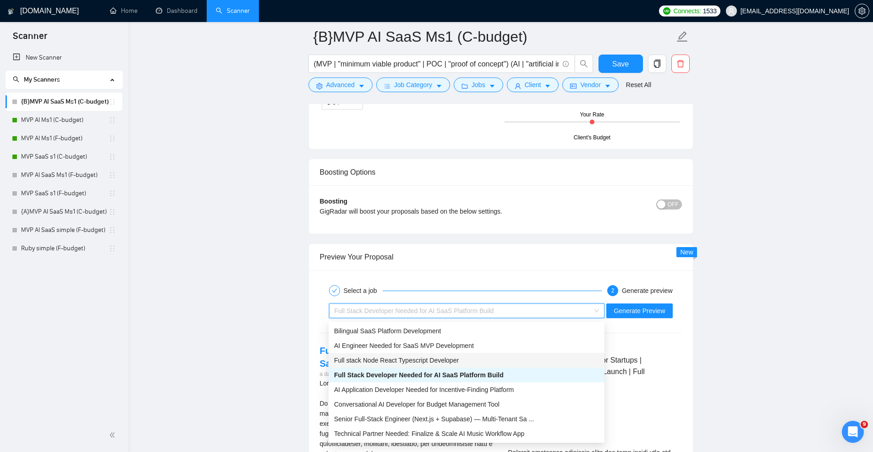
scroll to position [30, 0]
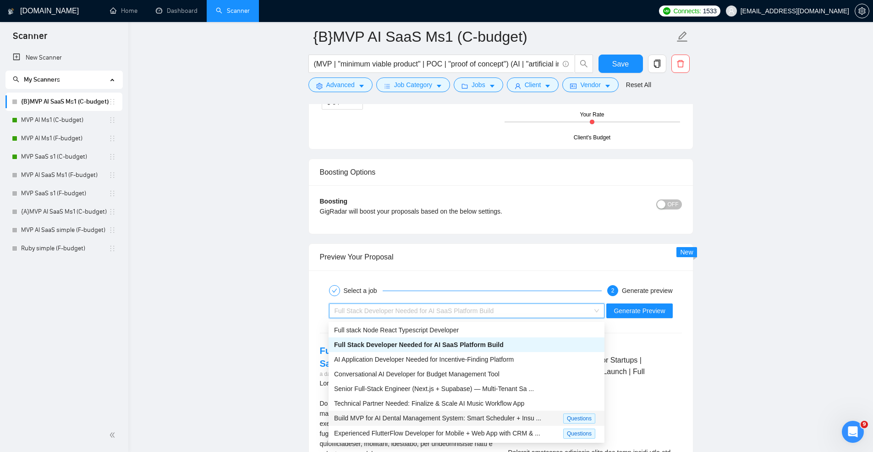
click at [434, 417] on span "Build MVP for AI Dental Management System: Smart Scheduler + Insu ..." at bounding box center [437, 417] width 207 height 7
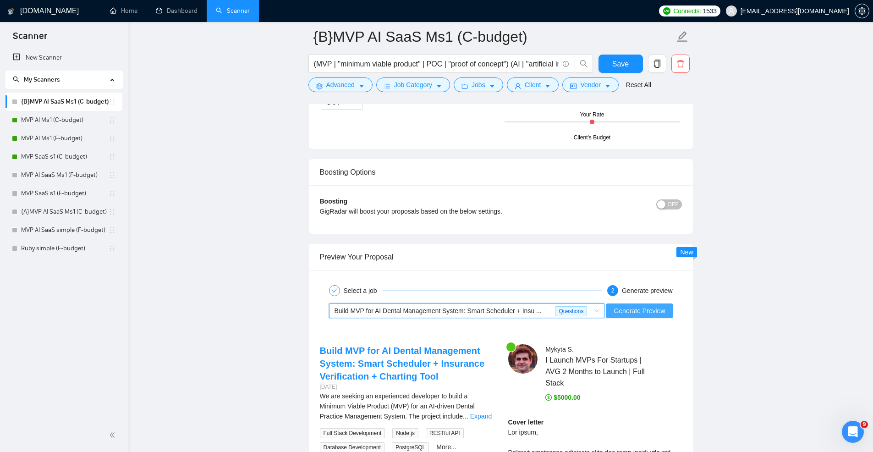
click at [664, 314] on span "Generate Preview" at bounding box center [639, 311] width 51 height 10
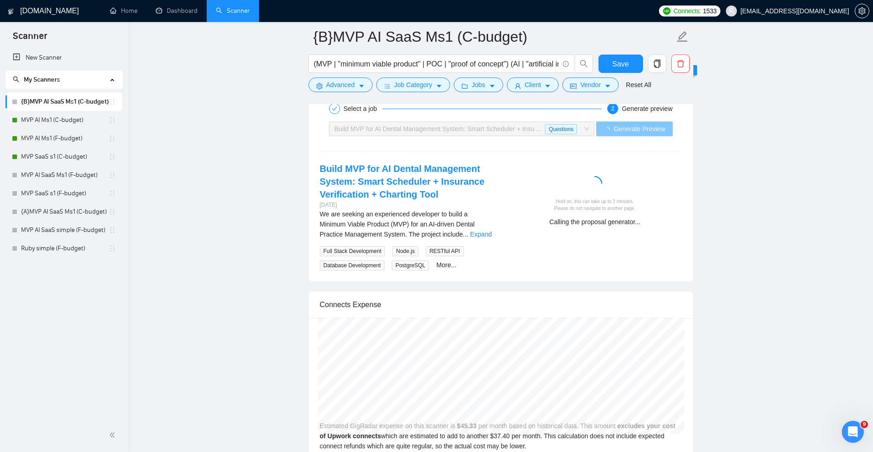
scroll to position [1910, 0]
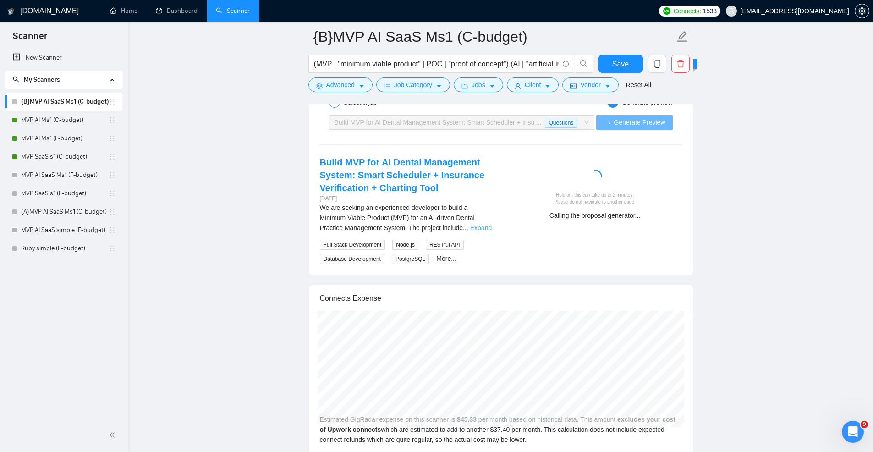
click at [477, 230] on link "Expand" at bounding box center [481, 227] width 22 height 7
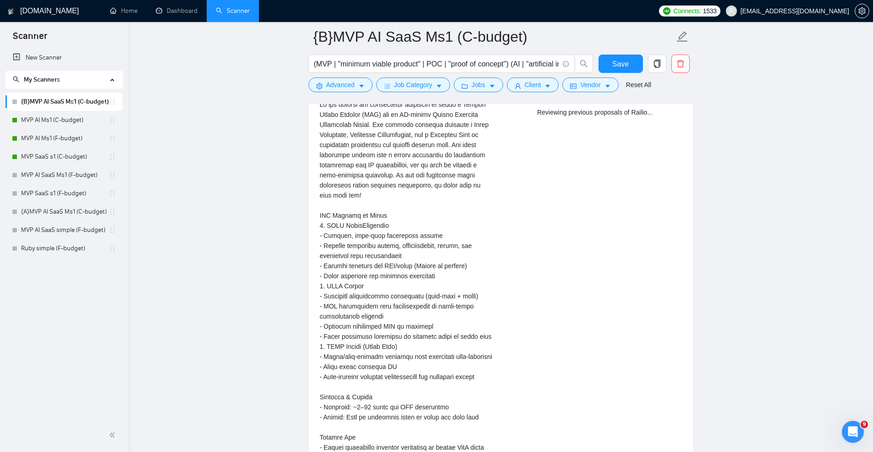
scroll to position [2018, 0]
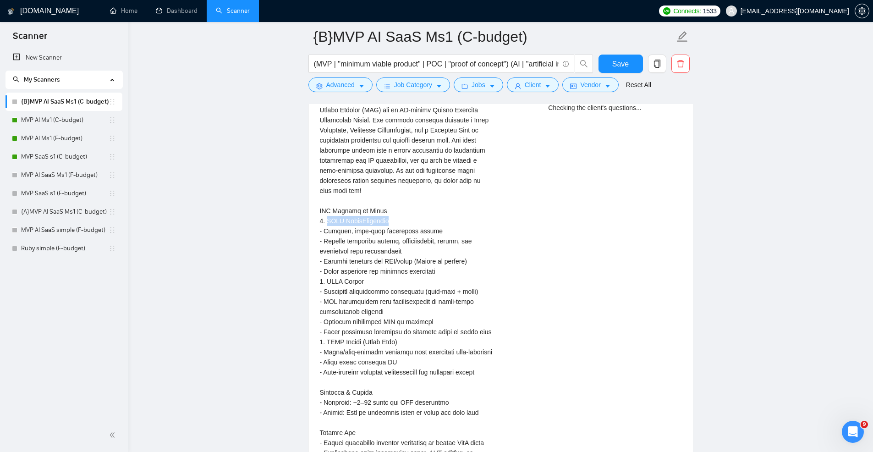
drag, startPoint x: 326, startPoint y: 222, endPoint x: 402, endPoint y: 221, distance: 76.1
click at [402, 221] on div "We are seeking an experienced developer to build a Minimum Viable Product (MVP)…" at bounding box center [407, 352] width 174 height 514
copy div "AYDA SmartScheduler"
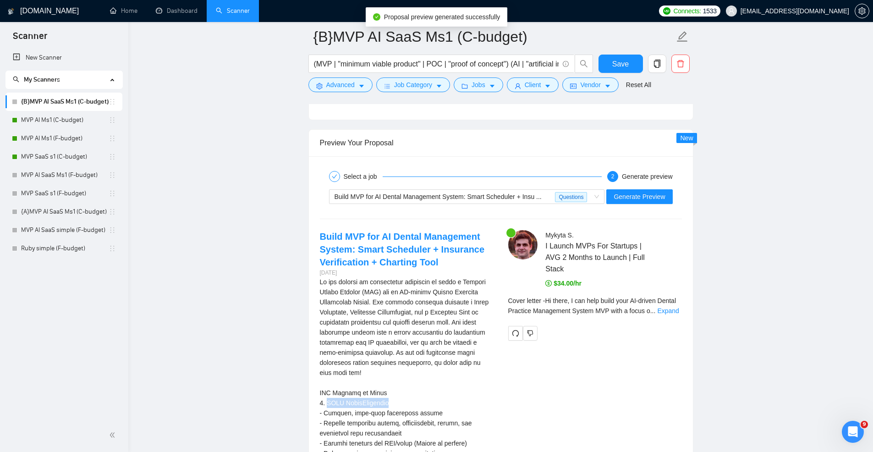
scroll to position [1833, 0]
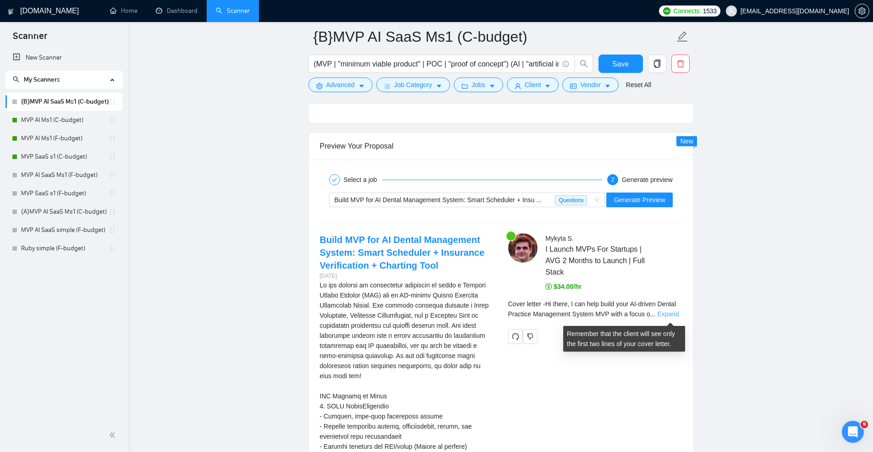
click at [670, 315] on link "Expand" at bounding box center [668, 313] width 22 height 7
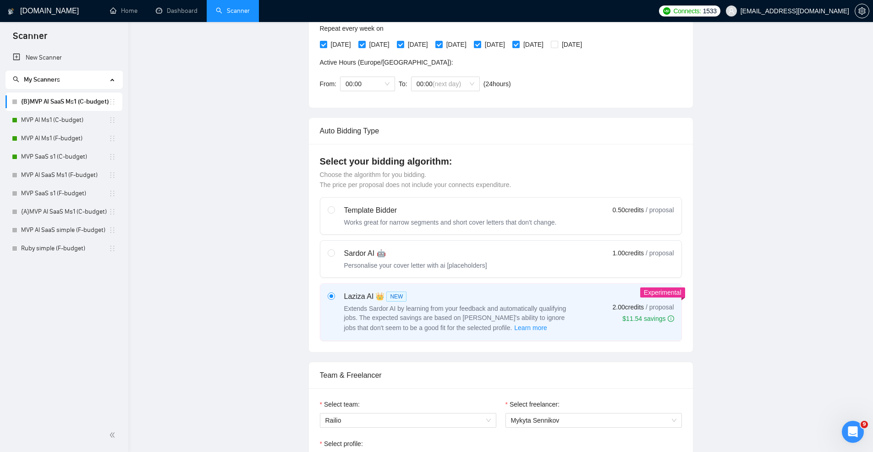
scroll to position [0, 0]
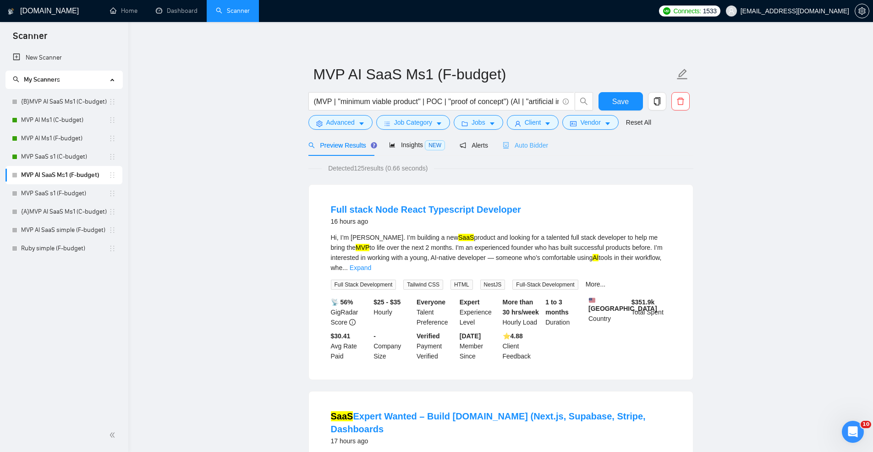
drag, startPoint x: 612, startPoint y: 191, endPoint x: 540, endPoint y: 148, distance: 83.9
click at [540, 148] on span "Auto Bidder" at bounding box center [525, 145] width 45 height 7
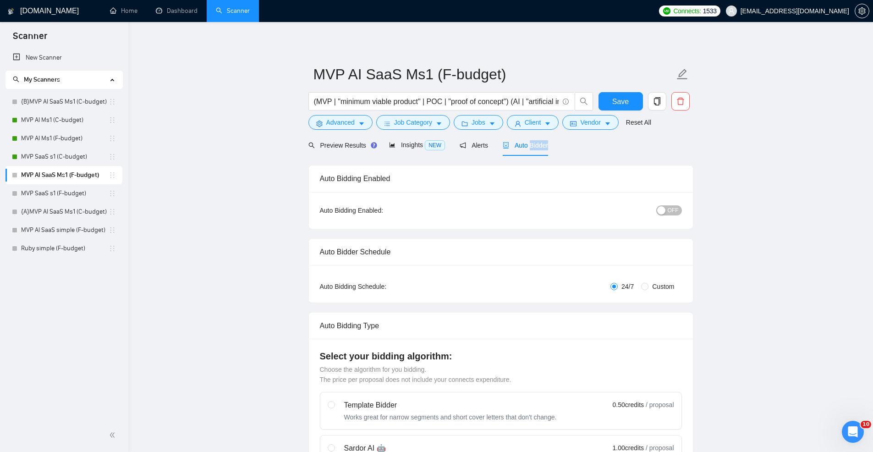
radio input "false"
radio input "true"
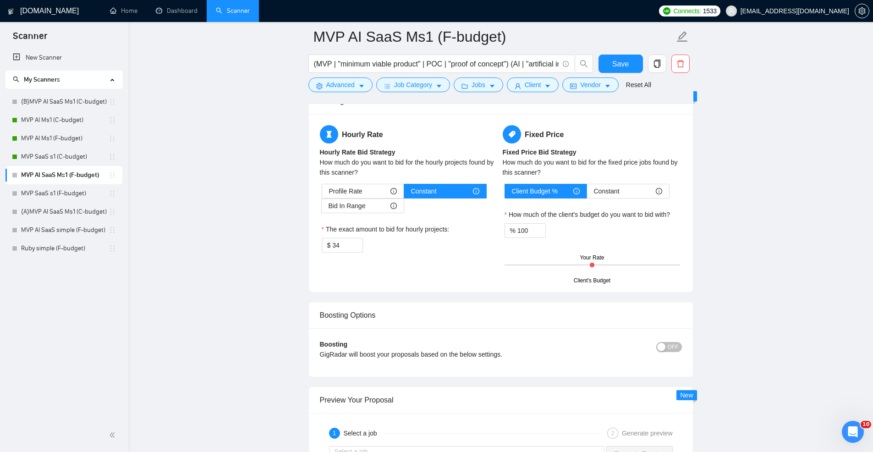
scroll to position [1855, 0]
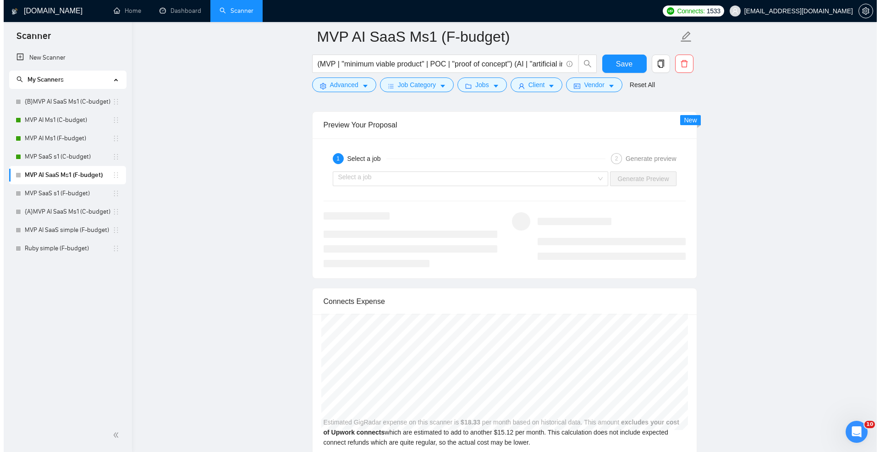
scroll to position [2418, 0]
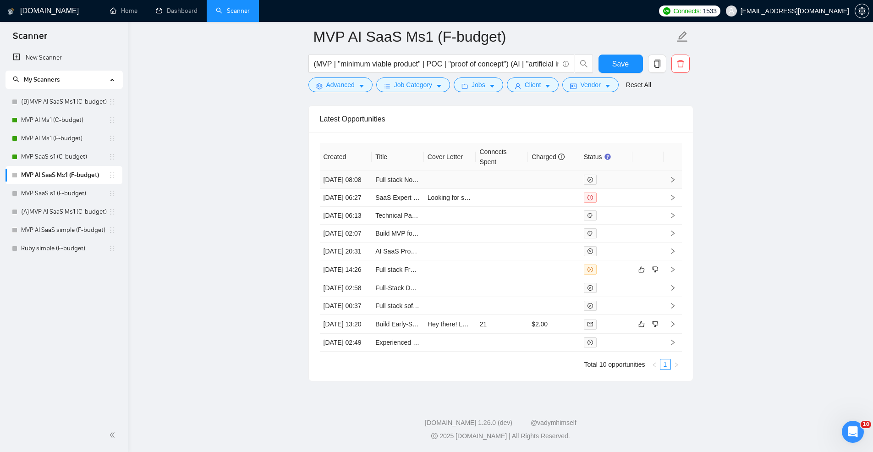
click at [552, 171] on td at bounding box center [554, 180] width 52 height 18
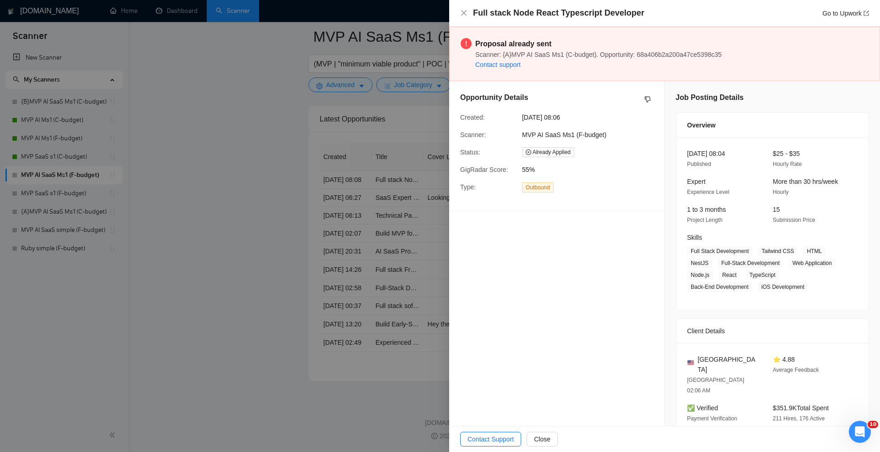
click at [412, 176] on div at bounding box center [440, 226] width 880 height 452
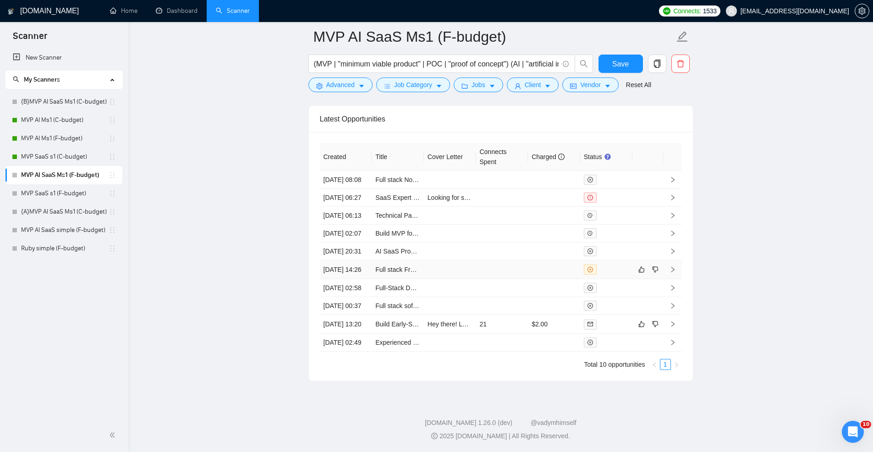
click at [528, 279] on td at bounding box center [554, 269] width 52 height 19
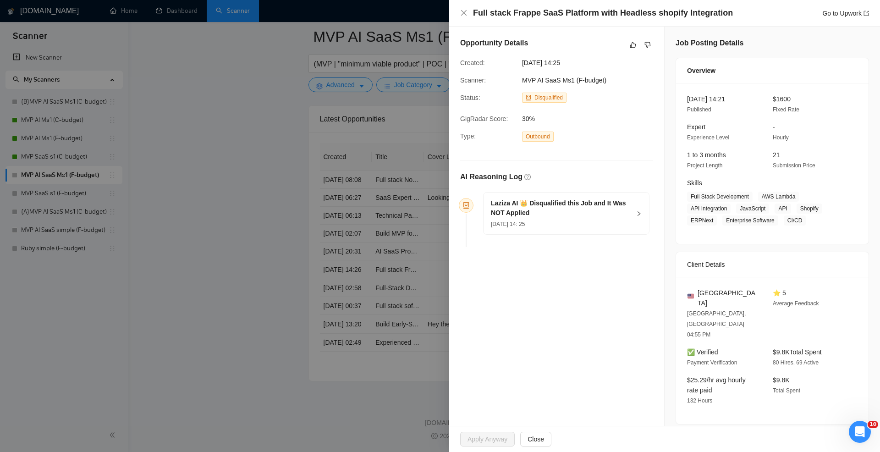
click at [373, 275] on div at bounding box center [440, 226] width 880 height 452
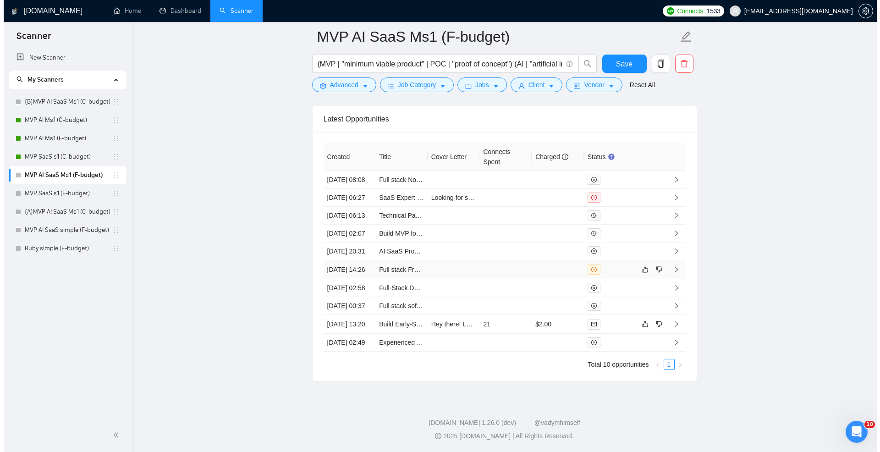
scroll to position [2483, 0]
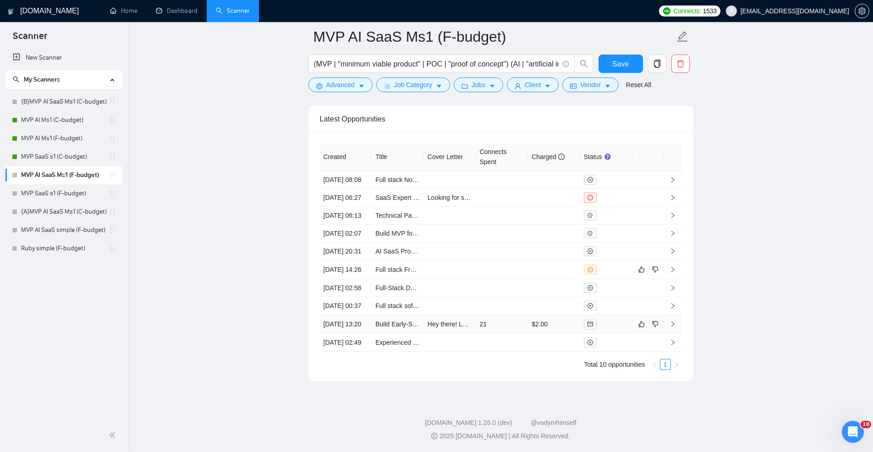
click at [566, 315] on td "$2.00" at bounding box center [554, 324] width 52 height 19
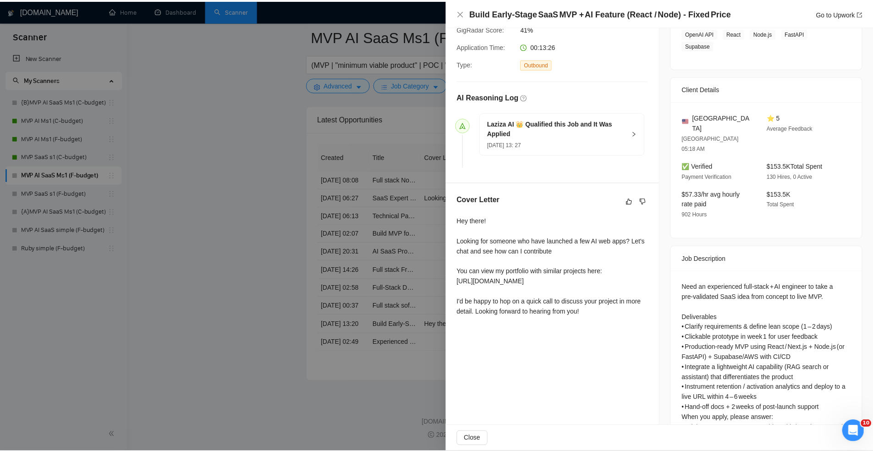
scroll to position [239, 0]
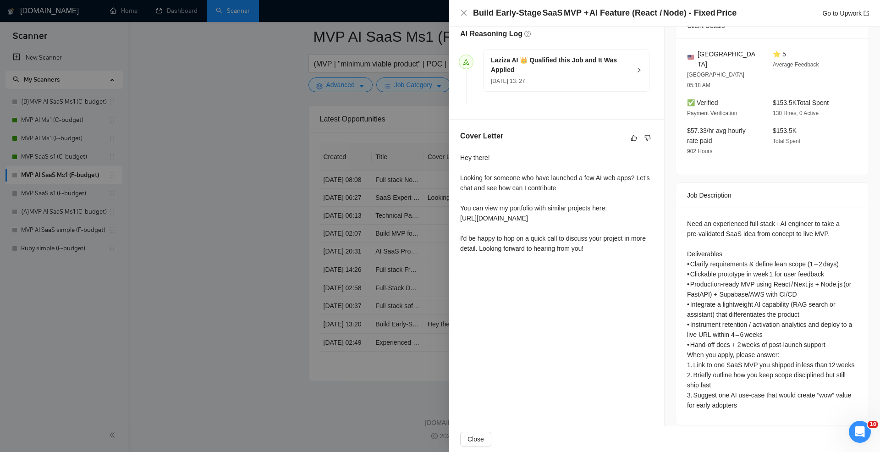
click at [284, 213] on div at bounding box center [440, 226] width 880 height 452
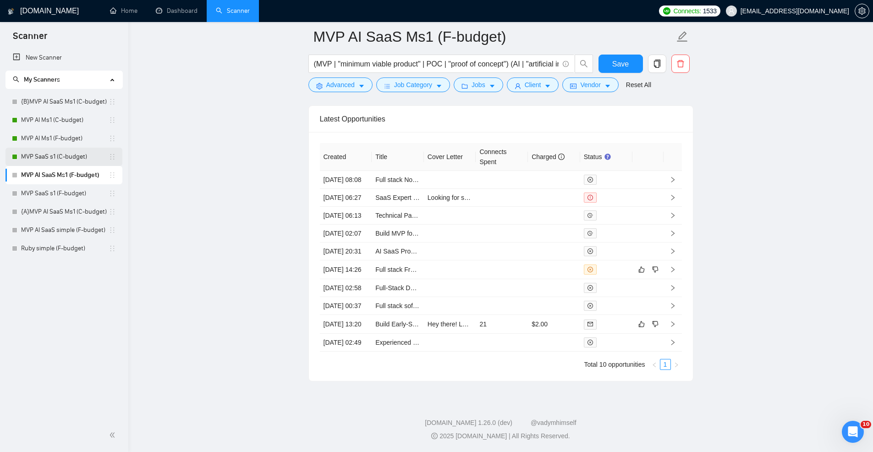
click at [60, 164] on link "MVP SaaS s1 (C-budget)" at bounding box center [65, 157] width 88 height 18
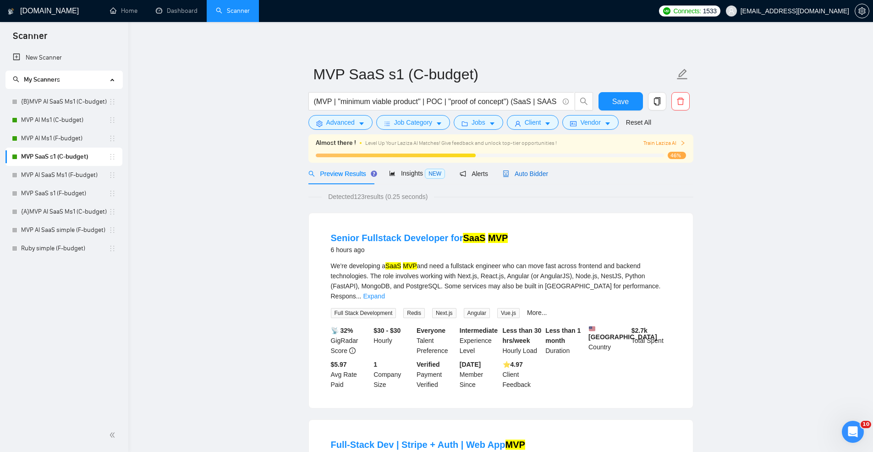
click at [518, 171] on span "Auto Bidder" at bounding box center [525, 173] width 45 height 7
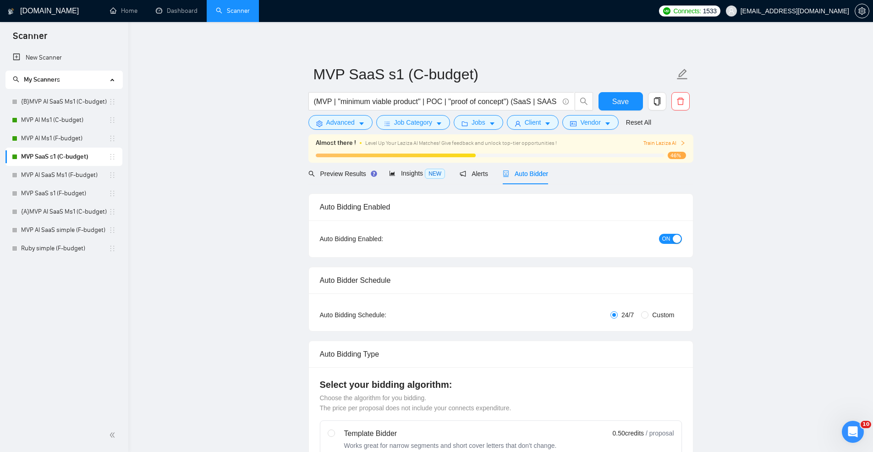
radio input "false"
radio input "true"
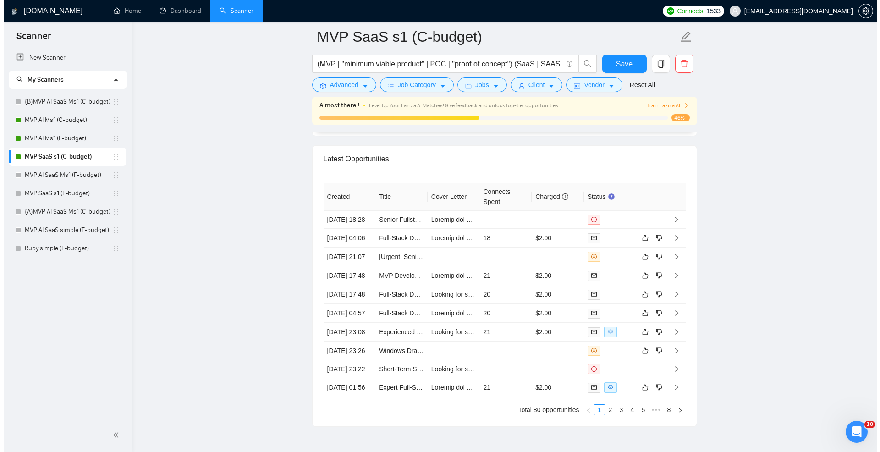
scroll to position [2442, 0]
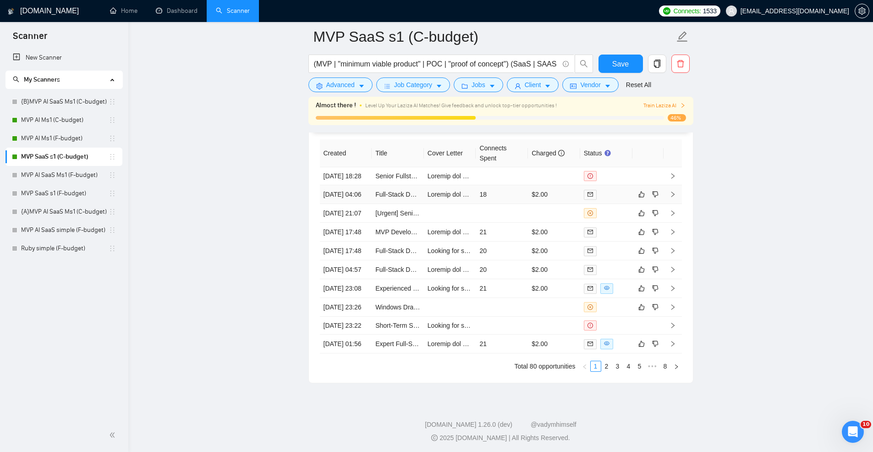
click at [526, 204] on td "18" at bounding box center [502, 194] width 52 height 19
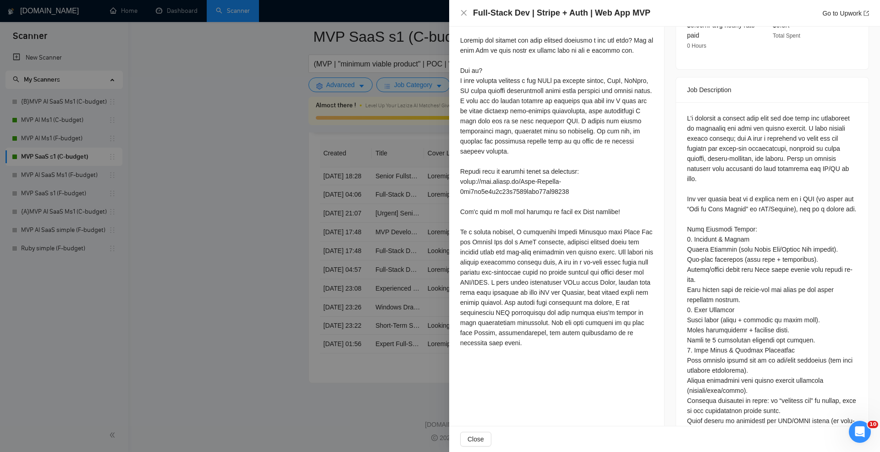
scroll to position [357, 0]
click at [415, 192] on div at bounding box center [440, 226] width 880 height 452
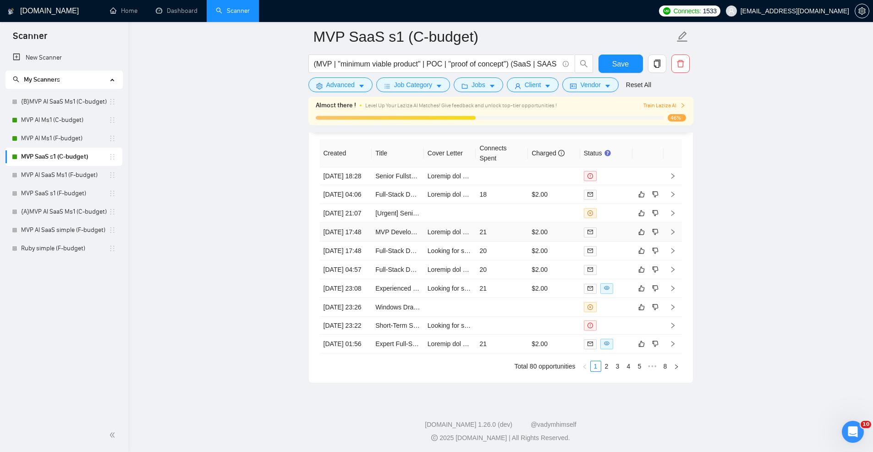
click at [505, 242] on td "21" at bounding box center [502, 232] width 52 height 19
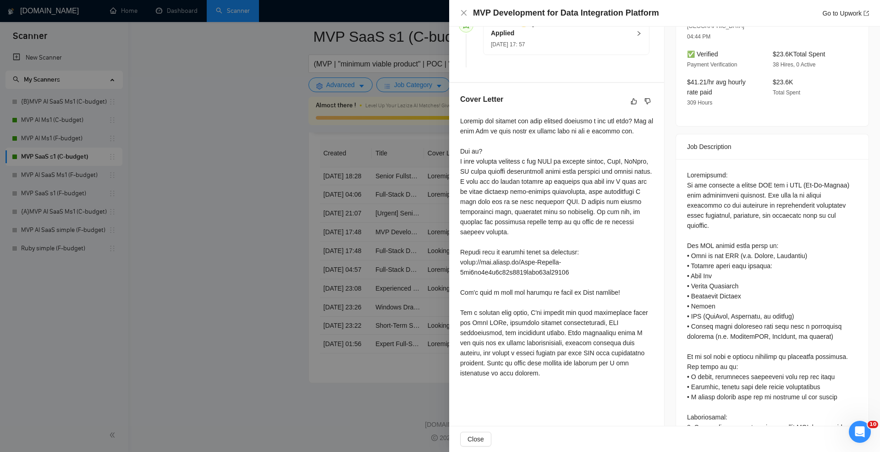
scroll to position [280, 0]
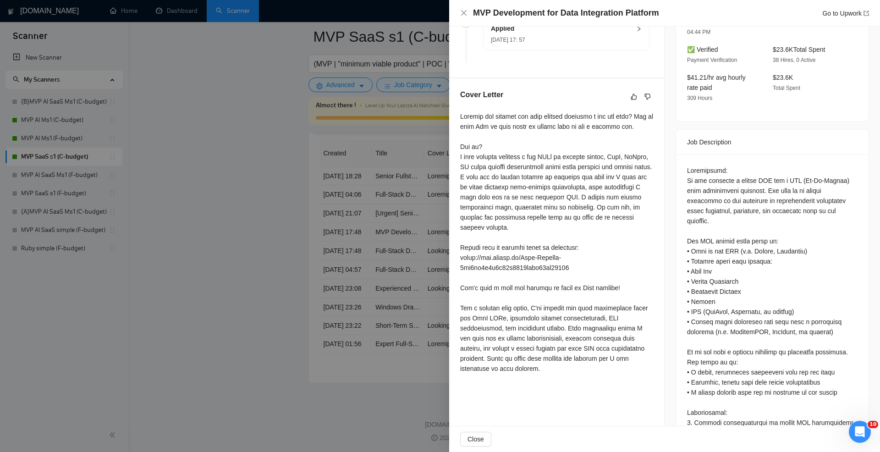
click at [371, 174] on div at bounding box center [440, 226] width 880 height 452
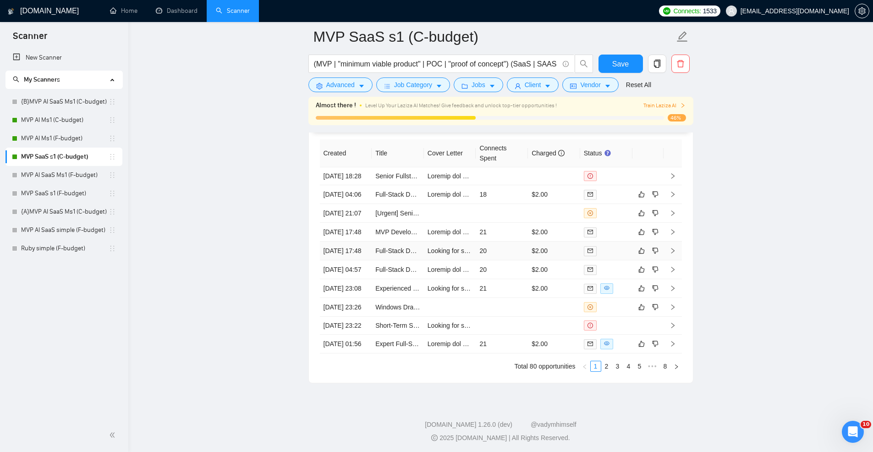
click at [496, 260] on td "20" at bounding box center [502, 251] width 52 height 19
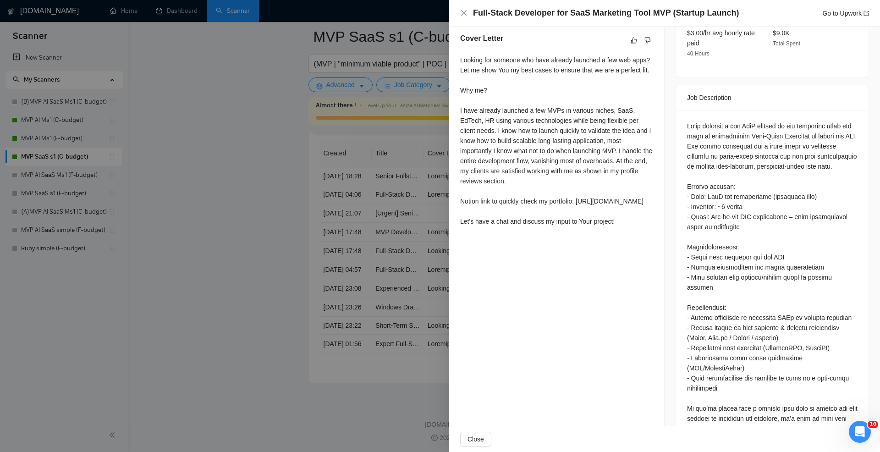
scroll to position [360, 0]
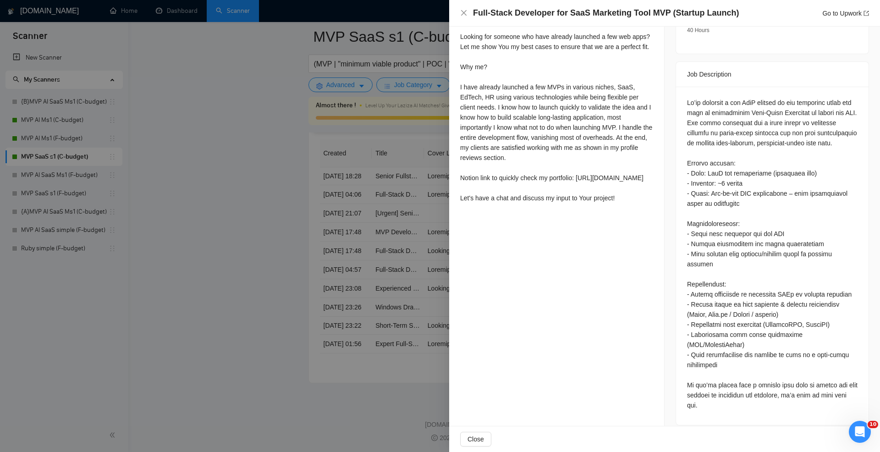
click at [404, 231] on div at bounding box center [440, 226] width 880 height 452
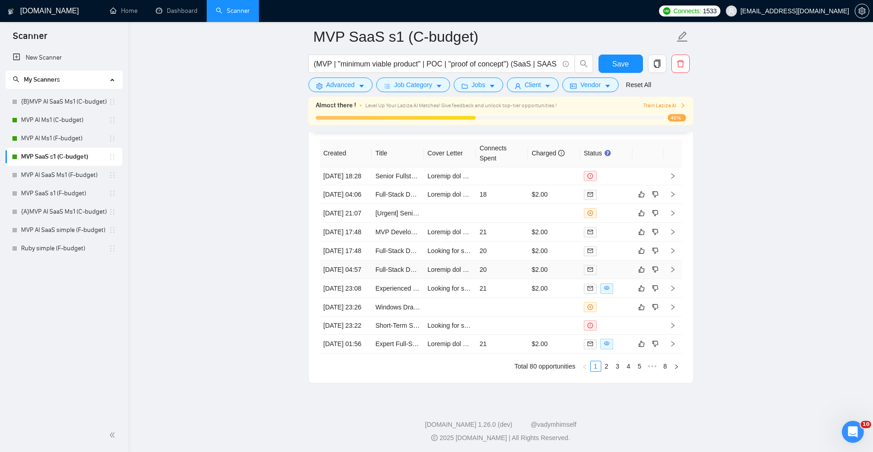
click at [490, 279] on td "20" at bounding box center [502, 269] width 52 height 19
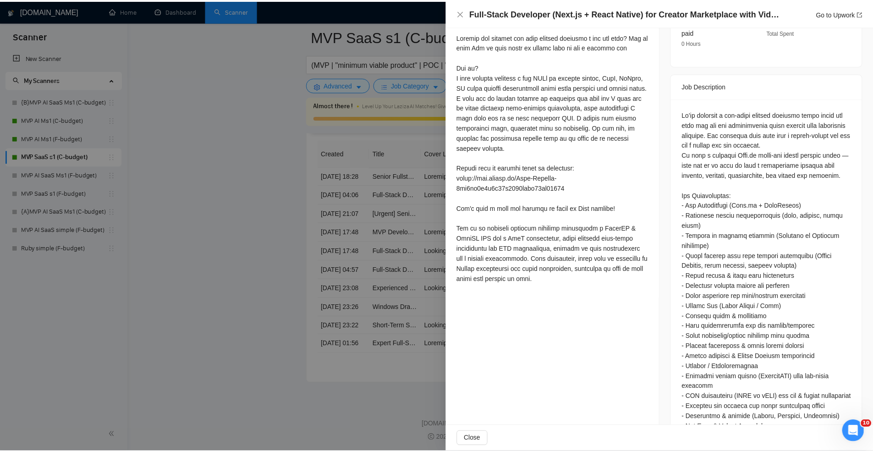
scroll to position [326, 0]
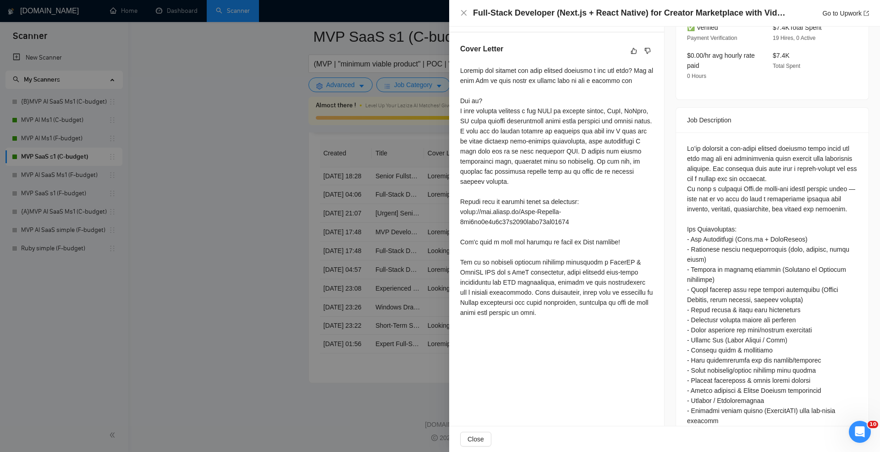
click at [340, 206] on div at bounding box center [440, 226] width 880 height 452
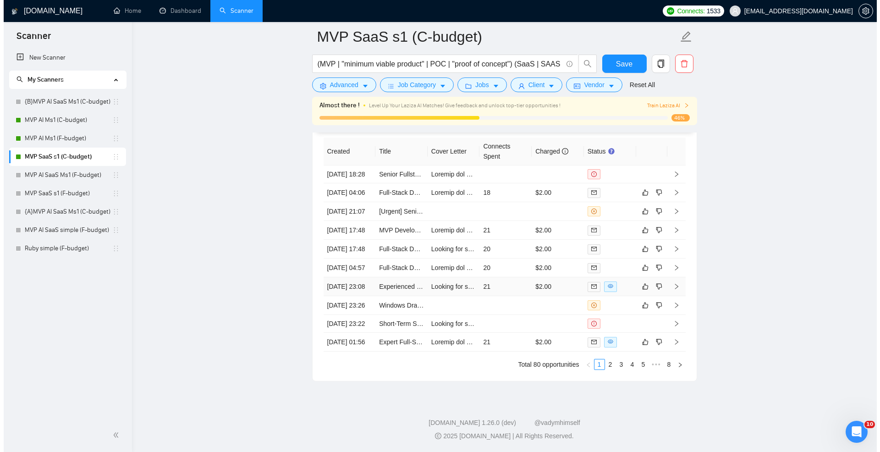
scroll to position [2485, 0]
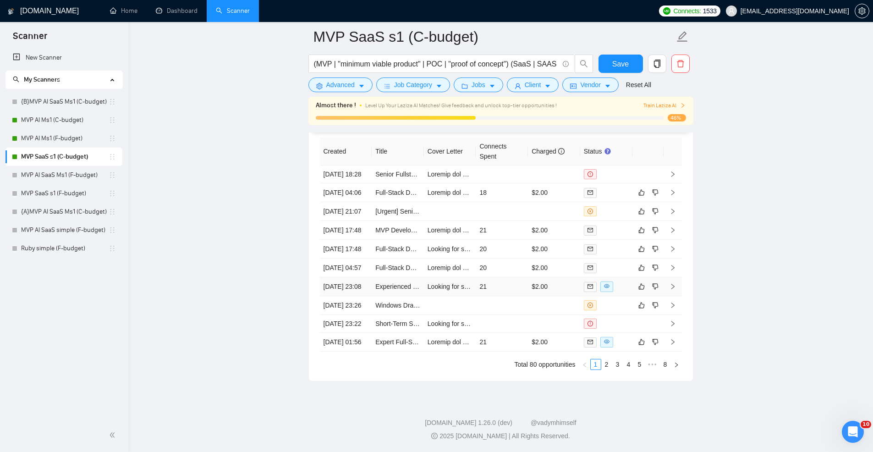
click at [502, 296] on td "21" at bounding box center [502, 286] width 52 height 19
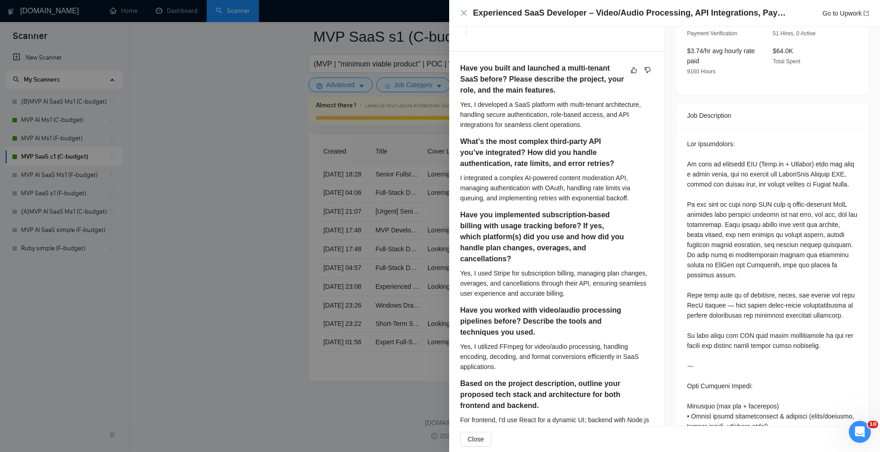
scroll to position [305, 0]
click at [303, 140] on div at bounding box center [440, 226] width 880 height 452
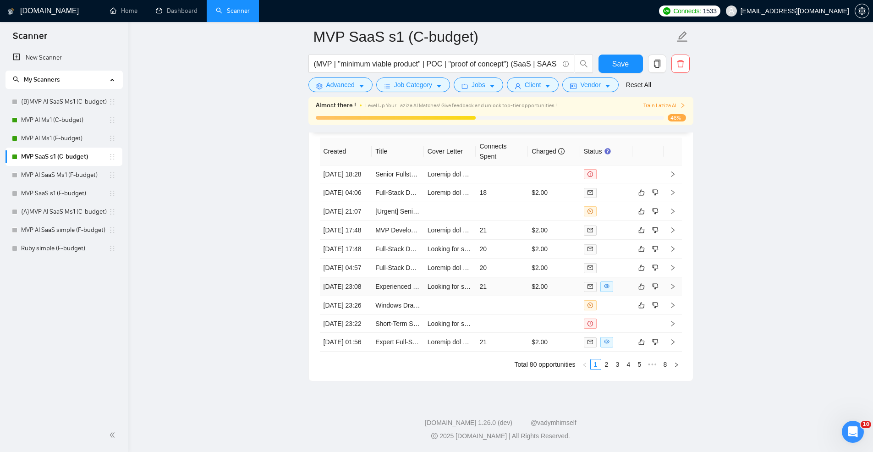
click at [498, 296] on td "21" at bounding box center [502, 286] width 52 height 19
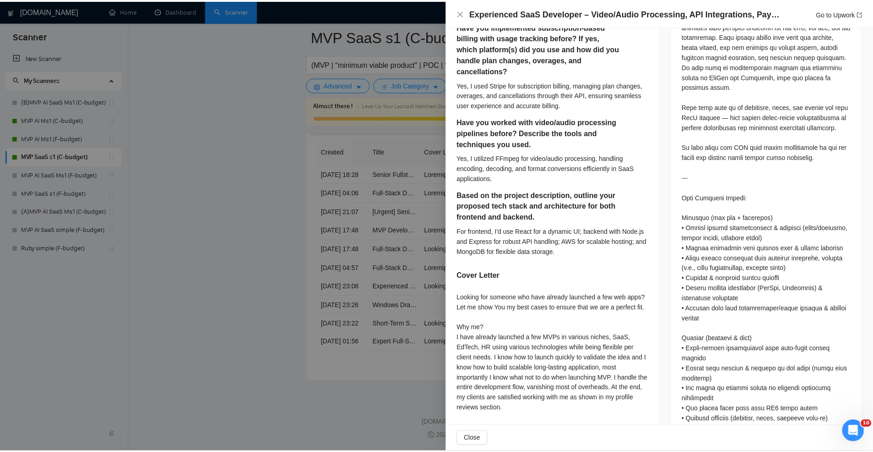
scroll to position [498, 0]
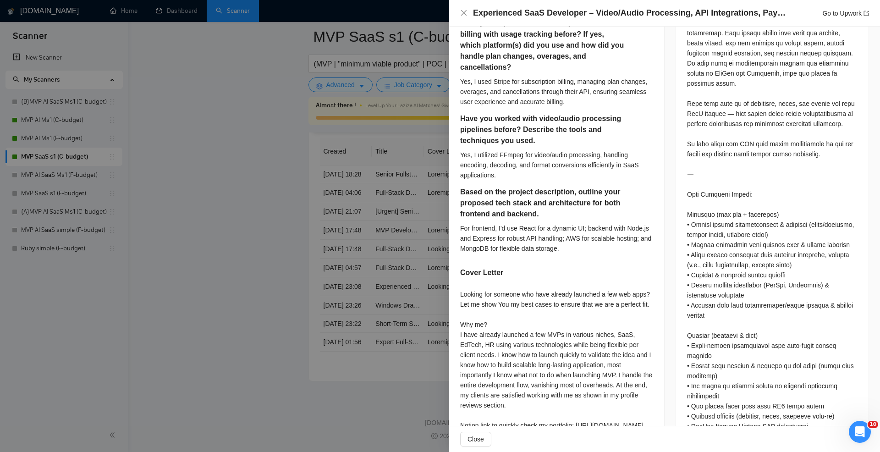
click at [343, 157] on div at bounding box center [440, 226] width 880 height 452
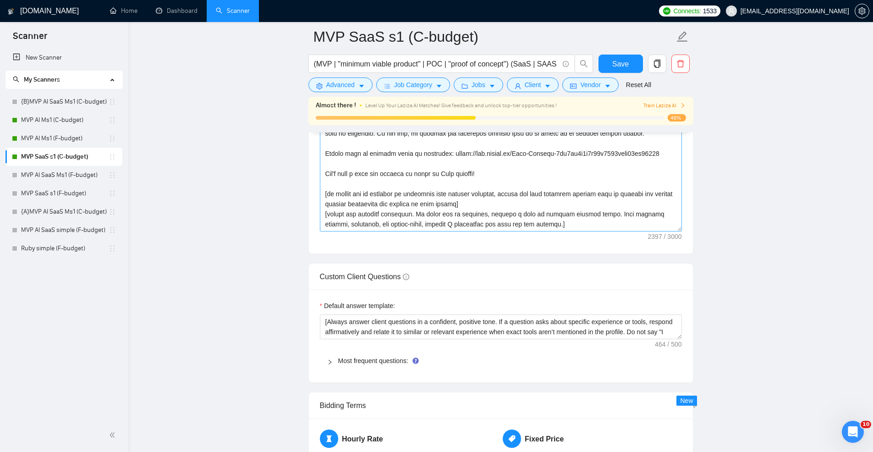
scroll to position [1301, 0]
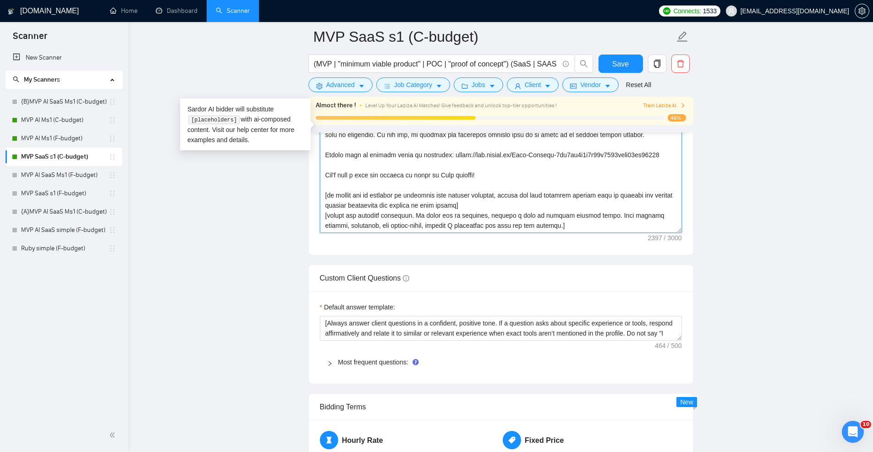
drag, startPoint x: 547, startPoint y: 227, endPoint x: 315, endPoint y: 195, distance: 233.7
click at [315, 195] on div "Cover letter template:" at bounding box center [501, 128] width 384 height 253
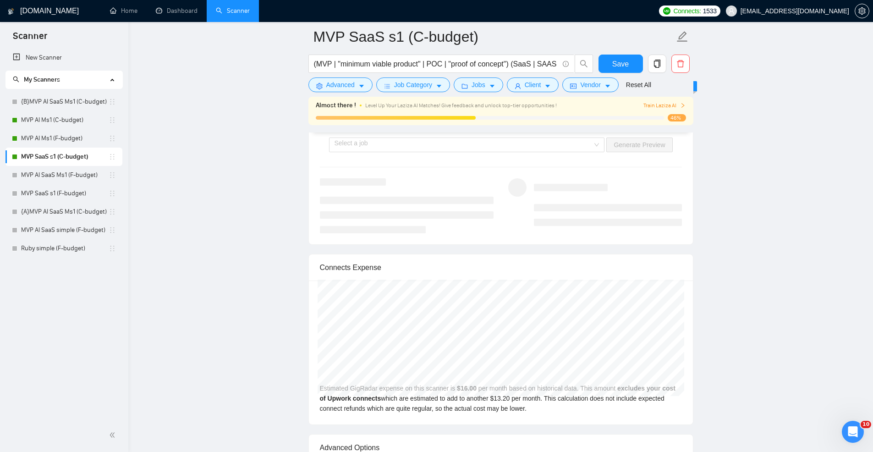
scroll to position [1949, 0]
